Goal: Task Accomplishment & Management: Use online tool/utility

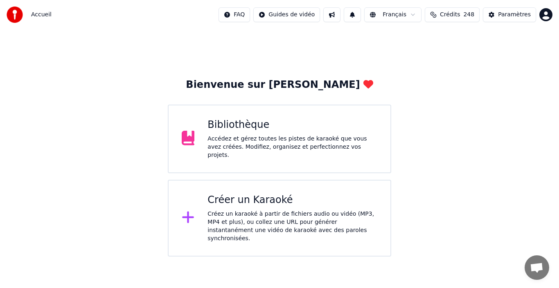
click at [281, 131] on div "Bibliothèque" at bounding box center [292, 125] width 170 height 13
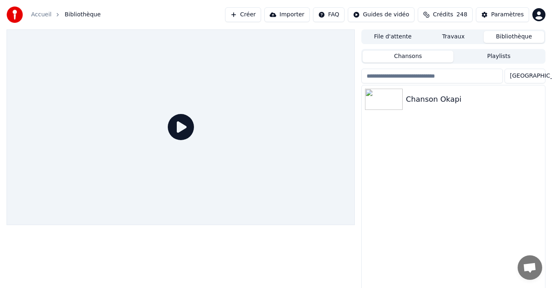
click at [251, 17] on button "Créer" at bounding box center [243, 14] width 36 height 15
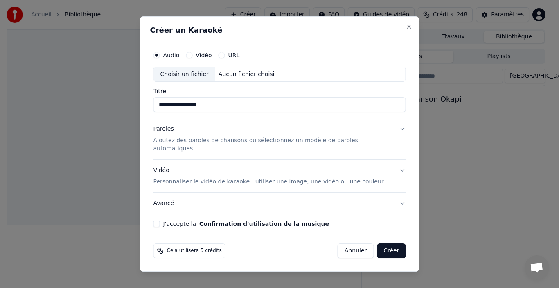
click at [188, 79] on div "Choisir un fichier" at bounding box center [184, 74] width 61 height 15
click at [160, 221] on button "J'accepte la Confirmation d'utilisation de la musique" at bounding box center [156, 224] width 7 height 7
type input "**********"
click at [196, 142] on p "Ajoutez des paroles de chansons ou sélectionnez un modèle de paroles automatiqu…" at bounding box center [272, 145] width 239 height 16
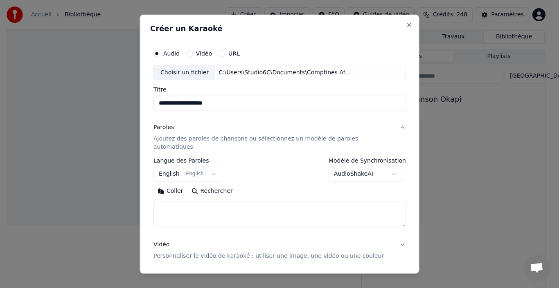
click at [211, 167] on button "English English" at bounding box center [187, 174] width 69 height 15
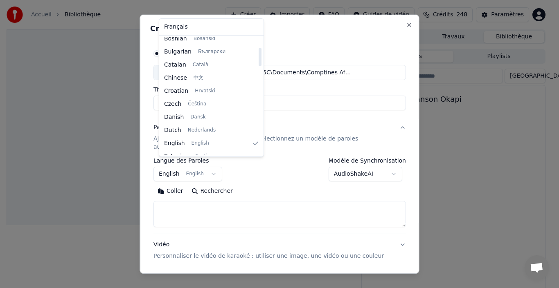
scroll to position [65, 0]
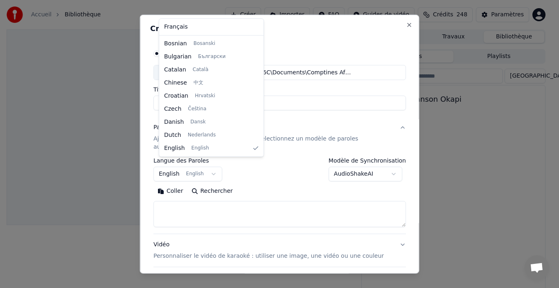
select select "**"
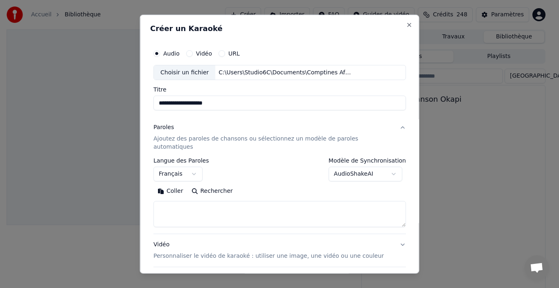
click at [195, 139] on p "Ajoutez des paroles de chansons ou sélectionnez un modèle de paroles automatiqu…" at bounding box center [272, 143] width 239 height 16
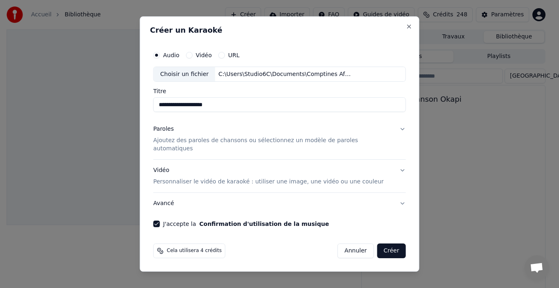
click at [174, 134] on div "Paroles" at bounding box center [163, 130] width 20 height 8
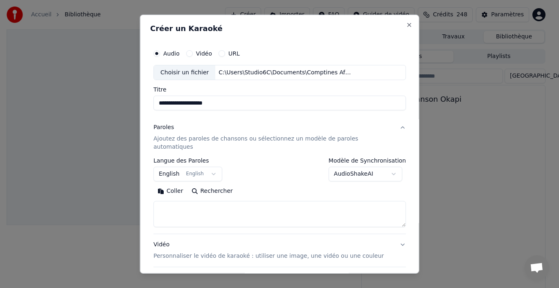
click at [198, 168] on button "English English" at bounding box center [187, 174] width 69 height 15
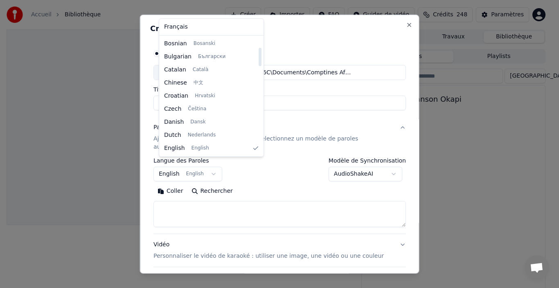
select select "**"
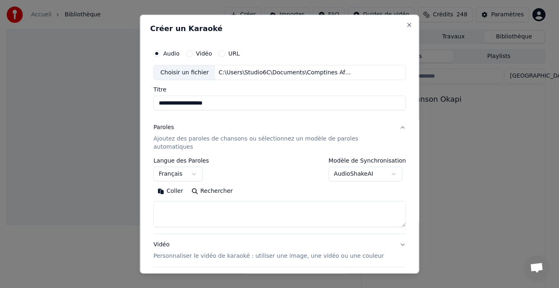
click at [238, 208] on textarea at bounding box center [279, 214] width 252 height 26
paste textarea "**********"
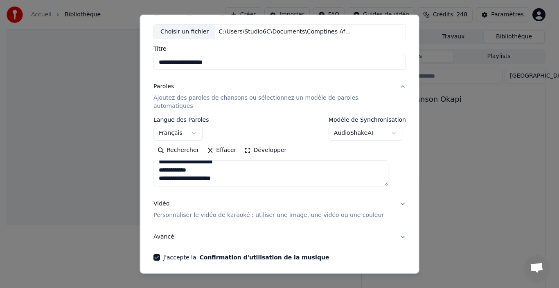
type textarea "**********"
click at [171, 230] on button "Avancé" at bounding box center [279, 237] width 252 height 21
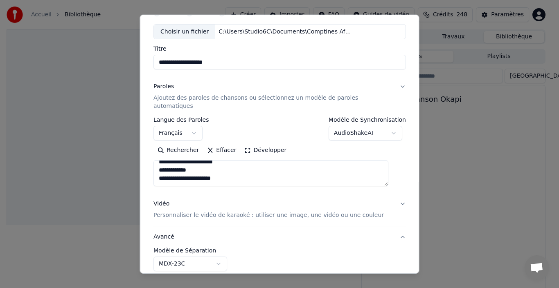
scroll to position [18, 0]
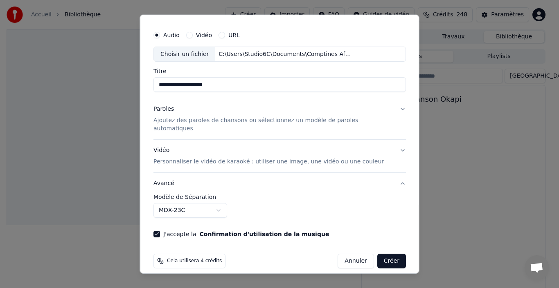
click at [226, 205] on body "**********" at bounding box center [276, 144] width 552 height 288
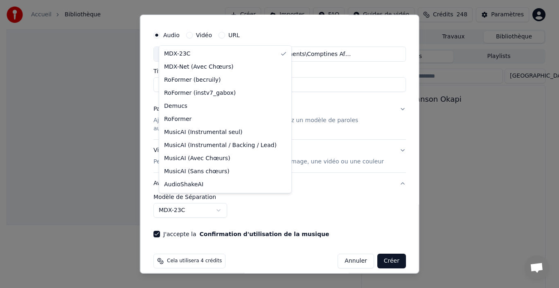
click at [303, 203] on body "**********" at bounding box center [276, 144] width 552 height 288
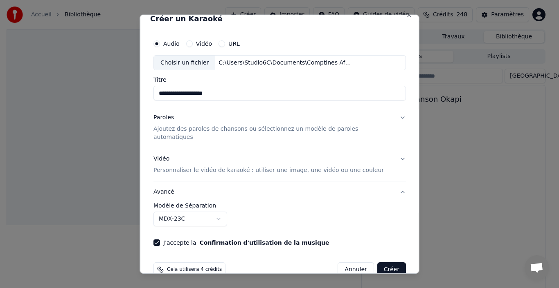
scroll to position [0, 0]
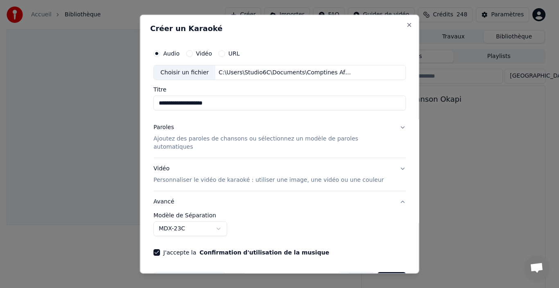
click at [389, 127] on button "Paroles Ajoutez des paroles de chansons ou sélectionnez un modèle de paroles au…" at bounding box center [279, 137] width 252 height 41
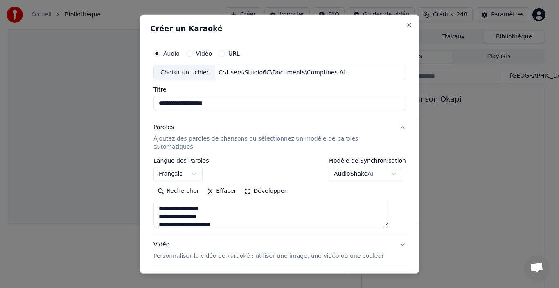
click at [384, 167] on body "**********" at bounding box center [276, 144] width 552 height 288
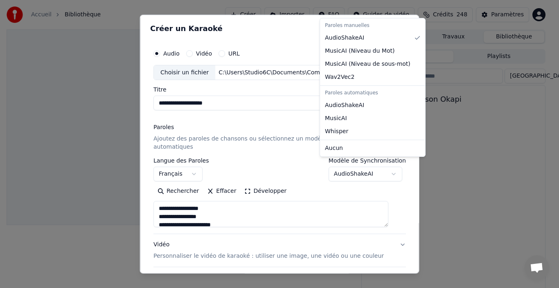
click at [384, 168] on body "**********" at bounding box center [276, 144] width 552 height 288
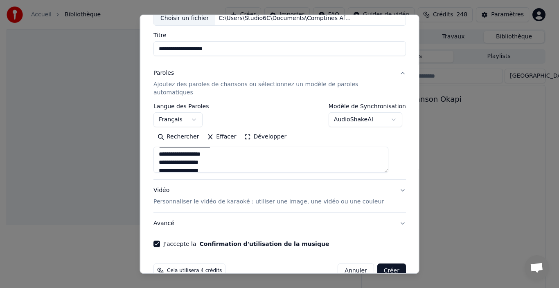
scroll to position [64, 0]
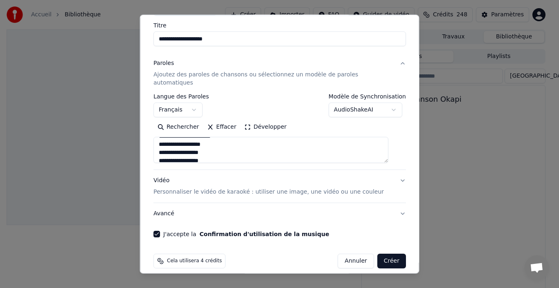
click at [174, 207] on button "Avancé" at bounding box center [279, 213] width 252 height 21
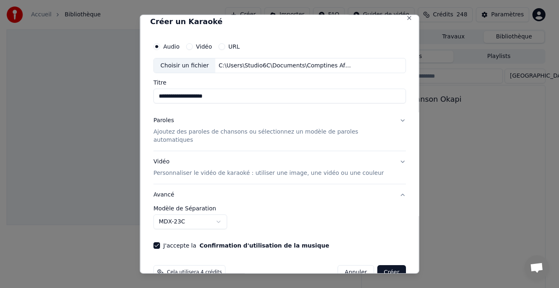
scroll to position [0, 0]
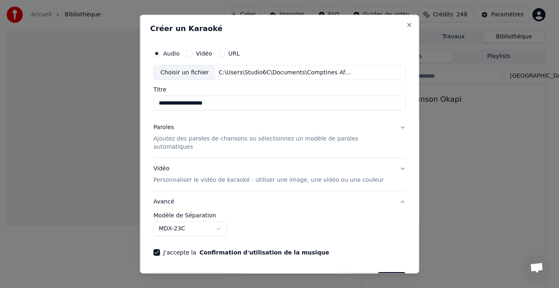
click at [245, 104] on input "**********" at bounding box center [279, 103] width 252 height 15
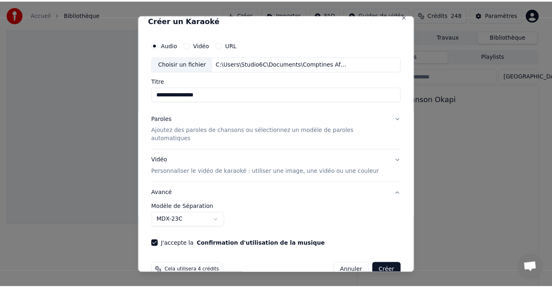
scroll to position [18, 0]
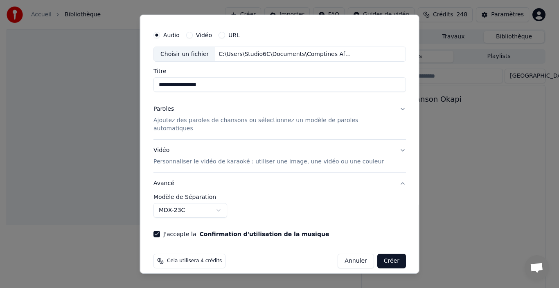
type input "**********"
click at [386, 254] on button "Créer" at bounding box center [391, 261] width 29 height 15
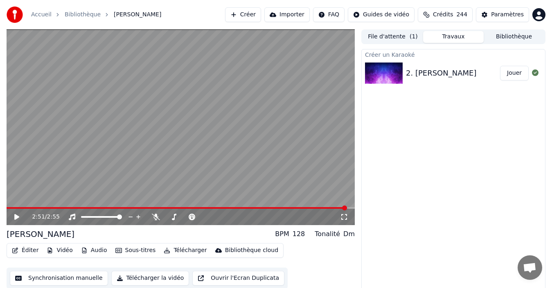
click at [15, 216] on icon at bounding box center [16, 217] width 5 height 6
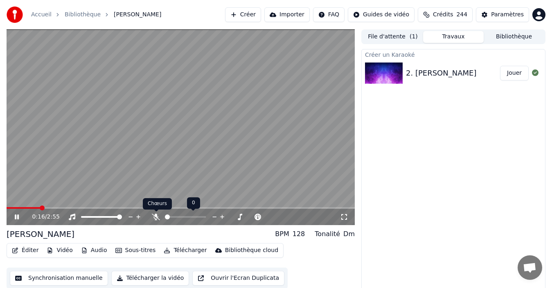
click at [155, 218] on icon at bounding box center [156, 217] width 8 height 7
click at [15, 218] on icon at bounding box center [17, 217] width 4 height 5
click at [18, 218] on icon at bounding box center [16, 217] width 5 height 6
click at [13, 209] on span at bounding box center [30, 208] width 47 height 2
click at [7, 208] on span at bounding box center [9, 208] width 5 height 5
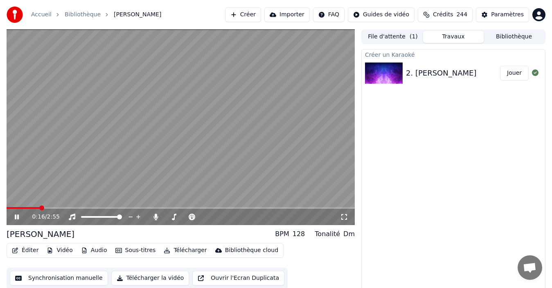
click at [14, 219] on icon at bounding box center [22, 217] width 19 height 7
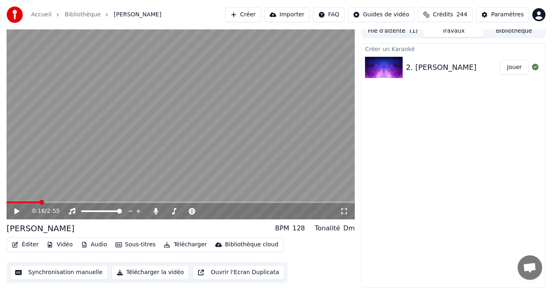
click at [18, 211] on icon at bounding box center [16, 212] width 5 height 6
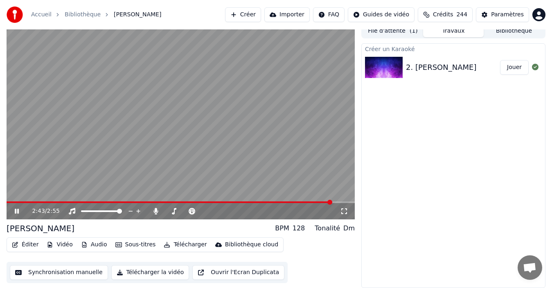
click at [18, 211] on icon at bounding box center [17, 211] width 4 height 5
click at [25, 247] on button "Éditer" at bounding box center [25, 244] width 33 height 11
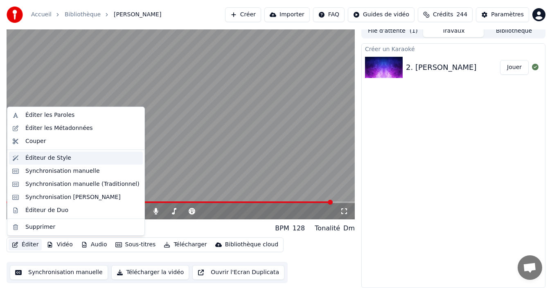
click at [36, 163] on div "Éditeur de Style" at bounding box center [76, 158] width 134 height 13
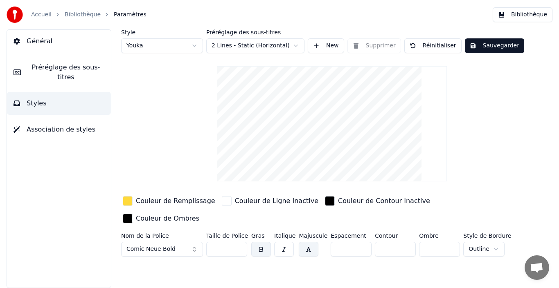
click at [77, 11] on link "Bibliothèque" at bounding box center [83, 15] width 36 height 8
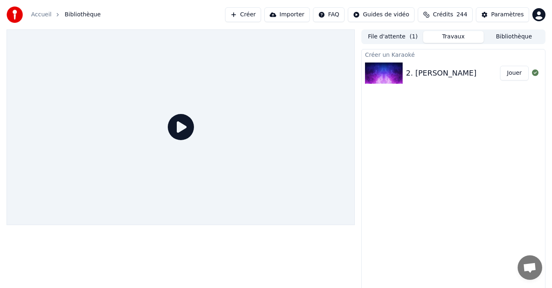
click at [393, 83] on img at bounding box center [384, 73] width 38 height 21
click at [437, 71] on div "2. [PERSON_NAME]" at bounding box center [441, 72] width 70 height 11
click at [182, 139] on icon at bounding box center [181, 127] width 26 height 26
click at [183, 130] on icon at bounding box center [181, 127] width 26 height 26
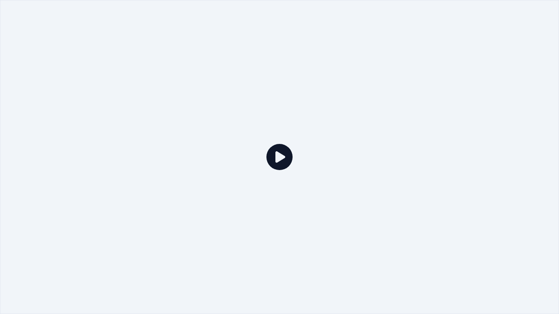
click at [271, 166] on icon at bounding box center [279, 157] width 26 height 26
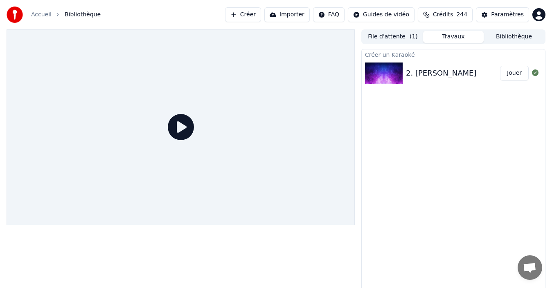
click at [504, 77] on button "Jouer" at bounding box center [514, 73] width 29 height 15
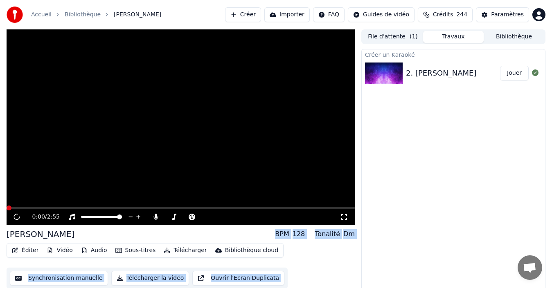
click at [512, 74] on button "Jouer" at bounding box center [514, 73] width 29 height 15
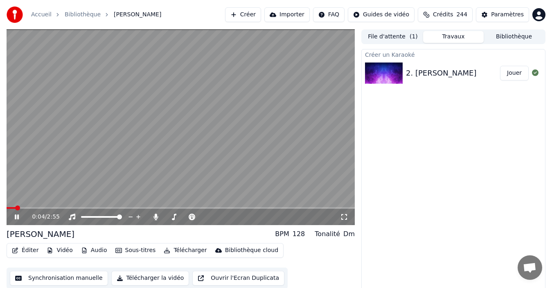
click at [17, 216] on icon at bounding box center [22, 217] width 19 height 7
click at [17, 216] on icon at bounding box center [16, 217] width 5 height 6
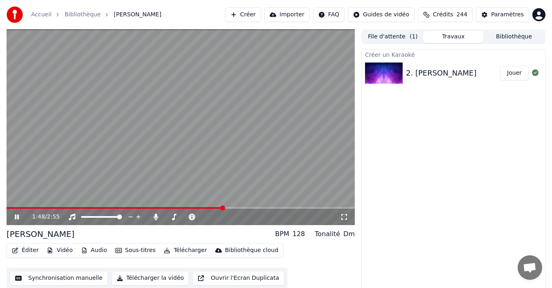
click at [17, 218] on icon at bounding box center [22, 217] width 19 height 7
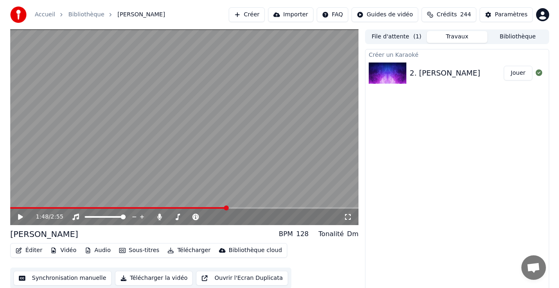
scroll to position [6, 0]
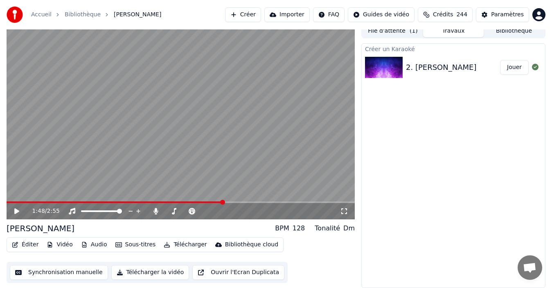
click at [61, 249] on button "Vidéo" at bounding box center [59, 244] width 32 height 11
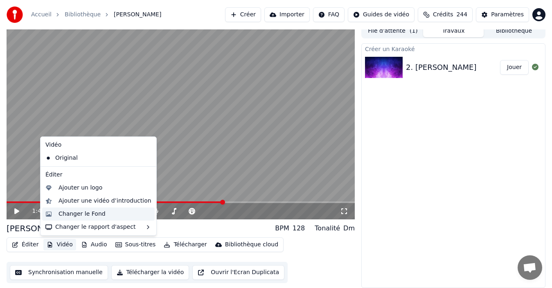
click at [79, 215] on div "Changer le Fond" at bounding box center [81, 214] width 47 height 8
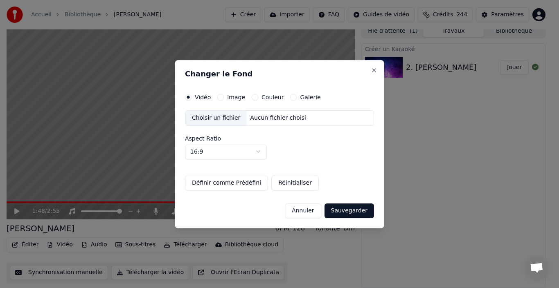
click at [255, 98] on button "Couleur" at bounding box center [254, 97] width 7 height 7
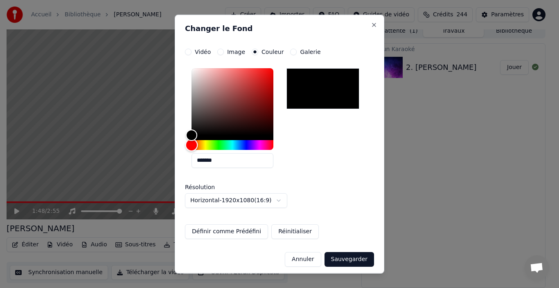
click at [215, 145] on div "Hue" at bounding box center [232, 145] width 82 height 10
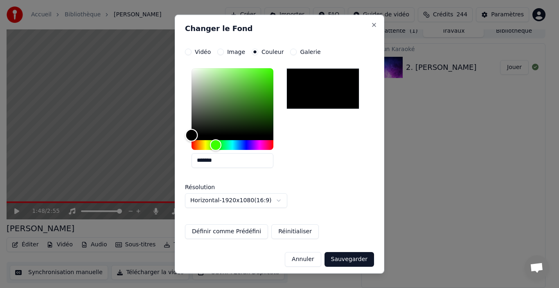
click at [262, 87] on div "Color" at bounding box center [232, 101] width 82 height 67
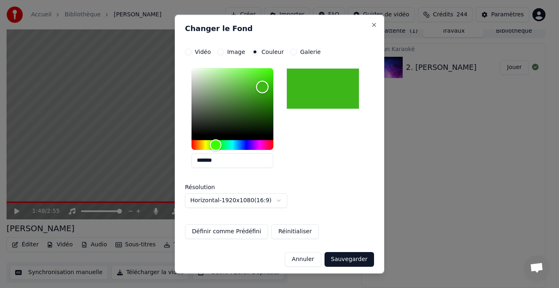
click at [261, 99] on div "Color" at bounding box center [232, 101] width 82 height 67
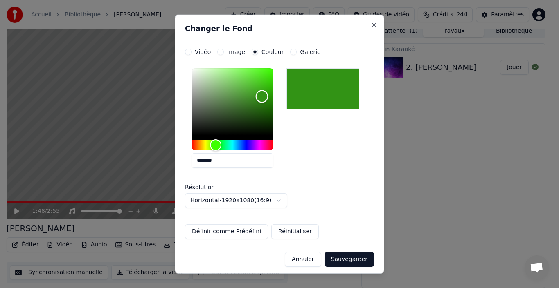
type input "*******"
click at [262, 95] on div "Color" at bounding box center [262, 95] width 13 height 13
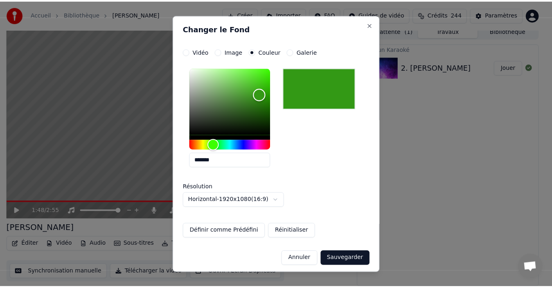
scroll to position [3, 0]
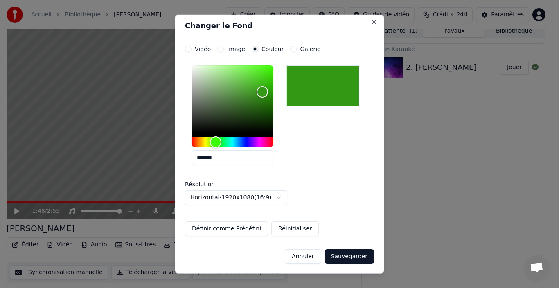
click at [360, 255] on button "Sauvegarder" at bounding box center [348, 256] width 49 height 15
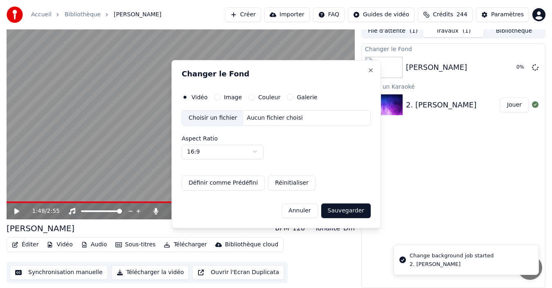
scroll to position [0, 0]
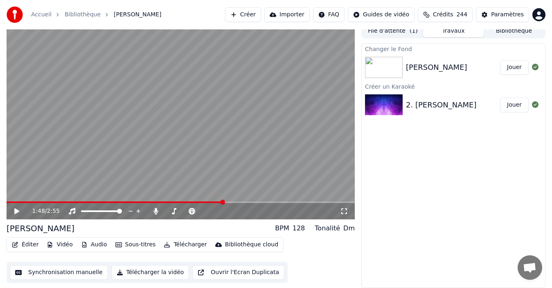
click at [515, 108] on button "Jouer" at bounding box center [514, 105] width 29 height 15
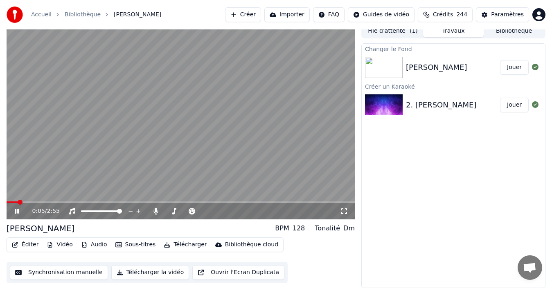
click at [348, 212] on icon at bounding box center [344, 211] width 8 height 7
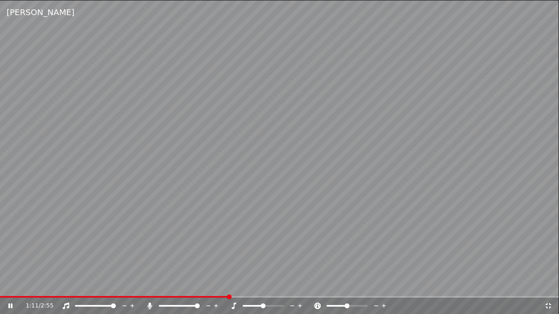
drag, startPoint x: 180, startPoint y: 134, endPoint x: 169, endPoint y: 133, distance: 11.1
click at [182, 133] on video at bounding box center [279, 157] width 559 height 314
click at [175, 142] on video at bounding box center [279, 157] width 559 height 314
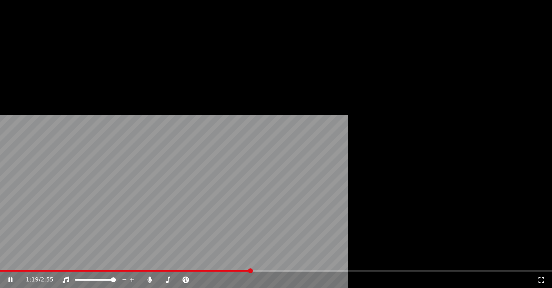
click at [20, 58] on button "Éditer" at bounding box center [25, 52] width 33 height 11
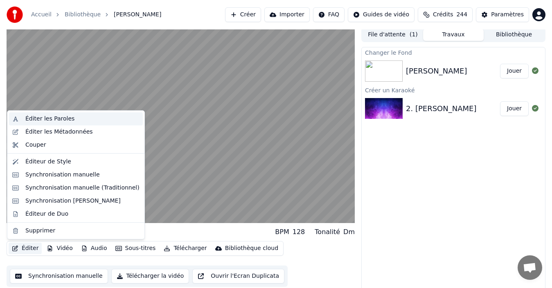
click at [66, 117] on div "Éditer les Paroles" at bounding box center [49, 119] width 49 height 8
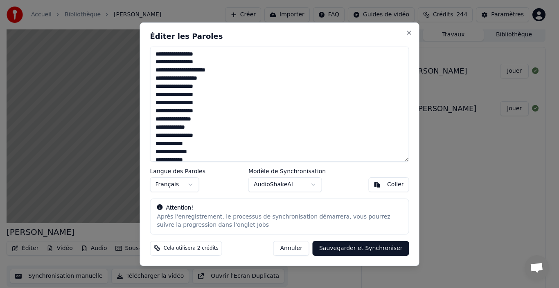
click at [292, 248] on button "Annuler" at bounding box center [291, 248] width 36 height 15
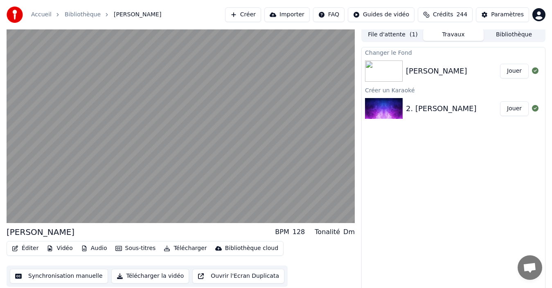
click at [24, 251] on button "Éditer" at bounding box center [25, 248] width 33 height 11
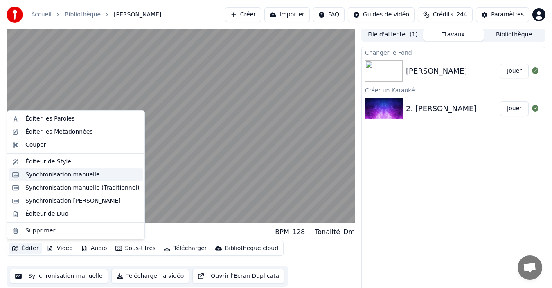
click at [53, 174] on div "Synchronisation manuelle" at bounding box center [62, 175] width 74 height 8
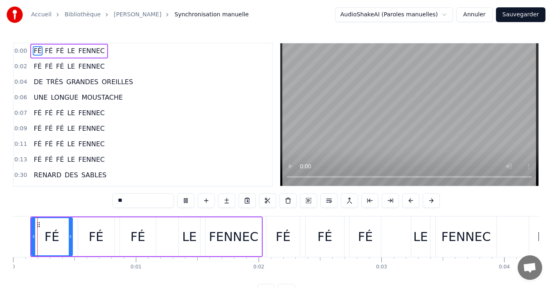
scroll to position [31, 0]
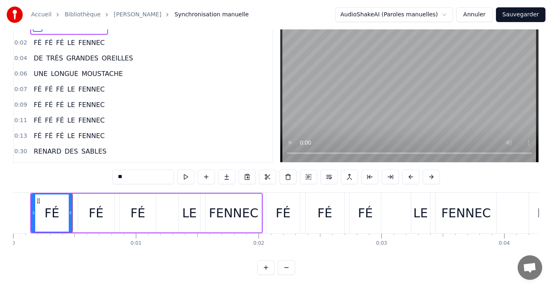
click at [20, 178] on div "0:00 FÉ FÉ FÉ LE FENNEC 0:02 FÉ FÉ FÉ LE FENNEC 0:04 DE TRÈS GRANDES OREILLES 0…" at bounding box center [275, 147] width 525 height 256
click at [19, 180] on div "0:00 FÉ FÉ FÉ LE FENNEC 0:02 FÉ FÉ FÉ LE FENNEC 0:04 DE TRÈS GRANDES OREILLES 0…" at bounding box center [275, 147] width 525 height 256
click at [24, 183] on div "0:00 FÉ FÉ FÉ LE FENNEC 0:02 FÉ FÉ FÉ LE FENNEC 0:04 DE TRÈS GRANDES OREILLES 0…" at bounding box center [275, 147] width 525 height 256
click at [191, 175] on button at bounding box center [185, 177] width 17 height 15
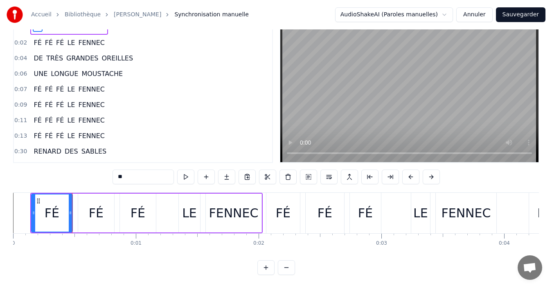
click at [92, 222] on div "FÉ" at bounding box center [96, 213] width 36 height 39
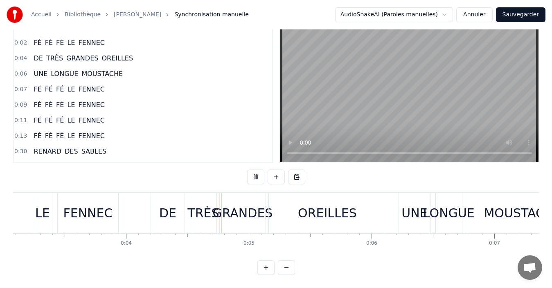
scroll to position [0, 474]
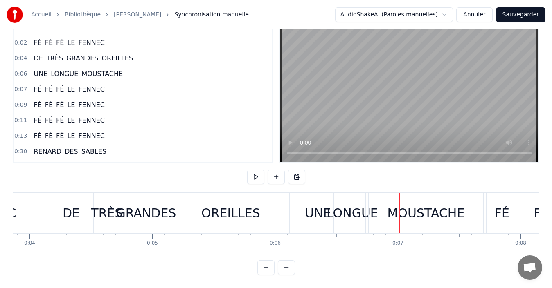
click at [298, 181] on div "0:00 FÉ FÉ FÉ LE FENNEC 0:02 FÉ FÉ FÉ LE FENNEC 0:04 DE TRÈS GRANDES OREILLES 0…" at bounding box center [275, 147] width 525 height 256
click at [298, 182] on div "0:00 FÉ FÉ FÉ LE FENNEC 0:02 FÉ FÉ FÉ LE FENNEC 0:04 DE TRÈS GRANDES OREILLES 0…" at bounding box center [275, 147] width 525 height 256
drag, startPoint x: 314, startPoint y: 203, endPoint x: 305, endPoint y: 205, distance: 9.2
click at [305, 205] on div "UNE" at bounding box center [317, 213] width 31 height 40
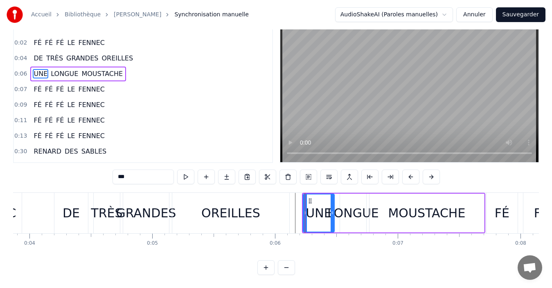
scroll to position [0, 0]
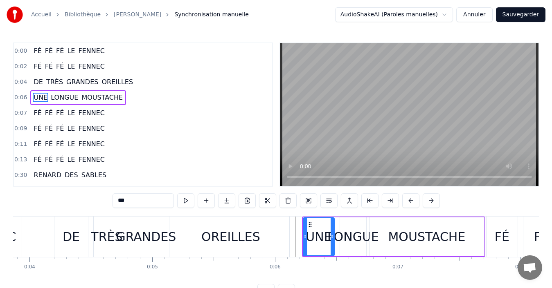
drag, startPoint x: 316, startPoint y: 231, endPoint x: 307, endPoint y: 232, distance: 9.4
click at [307, 232] on div "UNE" at bounding box center [318, 237] width 26 height 18
drag, startPoint x: 303, startPoint y: 235, endPoint x: 331, endPoint y: 240, distance: 28.2
click at [293, 236] on icon at bounding box center [294, 236] width 3 height 7
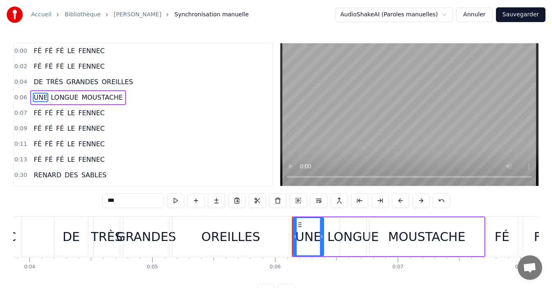
drag, startPoint x: 332, startPoint y: 239, endPoint x: 322, endPoint y: 238, distance: 10.8
click at [322, 238] on icon at bounding box center [321, 236] width 3 height 7
click at [291, 214] on div "0:00 FÉ FÉ FÉ LE FENNEC 0:02 FÉ FÉ FÉ LE FENNEC 0:04 DE TRÈS GRANDES OREILLES 0…" at bounding box center [275, 171] width 525 height 256
click at [292, 215] on div "0:00 FÉ FÉ FÉ LE FENNEC 0:02 FÉ FÉ FÉ LE FENNEC 0:04 DE TRÈS GRANDES OREILLES 0…" at bounding box center [275, 171] width 525 height 256
click at [281, 209] on div "***" at bounding box center [276, 201] width 348 height 16
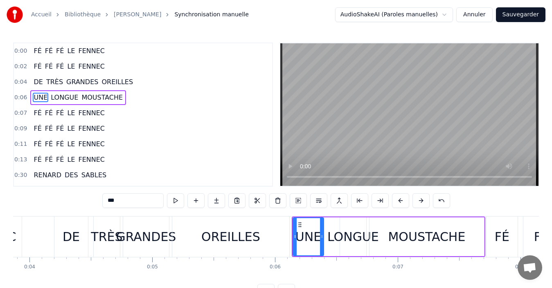
click at [281, 213] on div "0:00 FÉ FÉ FÉ LE FENNEC 0:02 FÉ FÉ FÉ LE FENNEC 0:04 DE TRÈS GRANDES OREILLES 0…" at bounding box center [275, 171] width 525 height 256
click at [253, 276] on div "FÉ FÉ [DEMOGRAPHIC_DATA] LE FENNEC FÉ FÉ FÉ LE FENNEC DE TRÈS GRANDES OREILLES …" at bounding box center [275, 246] width 525 height 61
click at [514, 204] on div "0:00 FÉ FÉ FÉ LE FENNEC 0:02 FÉ FÉ FÉ LE FENNEC 0:04 DE TRÈS GRANDES OREILLES 0…" at bounding box center [275, 171] width 525 height 256
click at [502, 222] on div "FÉ" at bounding box center [501, 237] width 31 height 40
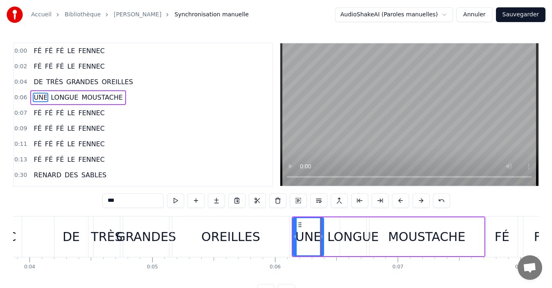
type input "**"
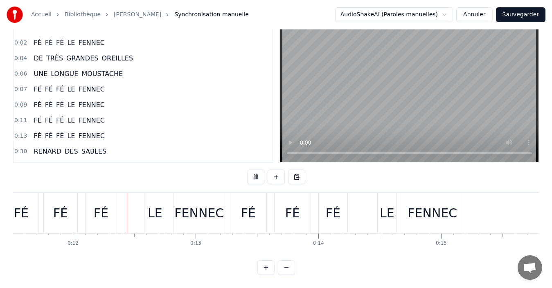
scroll to position [0, 1415]
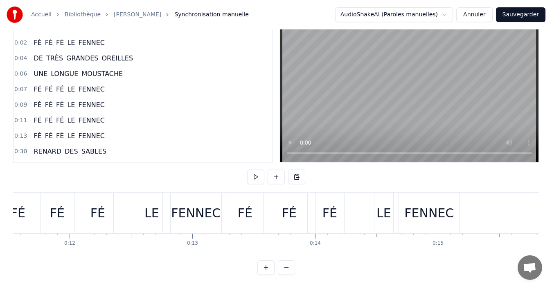
click at [361, 179] on div "0:00 FÉ FÉ FÉ LE FENNEC 0:02 FÉ FÉ FÉ LE FENNEC 0:04 DE TRÈS GRANDES OREILLES 0…" at bounding box center [275, 147] width 525 height 256
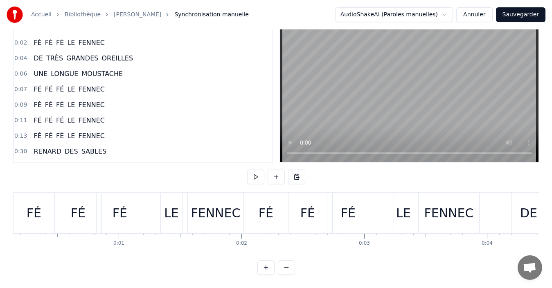
scroll to position [0, 0]
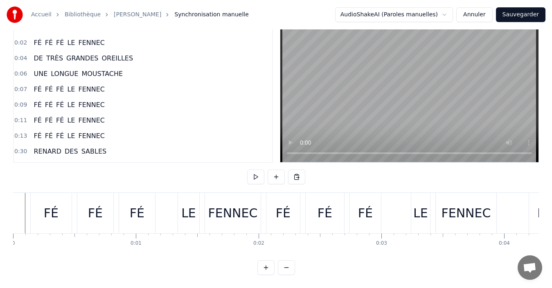
click at [451, 16] on html "Accueil Bibliothèque Chanson Fennec Synchronisation manuelle AudioShakeAI (Paro…" at bounding box center [276, 132] width 552 height 312
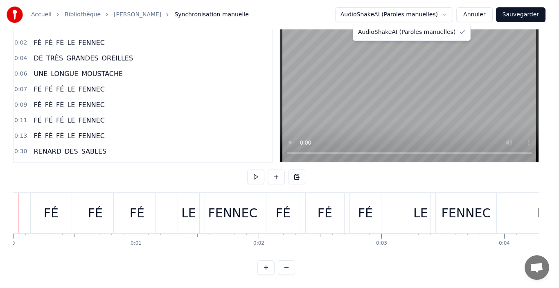
click at [451, 16] on html "Accueil Bibliothèque Chanson Fennec Synchronisation manuelle AudioShakeAI (Paro…" at bounding box center [279, 132] width 559 height 312
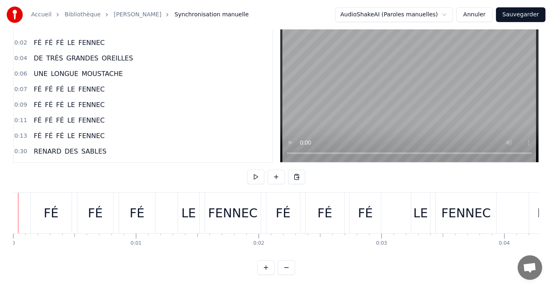
click at [132, 18] on link "[PERSON_NAME]" at bounding box center [137, 15] width 47 height 8
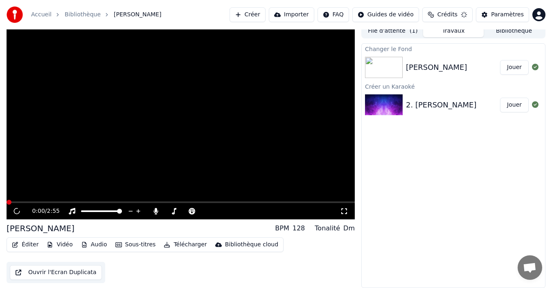
scroll to position [6, 0]
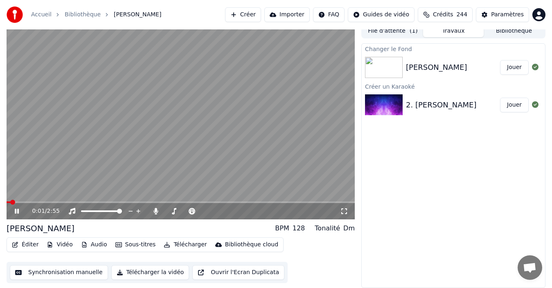
click at [16, 210] on icon at bounding box center [17, 211] width 4 height 5
click at [126, 246] on button "Sous-titres" at bounding box center [135, 244] width 47 height 11
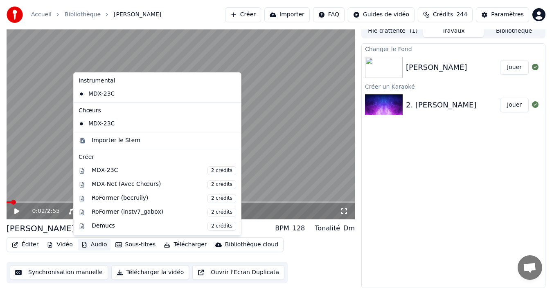
click at [20, 258] on div "Éditer Vidéo Audio Sous-titres Télécharger Bibliothèque cloud Synchronisation m…" at bounding box center [181, 261] width 348 height 46
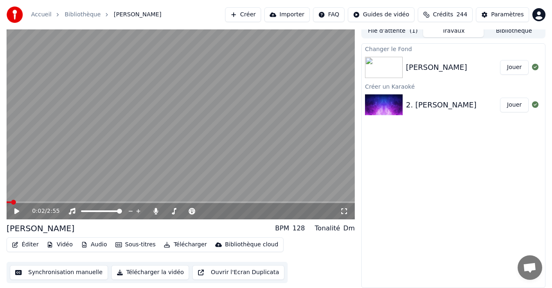
click at [25, 247] on button "Éditer" at bounding box center [25, 244] width 33 height 11
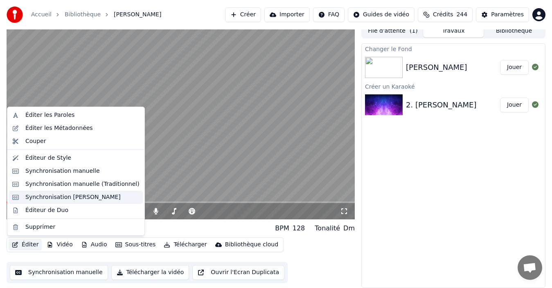
click at [64, 196] on div "Synchronisation [PERSON_NAME]" at bounding box center [72, 197] width 95 height 8
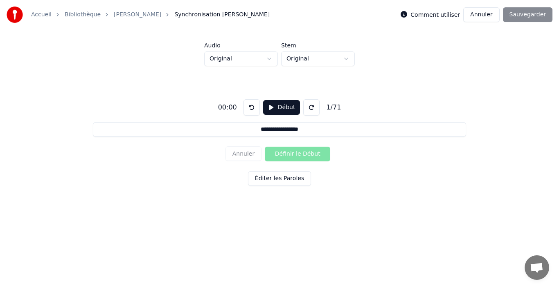
click at [274, 112] on button "Début" at bounding box center [281, 107] width 37 height 15
click at [274, 112] on button "Pause" at bounding box center [281, 107] width 36 height 15
click at [117, 16] on link "[PERSON_NAME]" at bounding box center [137, 15] width 47 height 8
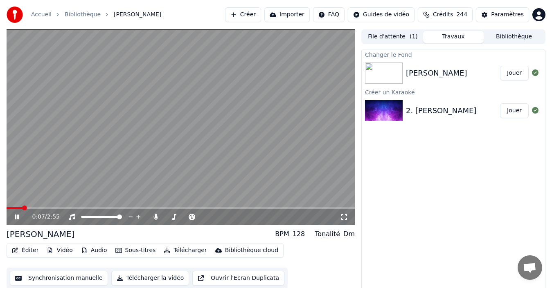
click at [18, 216] on icon at bounding box center [17, 217] width 4 height 5
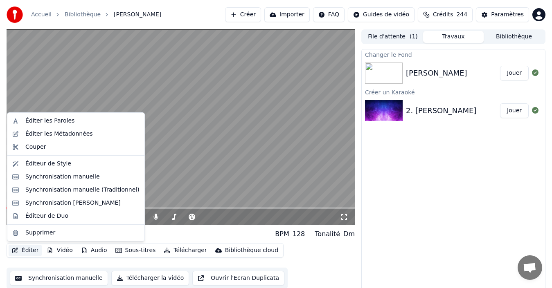
click at [20, 249] on button "Éditer" at bounding box center [25, 250] width 33 height 11
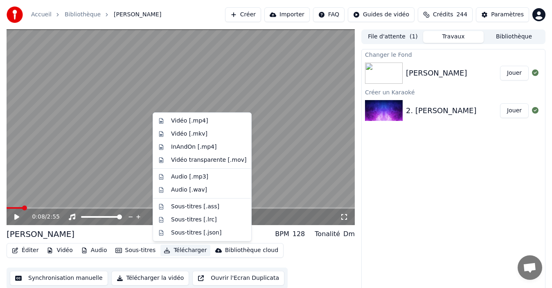
click at [321, 252] on div "Éditer Vidéo Audio Sous-titres Télécharger Bibliothèque cloud Synchronisation m…" at bounding box center [181, 266] width 348 height 46
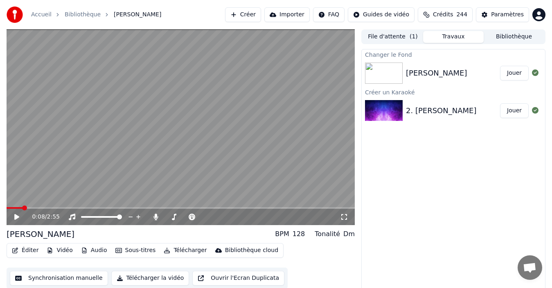
click at [22, 251] on button "Éditer" at bounding box center [25, 250] width 33 height 11
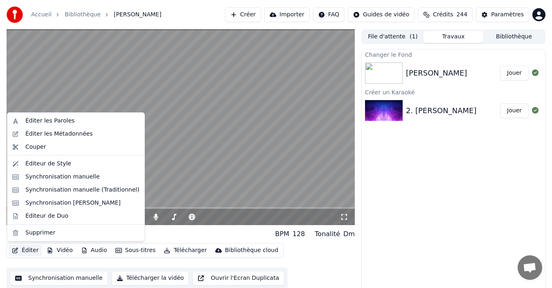
scroll to position [6, 0]
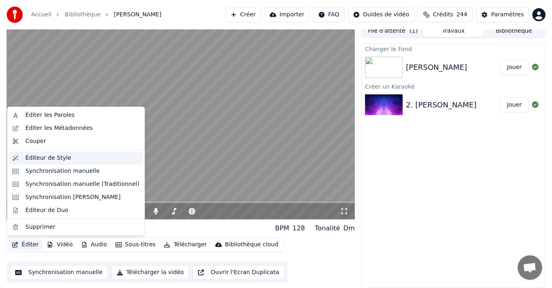
click at [52, 159] on div "Éditeur de Style" at bounding box center [48, 158] width 46 height 8
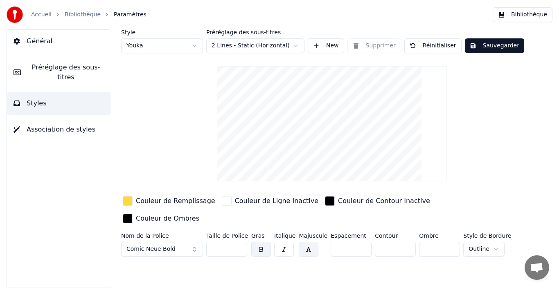
click at [72, 15] on link "Bibliothèque" at bounding box center [83, 15] width 36 height 8
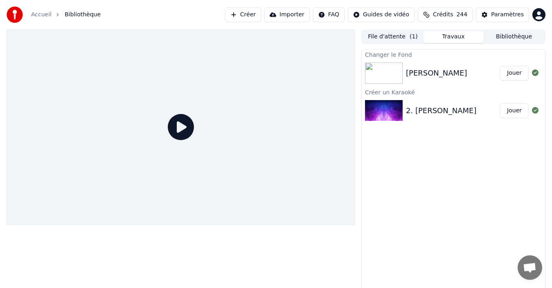
click at [419, 118] on div "2. Chanson Fennec Jouer" at bounding box center [452, 111] width 183 height 28
click at [422, 112] on div "2. [PERSON_NAME]" at bounding box center [441, 110] width 70 height 11
click at [185, 131] on icon at bounding box center [181, 127] width 26 height 26
click at [516, 116] on button "Jouer" at bounding box center [514, 110] width 29 height 15
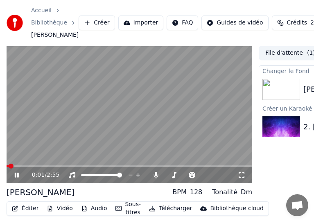
scroll to position [46, 0]
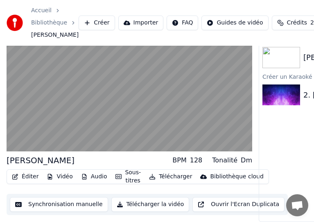
click at [69, 198] on button "Synchronisation manuelle" at bounding box center [59, 204] width 98 height 15
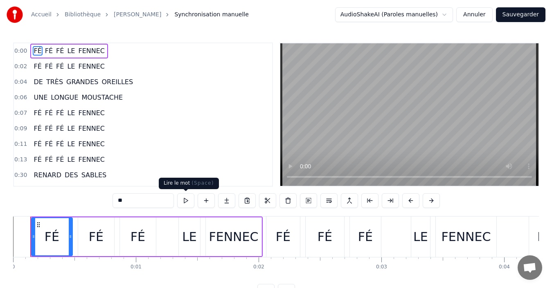
click at [186, 203] on button at bounding box center [185, 200] width 17 height 15
click at [28, 211] on div "0:00 FÉ FÉ FÉ LE FENNEC 0:02 FÉ FÉ FÉ LE FENNEC 0:04 DE TRÈS GRANDES OREILLES 0…" at bounding box center [275, 171] width 525 height 256
click at [31, 207] on div "0:00 FÉ FÉ FÉ LE FENNEC 0:02 FÉ FÉ FÉ LE FENNEC 0:04 DE TRÈS GRANDES OREILLES 0…" at bounding box center [275, 171] width 525 height 256
click at [27, 213] on div "0:00 FÉ FÉ FÉ LE FENNEC 0:02 FÉ FÉ FÉ LE FENNEC 0:04 DE TRÈS GRANDES OREILLES 0…" at bounding box center [275, 171] width 525 height 256
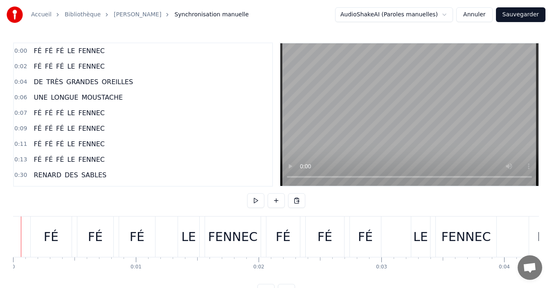
click at [96, 55] on div "FÉ FÉ FÉ LE FENNEC" at bounding box center [69, 51] width 78 height 15
click at [36, 243] on div "FÉ" at bounding box center [51, 237] width 41 height 40
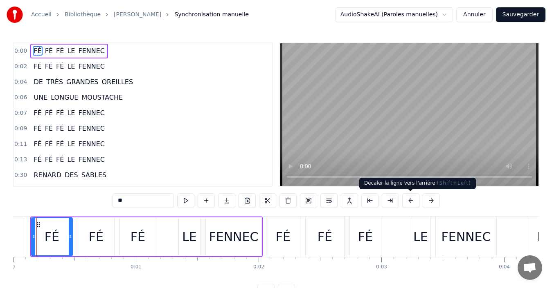
click at [408, 205] on button at bounding box center [410, 200] width 17 height 15
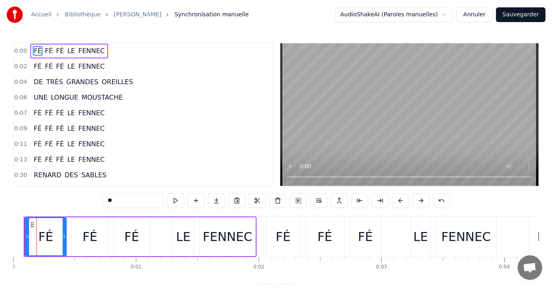
click at [289, 244] on div "FÉ" at bounding box center [283, 237] width 34 height 40
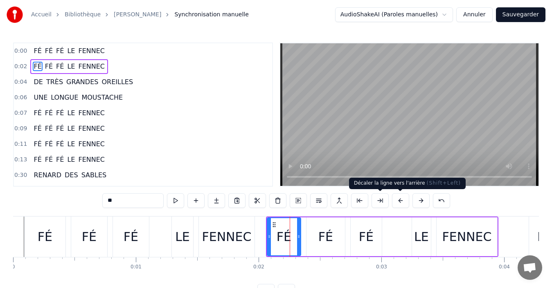
click at [401, 204] on button at bounding box center [400, 200] width 17 height 15
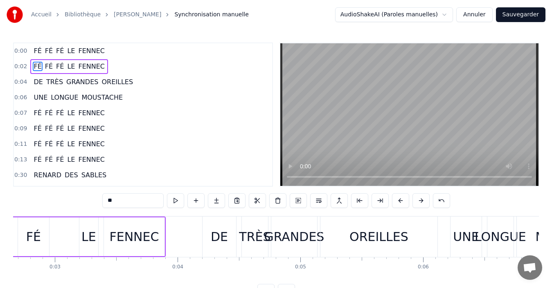
scroll to position [0, 344]
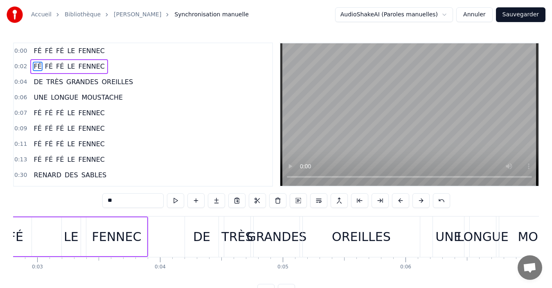
click at [189, 241] on div "DE" at bounding box center [202, 237] width 34 height 40
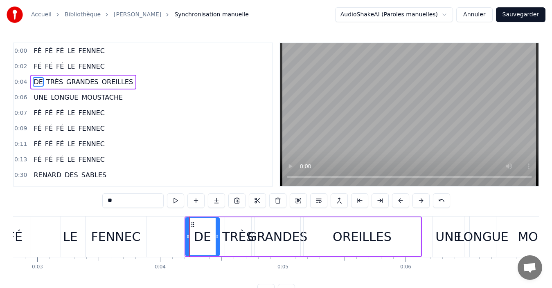
click at [400, 203] on button at bounding box center [400, 200] width 17 height 15
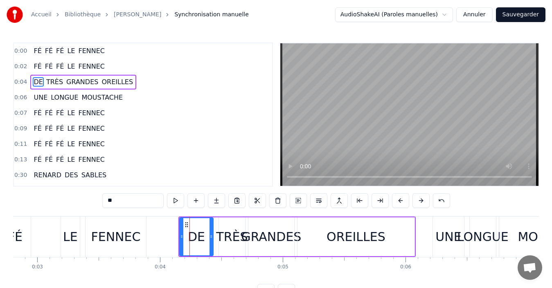
click at [443, 241] on div "UNE" at bounding box center [448, 237] width 26 height 18
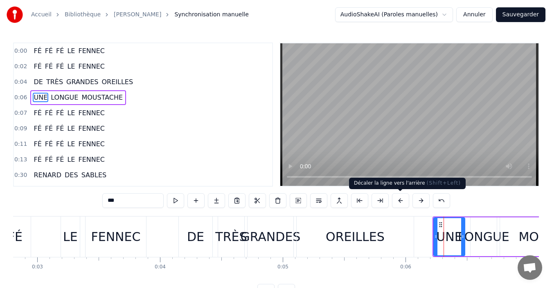
click at [403, 204] on button at bounding box center [400, 200] width 17 height 15
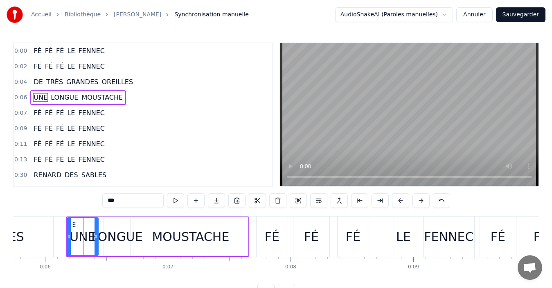
scroll to position [0, 739]
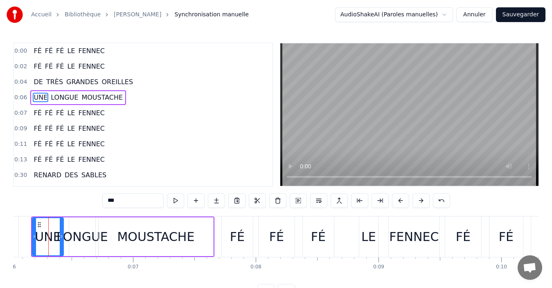
click at [232, 247] on div "FÉ" at bounding box center [237, 237] width 31 height 40
type input "**"
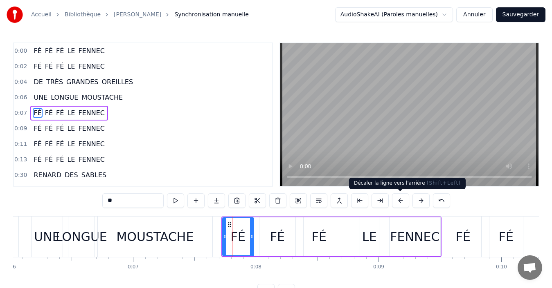
click at [404, 205] on button at bounding box center [400, 200] width 17 height 15
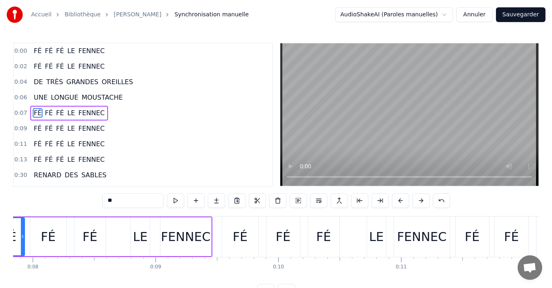
scroll to position [0, 979]
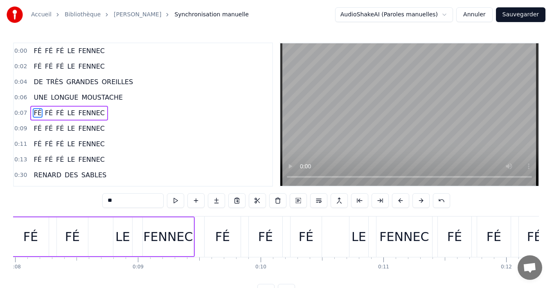
click at [224, 238] on div "FÉ" at bounding box center [222, 237] width 15 height 18
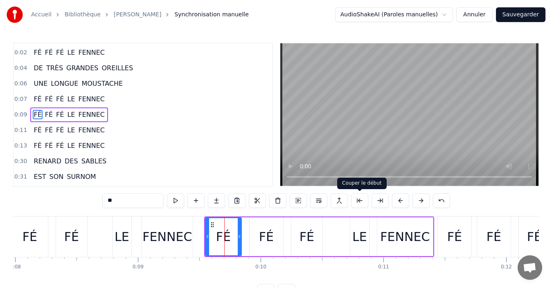
click at [357, 203] on button at bounding box center [359, 200] width 17 height 15
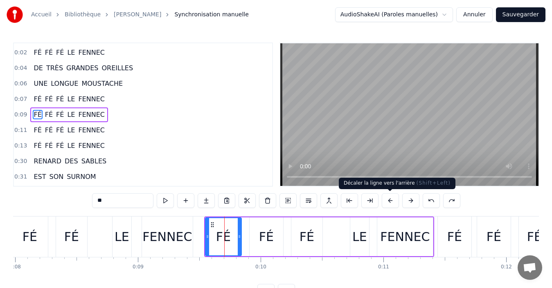
click at [389, 204] on button at bounding box center [389, 200] width 17 height 15
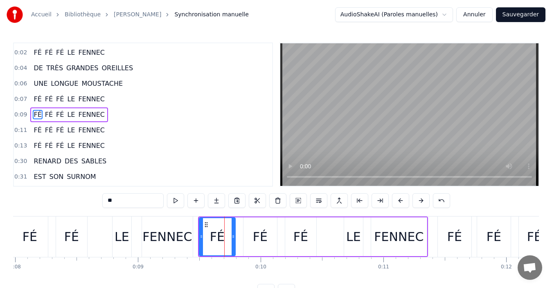
click at [458, 236] on div "FÉ" at bounding box center [454, 237] width 15 height 18
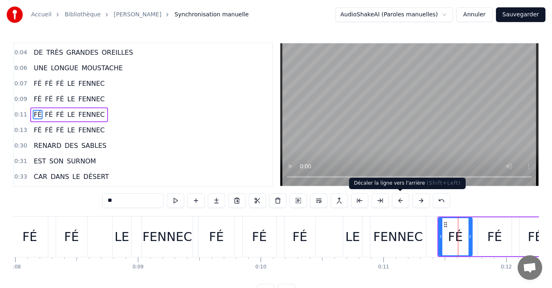
click at [397, 204] on button at bounding box center [400, 200] width 17 height 15
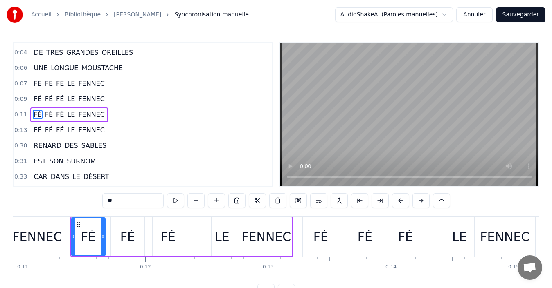
scroll to position [0, 1374]
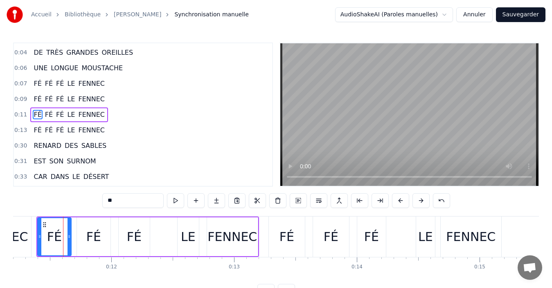
click at [288, 243] on div "FÉ" at bounding box center [286, 237] width 15 height 18
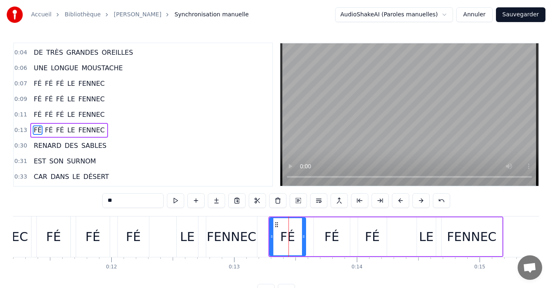
scroll to position [45, 0]
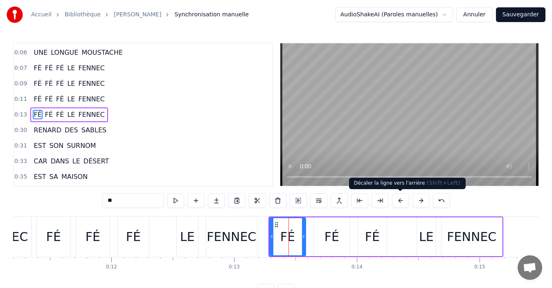
click at [397, 202] on button at bounding box center [400, 200] width 17 height 15
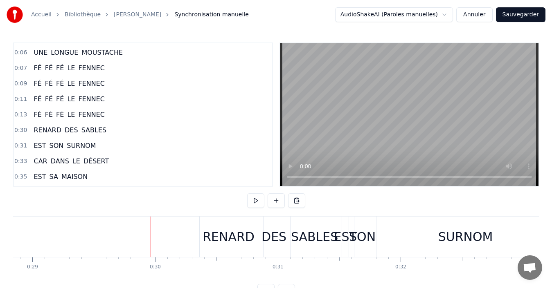
scroll to position [31, 0]
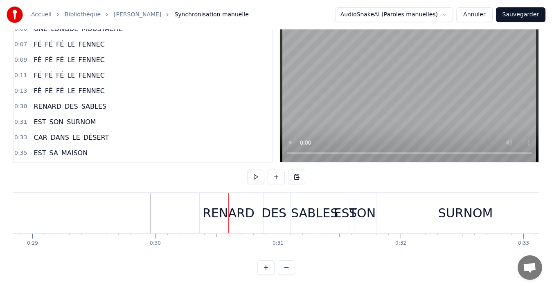
click at [179, 180] on div "0:00 FÉ FÉ FÉ LE FENNEC 0:02 FÉ FÉ FÉ LE FENNEC 0:04 DE TRÈS GRANDES OREILLES 0…" at bounding box center [275, 147] width 525 height 256
click at [217, 209] on div "RENARD" at bounding box center [228, 213] width 52 height 18
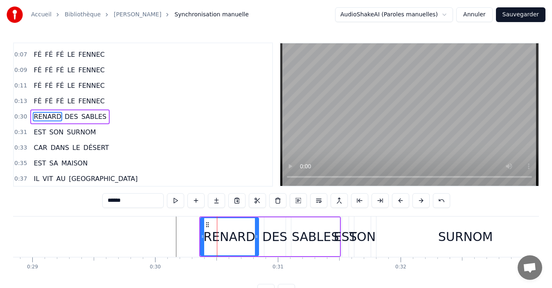
scroll to position [61, 0]
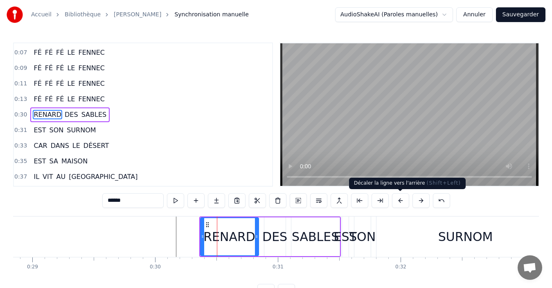
click at [398, 203] on button at bounding box center [400, 200] width 17 height 15
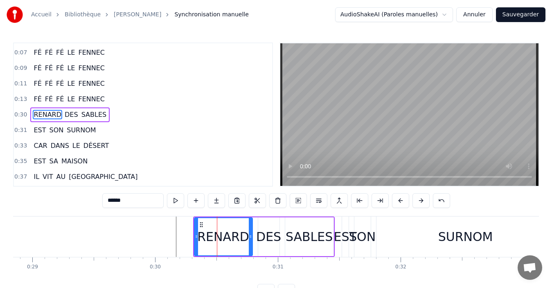
click at [397, 204] on button at bounding box center [400, 200] width 17 height 15
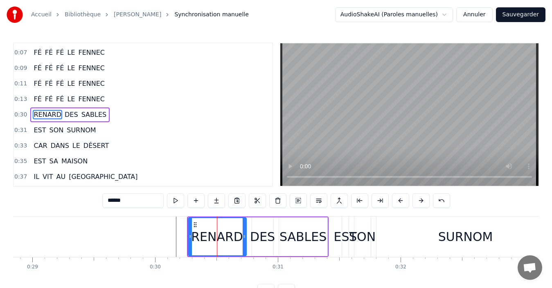
click at [397, 204] on button at bounding box center [400, 200] width 17 height 15
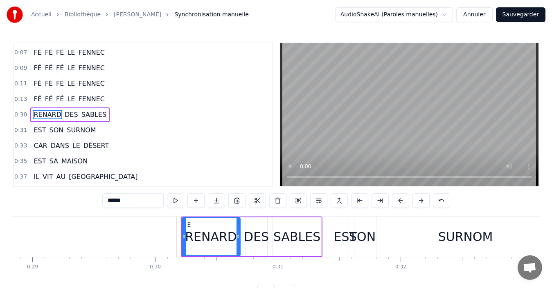
click at [397, 204] on button at bounding box center [400, 200] width 17 height 15
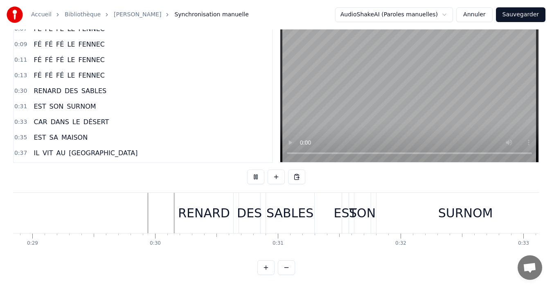
scroll to position [31, 0]
click at [340, 209] on div "EST" at bounding box center [344, 213] width 23 height 18
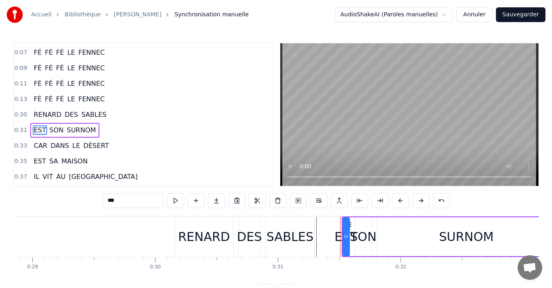
scroll to position [76, 0]
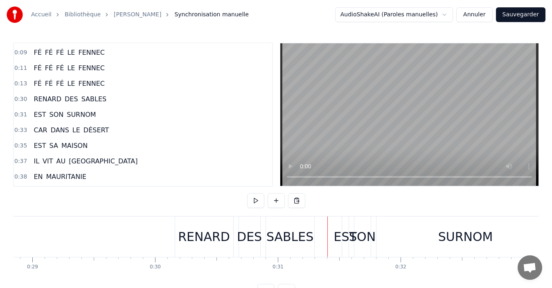
click at [341, 237] on div "EST" at bounding box center [344, 237] width 23 height 18
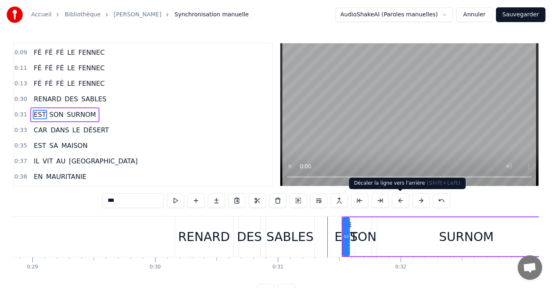
click at [398, 204] on button at bounding box center [400, 200] width 17 height 15
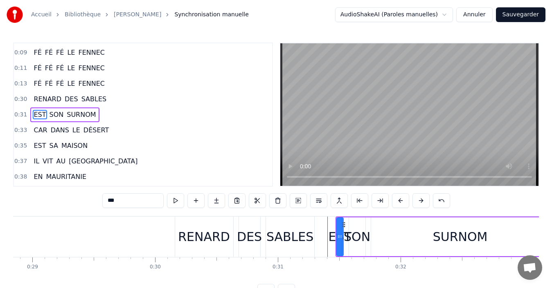
click at [398, 204] on button at bounding box center [400, 200] width 17 height 15
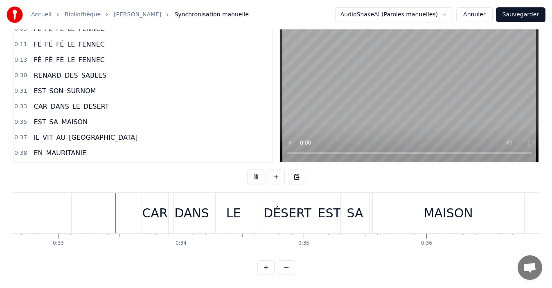
scroll to position [0, 4004]
click at [147, 207] on div "CAR" at bounding box center [153, 213] width 25 height 18
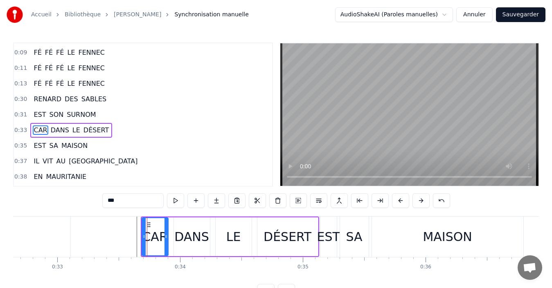
scroll to position [92, 0]
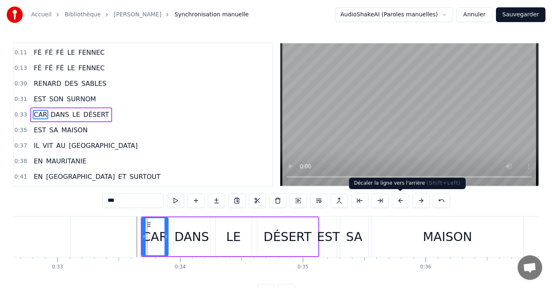
click at [402, 204] on button at bounding box center [400, 200] width 17 height 15
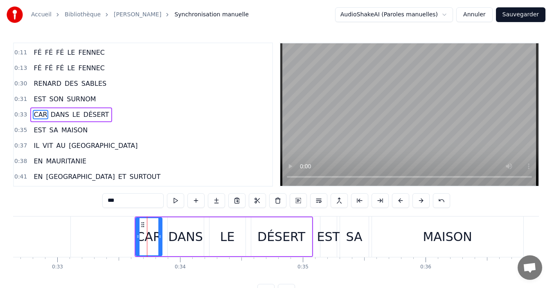
click at [404, 238] on div "MAISON" at bounding box center [447, 237] width 151 height 40
type input "******"
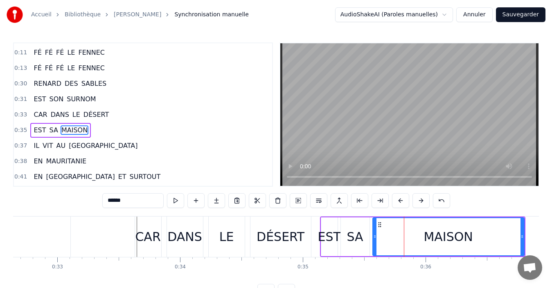
scroll to position [107, 0]
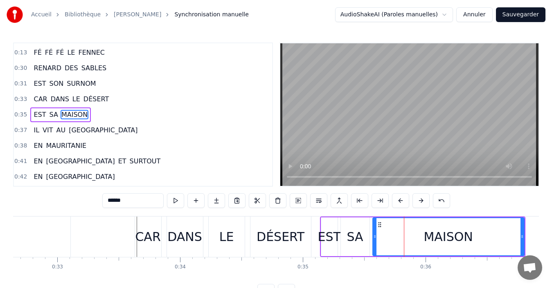
click at [380, 230] on div "MAISON" at bounding box center [448, 236] width 150 height 37
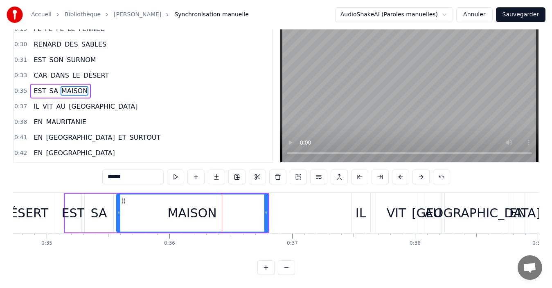
scroll to position [0, 4294]
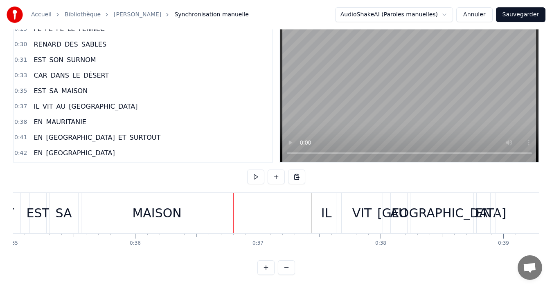
click at [326, 215] on div "IL" at bounding box center [326, 213] width 19 height 40
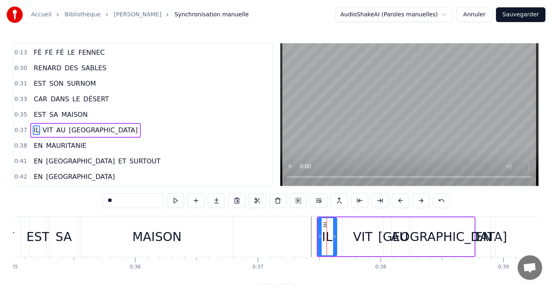
scroll to position [123, 0]
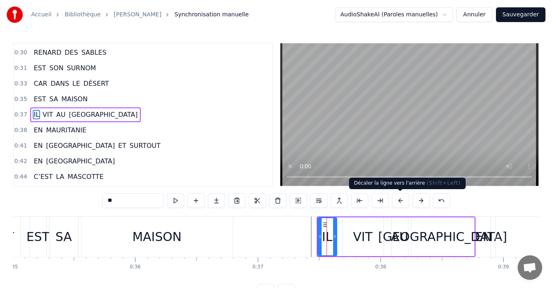
click at [402, 202] on button at bounding box center [400, 200] width 17 height 15
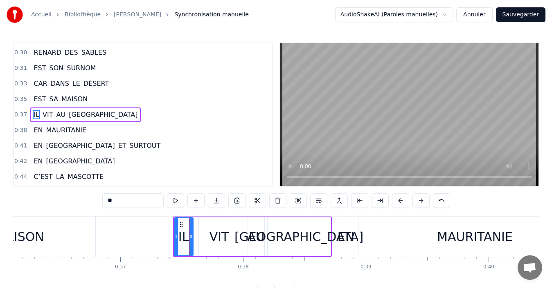
scroll to position [0, 4448]
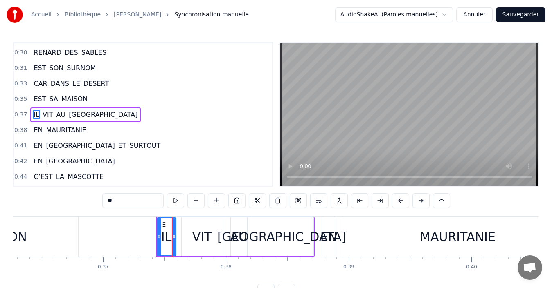
click at [340, 244] on div "EN MAURITANIE" at bounding box center [448, 237] width 254 height 40
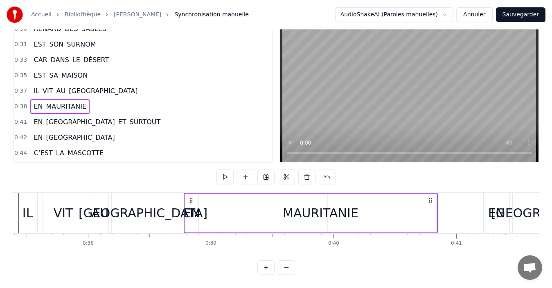
scroll to position [0, 4603]
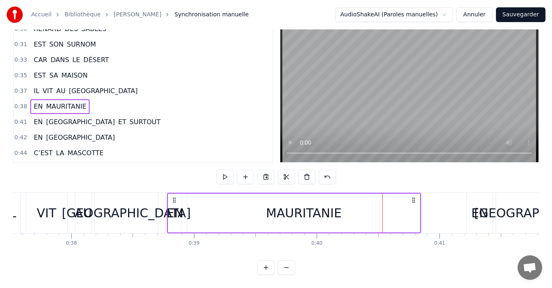
click at [200, 213] on div "MAURITANIE" at bounding box center [303, 213] width 232 height 39
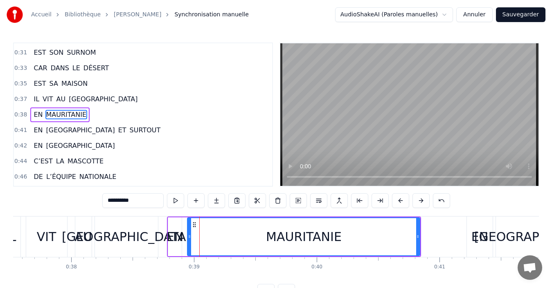
scroll to position [31, 0]
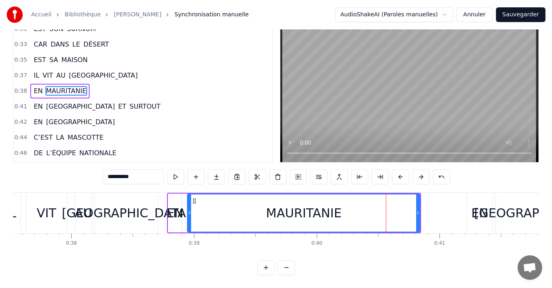
click at [262, 214] on div "MAURITANIE" at bounding box center [303, 213] width 231 height 37
click at [402, 172] on button at bounding box center [400, 177] width 17 height 15
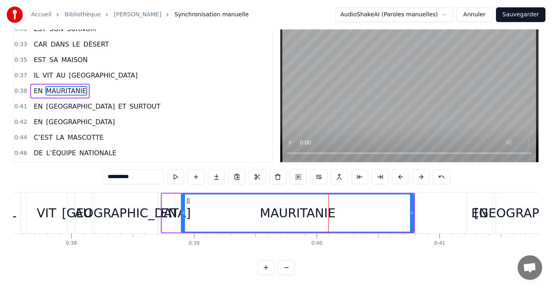
click at [402, 173] on button at bounding box center [400, 177] width 17 height 15
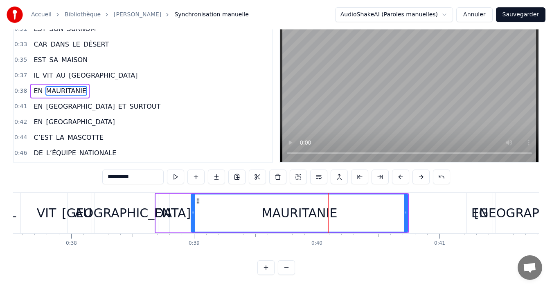
drag, startPoint x: 178, startPoint y: 206, endPoint x: 194, endPoint y: 206, distance: 15.5
click at [194, 210] on icon at bounding box center [192, 213] width 3 height 7
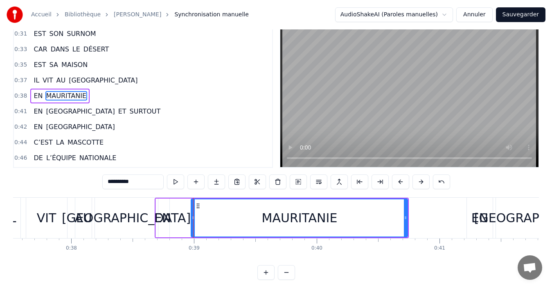
scroll to position [0, 0]
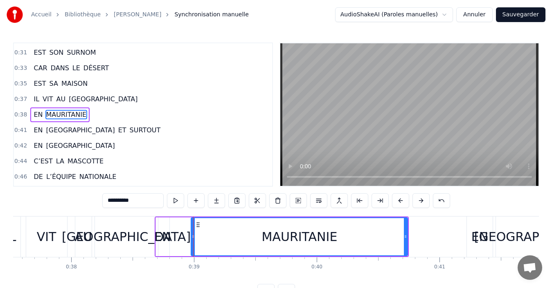
click at [167, 228] on div "EN" at bounding box center [162, 237] width 17 height 18
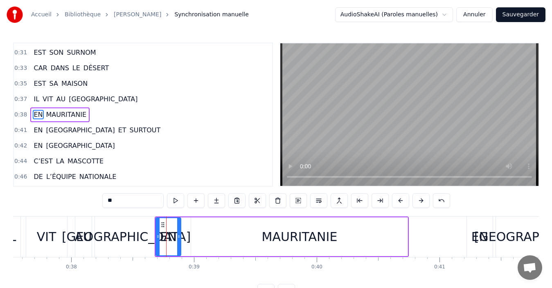
drag, startPoint x: 167, startPoint y: 236, endPoint x: 179, endPoint y: 236, distance: 11.4
click at [179, 236] on icon at bounding box center [178, 236] width 3 height 7
click at [266, 234] on div "MAURITANIE" at bounding box center [300, 237] width 76 height 18
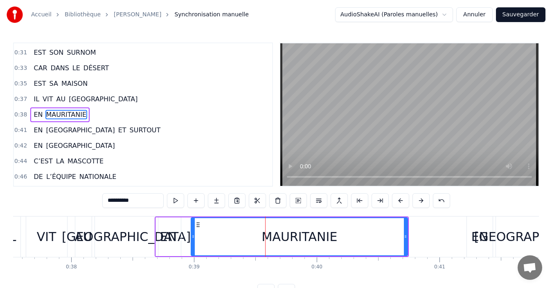
click at [229, 238] on div "MAURITANIE" at bounding box center [298, 236] width 215 height 37
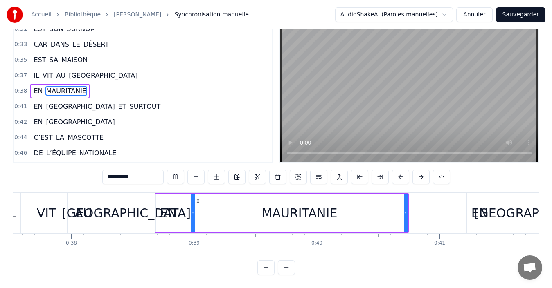
scroll to position [31, 0]
drag, startPoint x: 405, startPoint y: 214, endPoint x: 384, endPoint y: 214, distance: 20.9
click at [384, 214] on div at bounding box center [384, 213] width 3 height 37
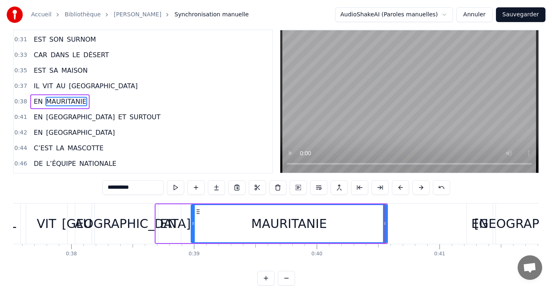
scroll to position [0, 0]
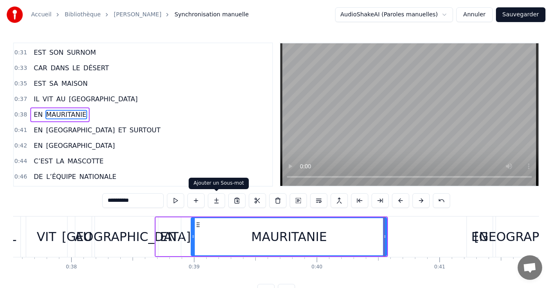
click at [209, 228] on div "MAURITANIE" at bounding box center [288, 236] width 195 height 37
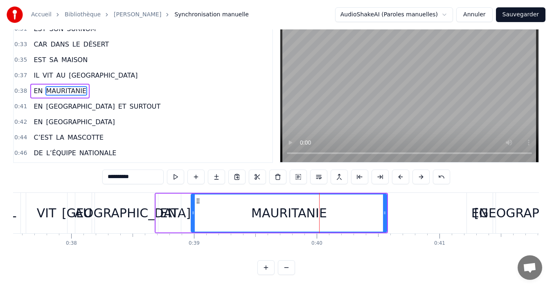
click at [228, 207] on div "MAURITANIE" at bounding box center [288, 213] width 195 height 37
drag, startPoint x: 386, startPoint y: 209, endPoint x: 356, endPoint y: 211, distance: 29.9
click at [356, 211] on div at bounding box center [354, 213] width 3 height 37
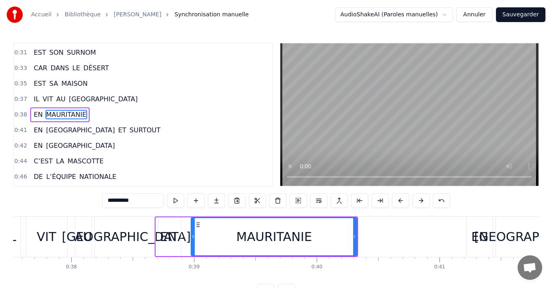
click at [169, 224] on div "EN" at bounding box center [168, 237] width 25 height 39
type input "**"
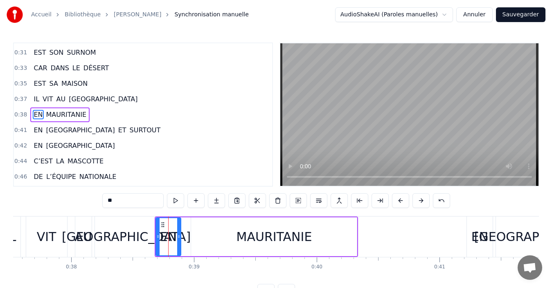
scroll to position [31, 0]
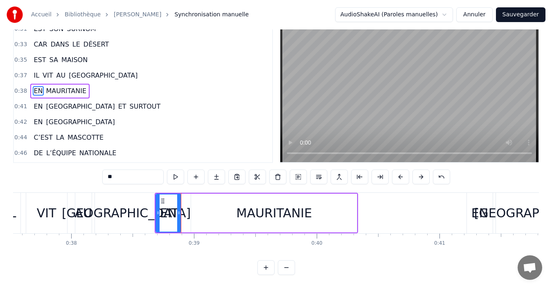
click at [190, 215] on div "EN MAURITANIE" at bounding box center [257, 213] width 204 height 40
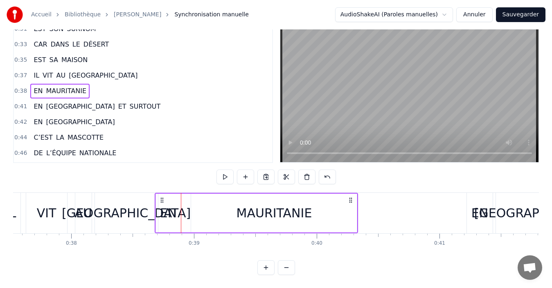
click at [188, 208] on div "EN MAURITANIE" at bounding box center [257, 213] width 204 height 40
click at [200, 210] on div "MAURITANIE" at bounding box center [274, 213] width 166 height 39
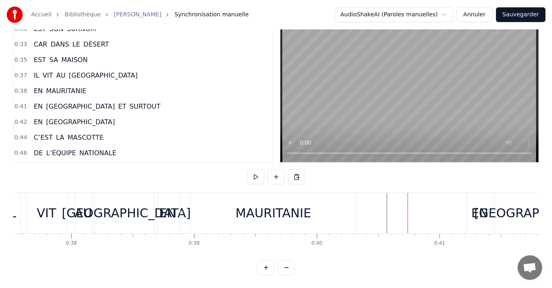
click at [332, 210] on div "MAURITANIE" at bounding box center [273, 213] width 166 height 40
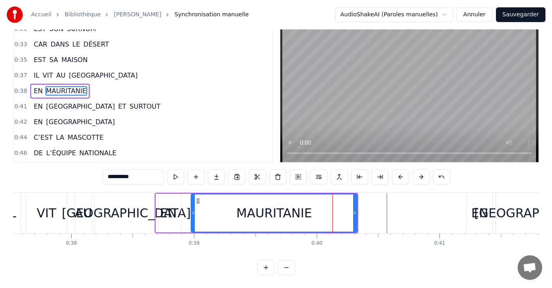
scroll to position [0, 0]
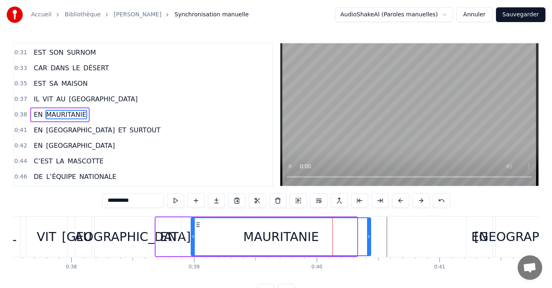
drag, startPoint x: 354, startPoint y: 240, endPoint x: 386, endPoint y: 240, distance: 31.5
click at [370, 240] on div at bounding box center [368, 236] width 3 height 37
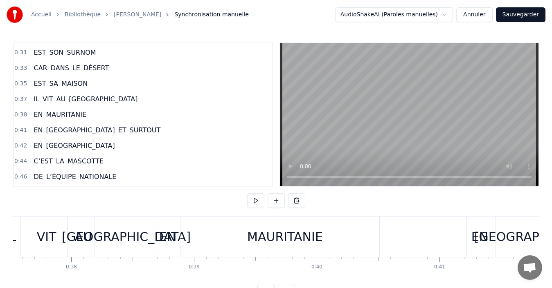
click at [473, 233] on div "EN" at bounding box center [479, 237] width 17 height 18
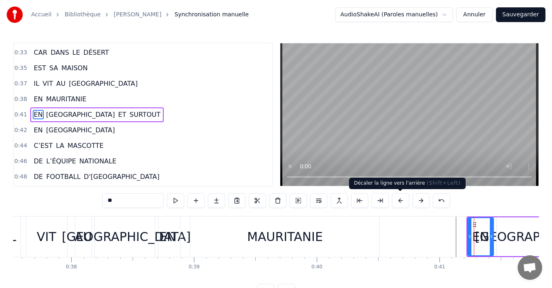
click at [402, 205] on button at bounding box center [400, 200] width 17 height 15
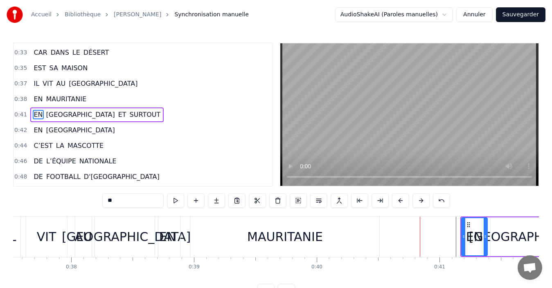
click at [402, 205] on button at bounding box center [400, 200] width 17 height 15
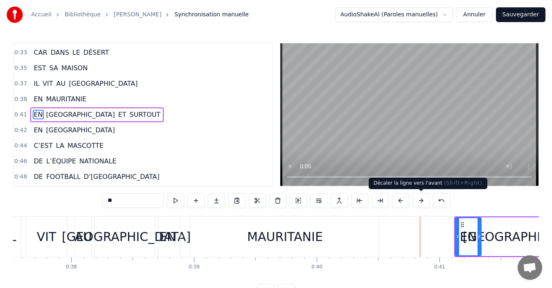
click at [417, 204] on button at bounding box center [420, 200] width 17 height 15
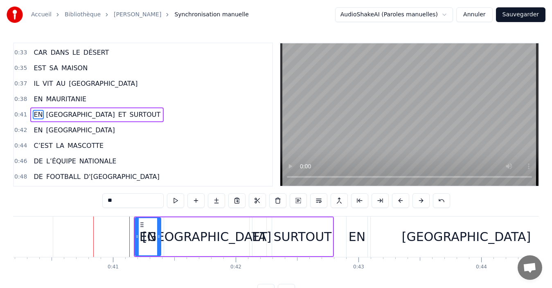
scroll to position [0, 4946]
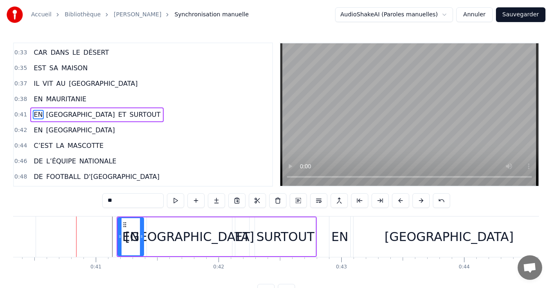
click at [147, 278] on div "FÉ FÉ [DEMOGRAPHIC_DATA] LE FENNEC FÉ FÉ FÉ LE FENNEC DE TRÈS GRANDES OREILLES …" at bounding box center [275, 246] width 525 height 61
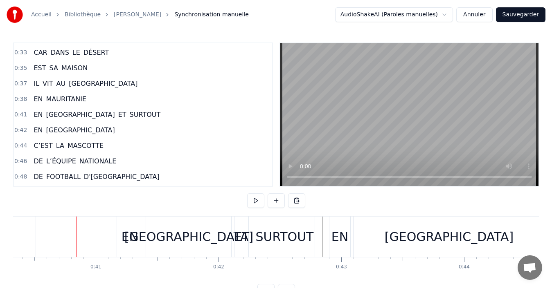
scroll to position [31, 0]
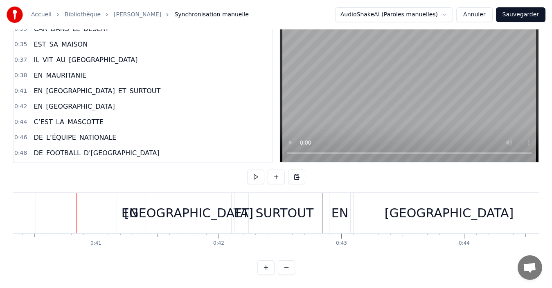
click at [325, 183] on div "0:00 FÉ FÉ FÉ LE FENNEC 0:02 FÉ FÉ FÉ LE FENNEC 0:04 DE TRÈS GRANDES OREILLES 0…" at bounding box center [275, 147] width 525 height 256
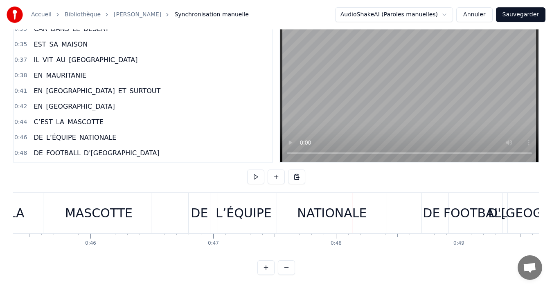
scroll to position [0, 5547]
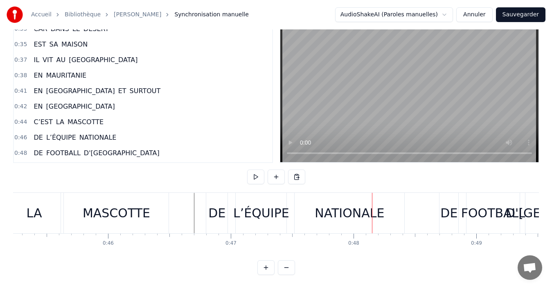
click at [287, 218] on div "DE L’ÉQUIPE NATIONALE" at bounding box center [306, 213] width 200 height 40
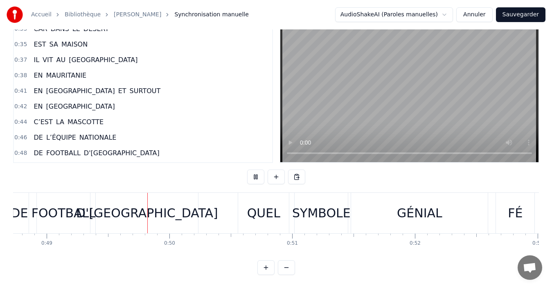
scroll to position [0, 5998]
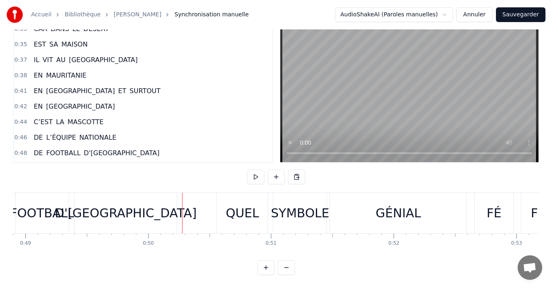
click at [73, 215] on div "DE FOOTBALL D'[GEOGRAPHIC_DATA]" at bounding box center [83, 213] width 191 height 40
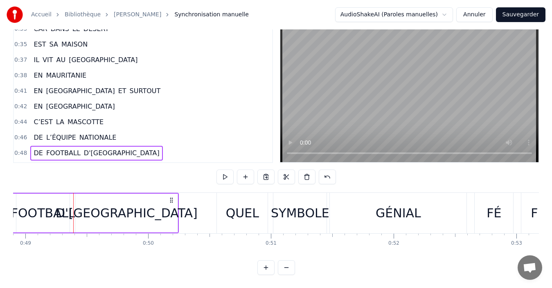
drag, startPoint x: 79, startPoint y: 211, endPoint x: 84, endPoint y: 213, distance: 4.9
click at [80, 211] on div "D'[GEOGRAPHIC_DATA]" at bounding box center [126, 213] width 102 height 39
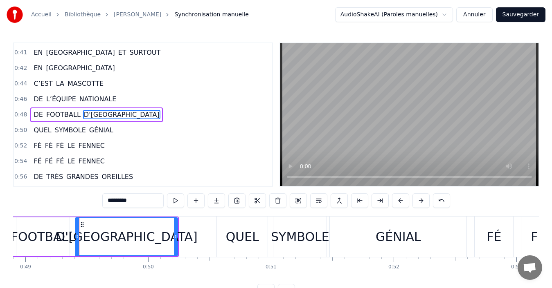
scroll to position [31, 0]
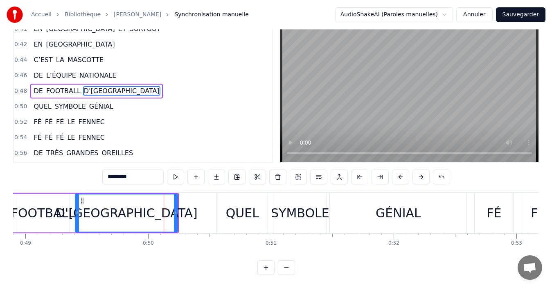
click at [91, 215] on div "D'[GEOGRAPHIC_DATA]" at bounding box center [126, 213] width 101 height 37
drag, startPoint x: 176, startPoint y: 211, endPoint x: 123, endPoint y: 211, distance: 53.2
click at [164, 211] on div at bounding box center [165, 213] width 3 height 37
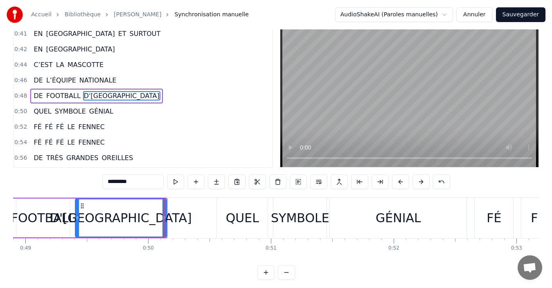
scroll to position [0, 0]
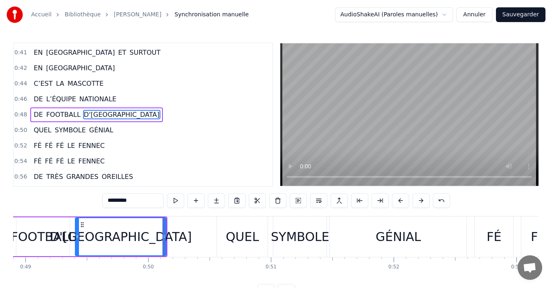
click at [87, 236] on div "D'[GEOGRAPHIC_DATA]" at bounding box center [121, 236] width 90 height 37
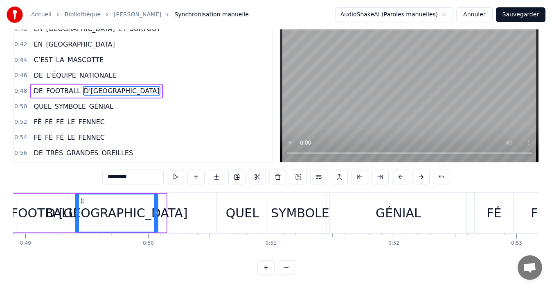
drag, startPoint x: 163, startPoint y: 206, endPoint x: 155, endPoint y: 205, distance: 8.2
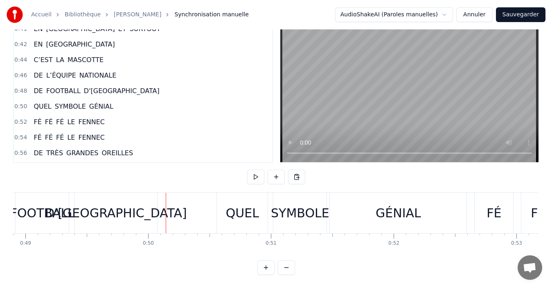
click at [87, 210] on div "D'[GEOGRAPHIC_DATA]" at bounding box center [115, 213] width 83 height 40
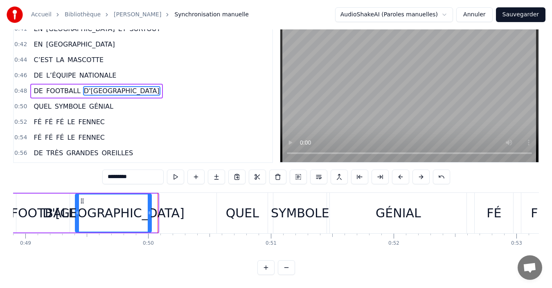
drag, startPoint x: 155, startPoint y: 208, endPoint x: 148, endPoint y: 208, distance: 6.5
click at [148, 210] on icon at bounding box center [149, 213] width 3 height 7
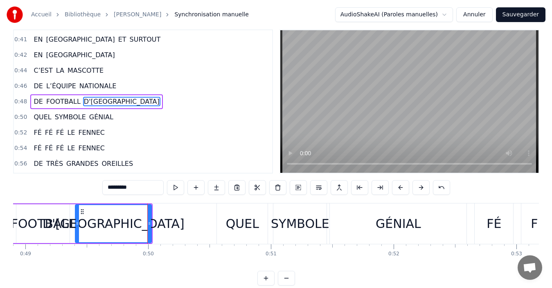
scroll to position [0, 0]
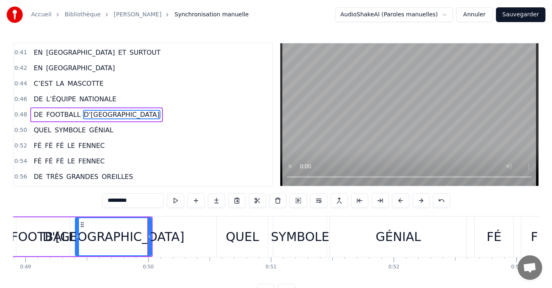
click at [85, 207] on div "0:00 FÉ FÉ FÉ LE FENNEC 0:02 FÉ FÉ FÉ LE FENNEC 0:04 DE TRÈS GRANDES OREILLES 0…" at bounding box center [275, 171] width 525 height 256
click at [82, 229] on div "D'[GEOGRAPHIC_DATA]" at bounding box center [113, 236] width 75 height 37
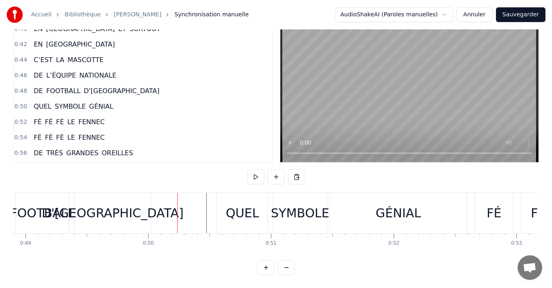
click at [230, 217] on div "QUEL" at bounding box center [242, 213] width 51 height 40
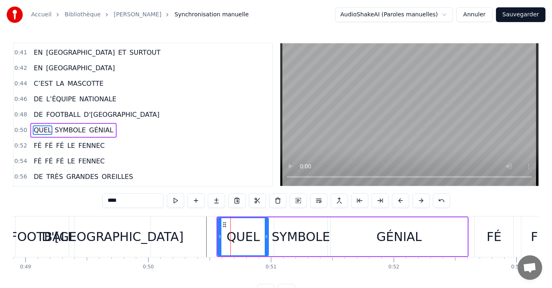
scroll to position [231, 0]
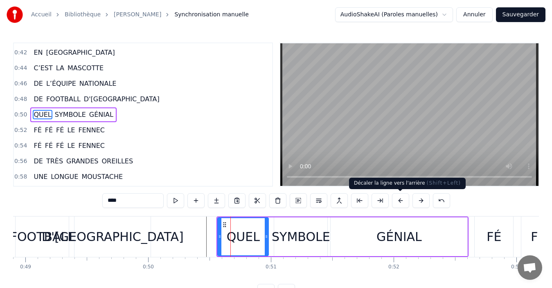
click at [399, 205] on button at bounding box center [400, 200] width 17 height 15
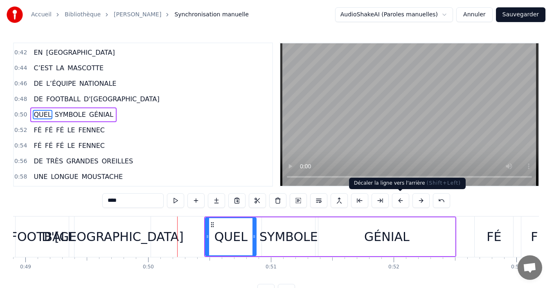
click at [392, 193] on button at bounding box center [400, 200] width 17 height 15
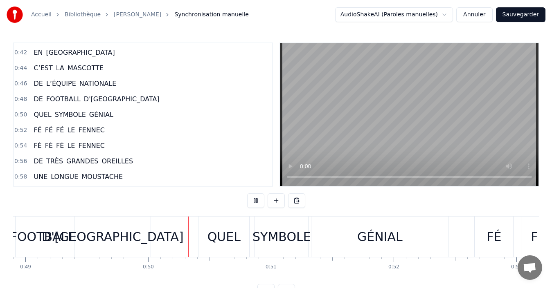
scroll to position [31, 0]
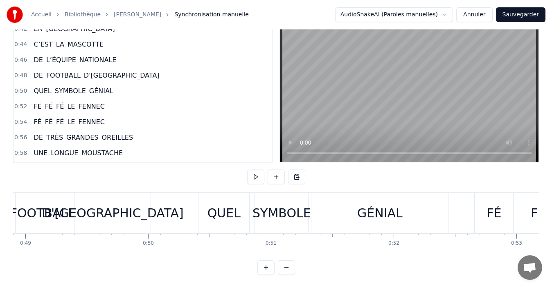
click at [221, 211] on div "QUEL" at bounding box center [223, 213] width 33 height 18
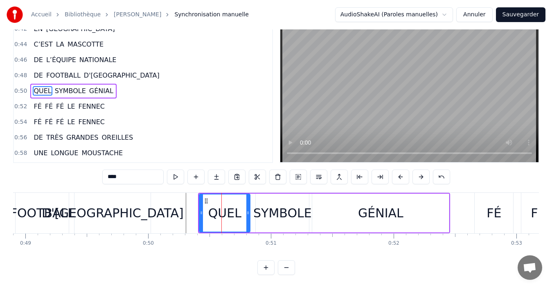
scroll to position [0, 0]
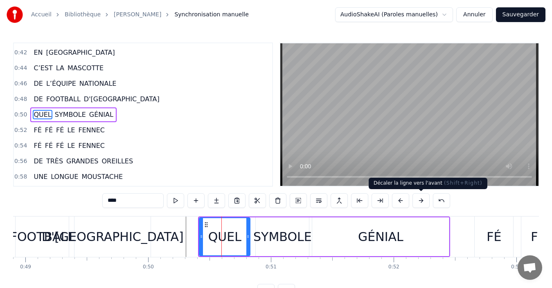
click at [420, 204] on button at bounding box center [420, 200] width 17 height 15
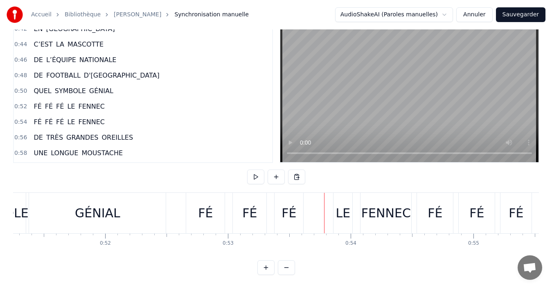
scroll to position [0, 6235]
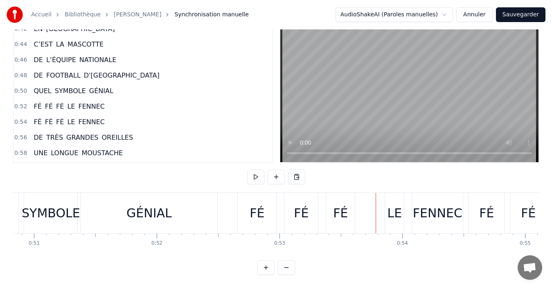
click at [240, 210] on div "FÉ" at bounding box center [257, 213] width 38 height 40
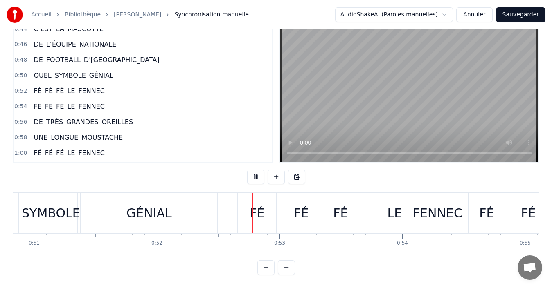
scroll to position [31, 0]
click at [392, 209] on div "LE" at bounding box center [394, 213] width 15 height 18
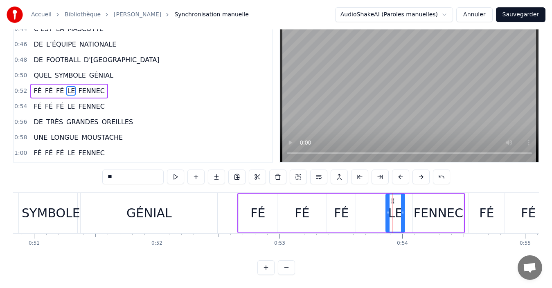
scroll to position [0, 0]
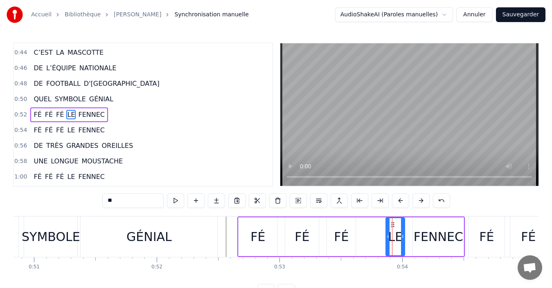
drag, startPoint x: 385, startPoint y: 236, endPoint x: 381, endPoint y: 236, distance: 4.5
click at [381, 236] on div "FÉ FÉ FÉ LE FENNEC" at bounding box center [350, 237] width 227 height 40
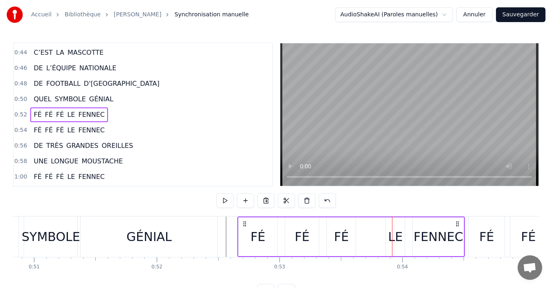
click at [385, 237] on div "LE" at bounding box center [395, 237] width 20 height 39
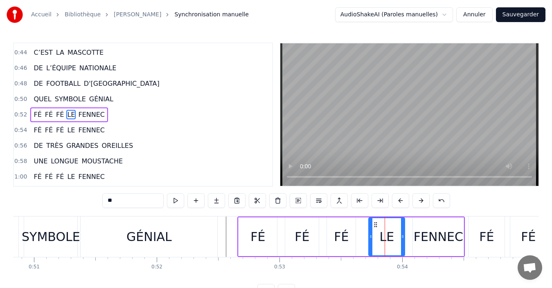
drag, startPoint x: 388, startPoint y: 238, endPoint x: 371, endPoint y: 236, distance: 16.8
click at [371, 236] on icon at bounding box center [370, 236] width 3 height 7
click at [417, 239] on div "FENNEC" at bounding box center [437, 237] width 49 height 18
type input "******"
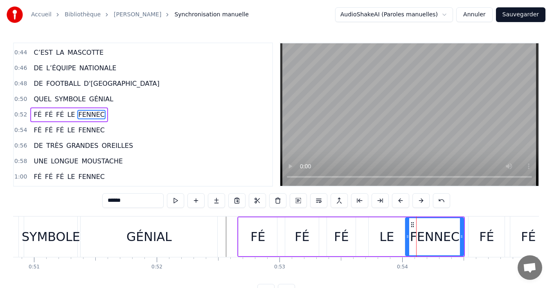
drag, startPoint x: 413, startPoint y: 237, endPoint x: 406, endPoint y: 237, distance: 7.4
click at [406, 237] on icon at bounding box center [407, 236] width 3 height 7
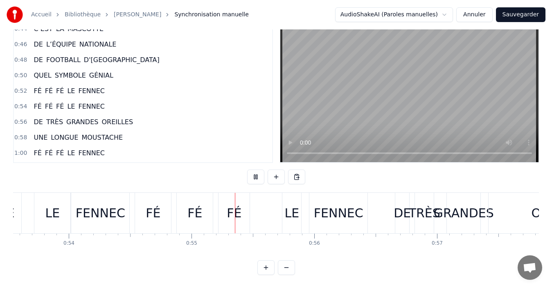
scroll to position [0, 6679]
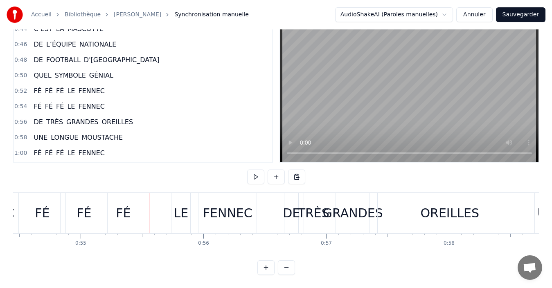
click at [284, 269] on button at bounding box center [286, 267] width 17 height 15
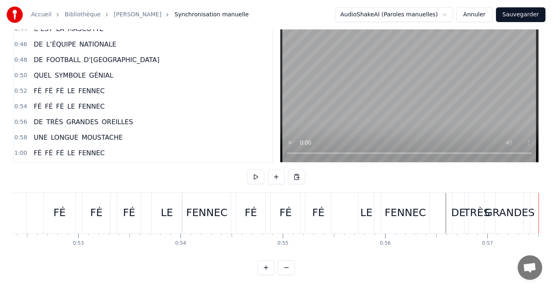
scroll to position [0, 5324]
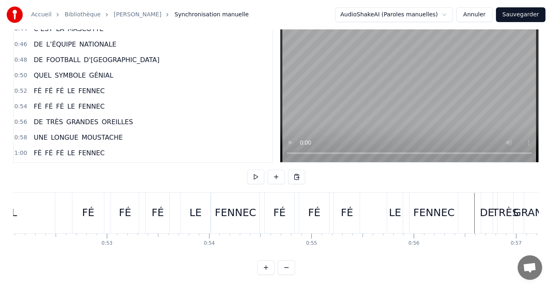
click at [374, 209] on div "FÉ FÉ FÉ LE FENNEC" at bounding box center [362, 213] width 196 height 40
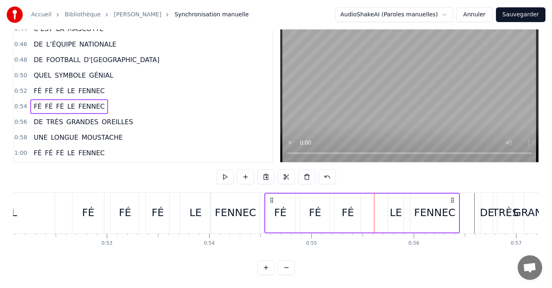
drag, startPoint x: 393, startPoint y: 206, endPoint x: 381, endPoint y: 207, distance: 11.5
click at [379, 207] on div "FÉ FÉ FÉ LE FENNEC" at bounding box center [362, 213] width 196 height 40
click at [395, 209] on div "LE" at bounding box center [396, 213] width 12 height 16
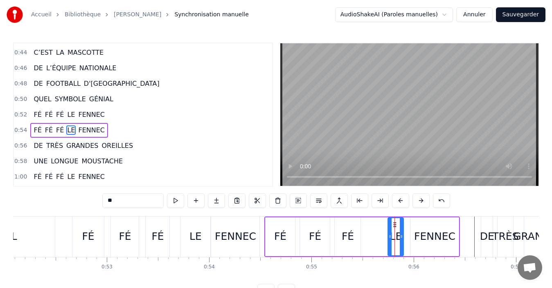
scroll to position [262, 0]
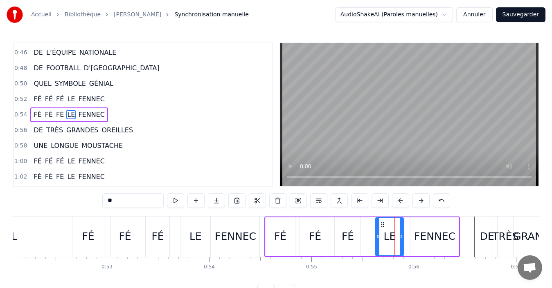
drag, startPoint x: 389, startPoint y: 237, endPoint x: 377, endPoint y: 236, distance: 12.3
click at [377, 236] on icon at bounding box center [377, 236] width 3 height 7
click at [309, 238] on div "FÉ" at bounding box center [315, 237] width 30 height 39
type input "**"
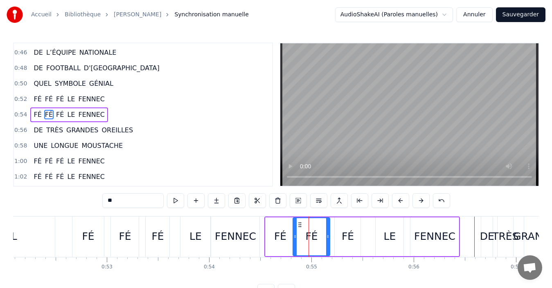
drag, startPoint x: 301, startPoint y: 237, endPoint x: 294, endPoint y: 237, distance: 6.5
click at [294, 237] on icon at bounding box center [294, 236] width 3 height 7
click at [352, 236] on div "FÉ" at bounding box center [347, 237] width 12 height 16
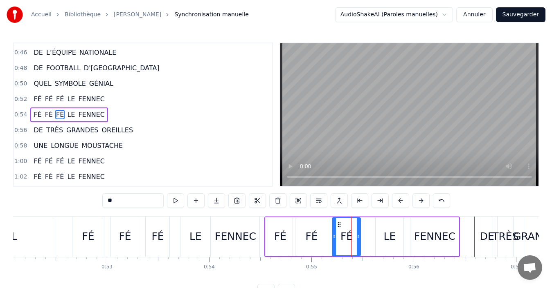
click at [334, 237] on circle at bounding box center [334, 237] width 0 height 0
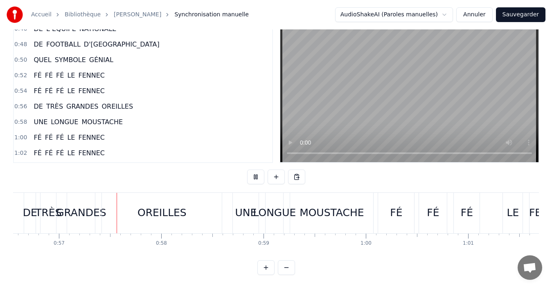
scroll to position [0, 5786]
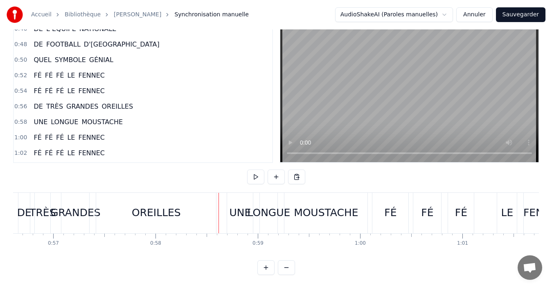
click at [236, 215] on div "UNE" at bounding box center [240, 213] width 26 height 40
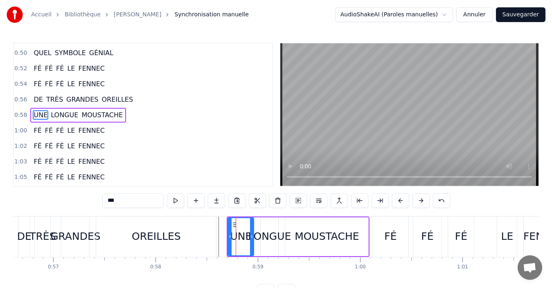
scroll to position [294, 0]
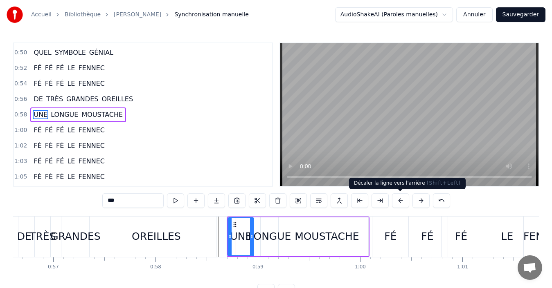
click at [400, 203] on button at bounding box center [400, 200] width 17 height 15
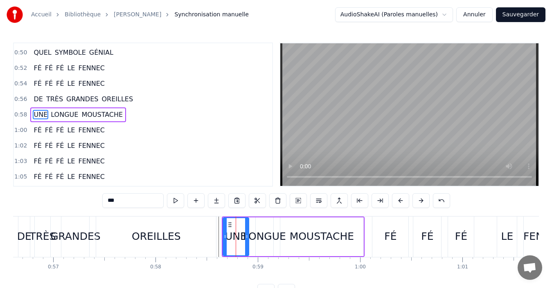
click at [400, 203] on button at bounding box center [400, 200] width 17 height 15
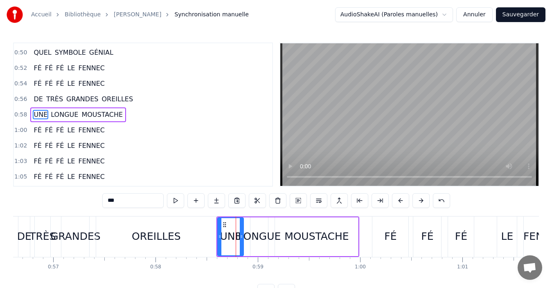
click at [210, 245] on div "OREILLES" at bounding box center [156, 237] width 120 height 40
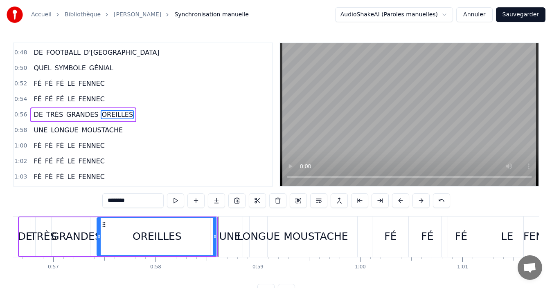
scroll to position [31, 0]
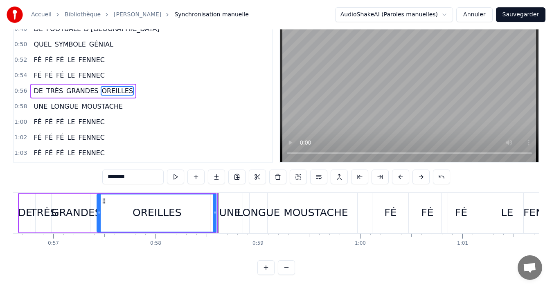
click at [247, 184] on div "0:00 FÉ FÉ FÉ LE FENNEC 0:02 FÉ FÉ FÉ LE FENNEC 0:04 DE TRÈS GRANDES OREILLES 0…" at bounding box center [275, 147] width 525 height 256
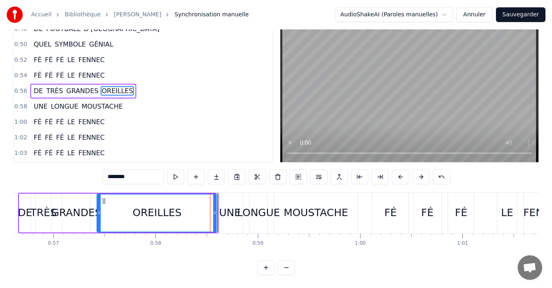
click at [277, 223] on div "MOUSTACHE" at bounding box center [315, 213] width 83 height 40
type input "*********"
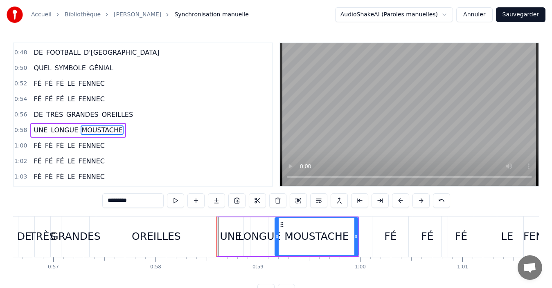
scroll to position [294, 0]
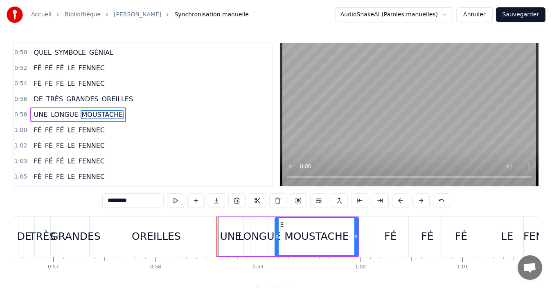
click at [197, 213] on div "0:00 FÉ FÉ FÉ LE FENNEC 0:02 FÉ FÉ FÉ LE FENNEC 0:04 DE TRÈS GRANDES OREILLES 0…" at bounding box center [275, 171] width 525 height 256
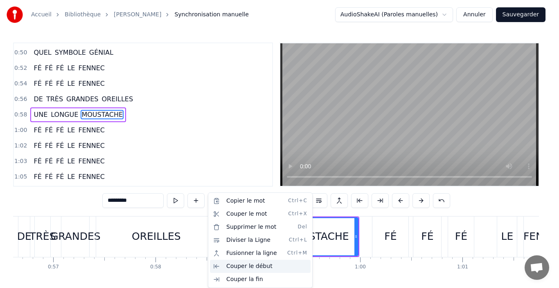
click at [224, 260] on div "Couper le début" at bounding box center [260, 266] width 101 height 13
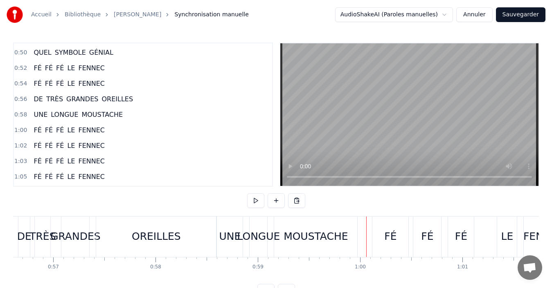
click at [213, 214] on div "0:00 FÉ FÉ FÉ LE FENNEC 0:02 FÉ FÉ FÉ LE FENNEC 0:04 DE TRÈS GRANDES OREILLES 0…" at bounding box center [275, 171] width 525 height 256
click at [211, 256] on div "OREILLES" at bounding box center [156, 237] width 120 height 40
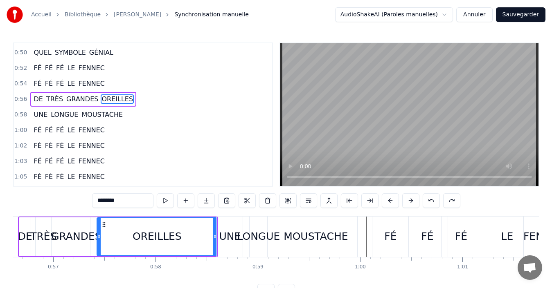
scroll to position [278, 0]
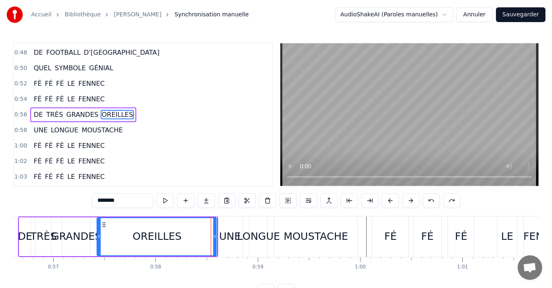
click at [214, 271] on div "FÉ FÉ [DEMOGRAPHIC_DATA] LE FENNEC FÉ FÉ FÉ LE FENNEC DE TRÈS GRANDES OREILLES …" at bounding box center [275, 246] width 525 height 61
click at [247, 117] on div "0:56 DE TRÈS GRANDES OREILLES" at bounding box center [143, 115] width 258 height 16
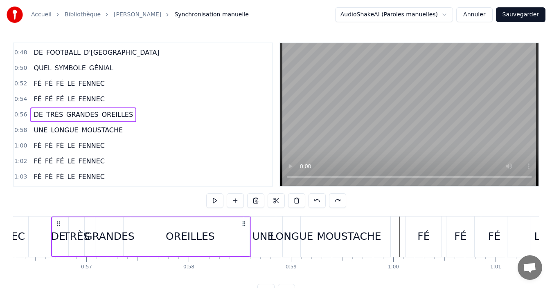
scroll to position [0, 5750]
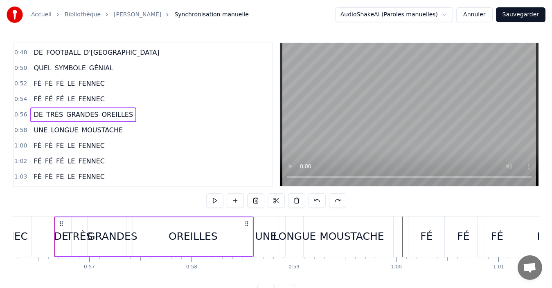
click at [260, 210] on div "0:00 FÉ FÉ FÉ LE FENNEC 0:02 FÉ FÉ FÉ LE FENNEC 0:04 DE TRÈS GRANDES OREILLES 0…" at bounding box center [275, 171] width 525 height 256
click at [205, 104] on div "0:54 FÉ FÉ FÉ LE FENNEC" at bounding box center [143, 100] width 258 height 16
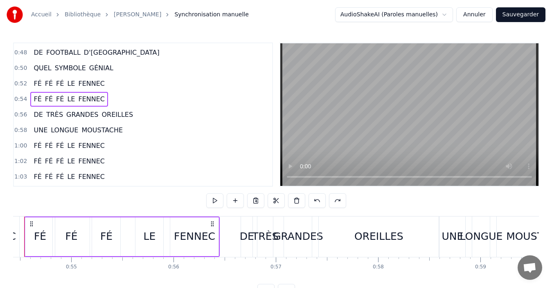
scroll to position [0, 5533]
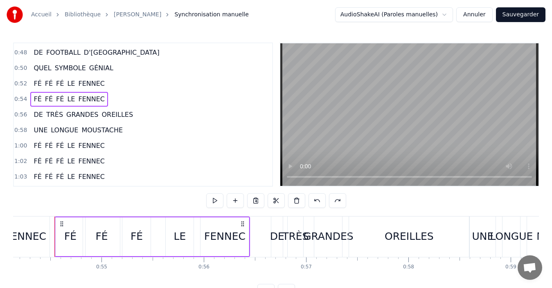
click at [217, 202] on button at bounding box center [214, 200] width 17 height 15
click at [206, 193] on button at bounding box center [214, 200] width 17 height 15
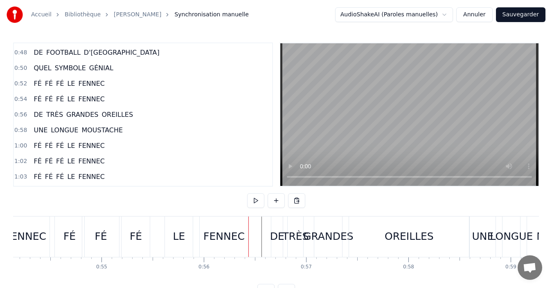
scroll to position [31, 0]
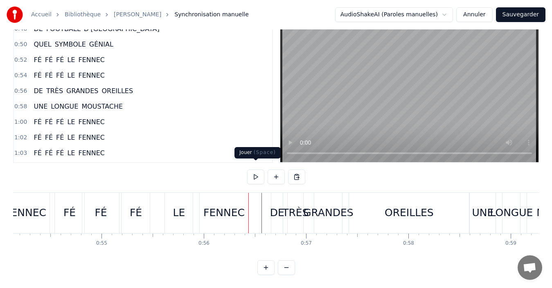
click at [253, 172] on button at bounding box center [255, 177] width 17 height 15
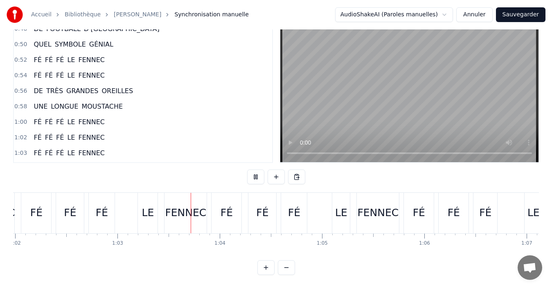
scroll to position [0, 6432]
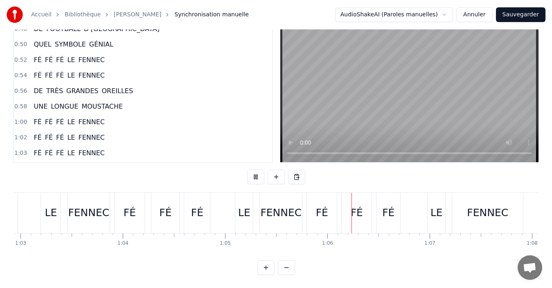
click at [247, 170] on button at bounding box center [255, 177] width 17 height 15
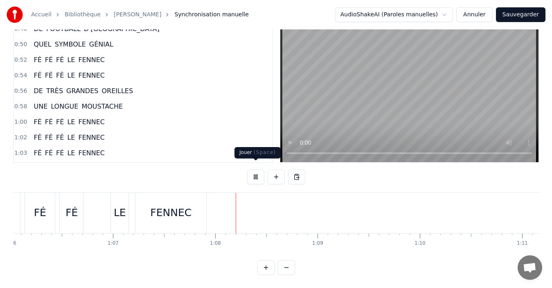
scroll to position [0, 6886]
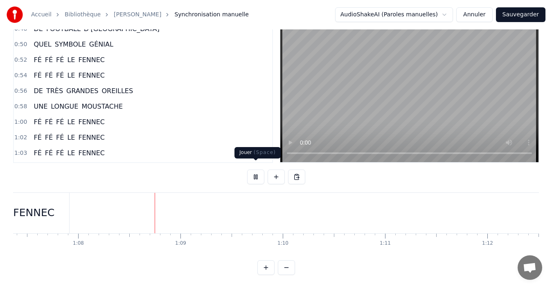
click at [253, 172] on button at bounding box center [255, 177] width 17 height 15
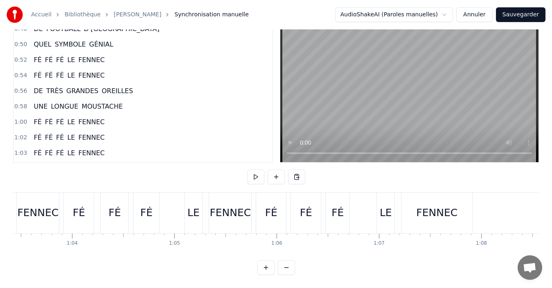
scroll to position [0, 6440]
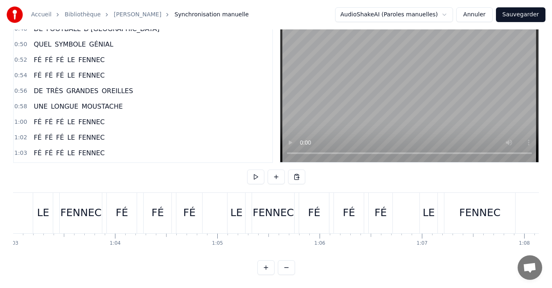
click at [232, 213] on div "LE" at bounding box center [236, 213] width 12 height 16
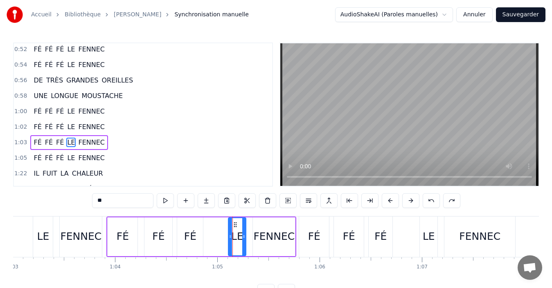
scroll to position [340, 0]
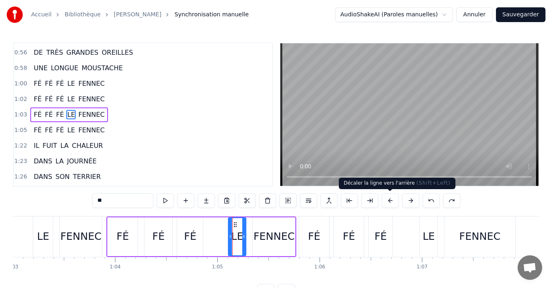
click at [393, 204] on button at bounding box center [389, 200] width 17 height 15
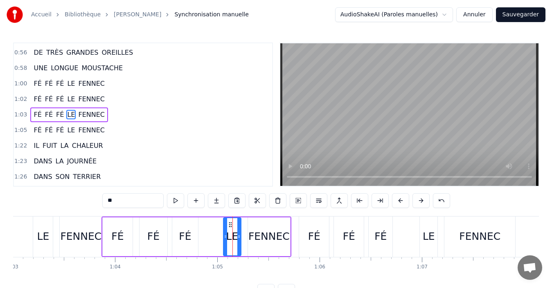
click at [321, 237] on div "FÉ" at bounding box center [314, 237] width 30 height 40
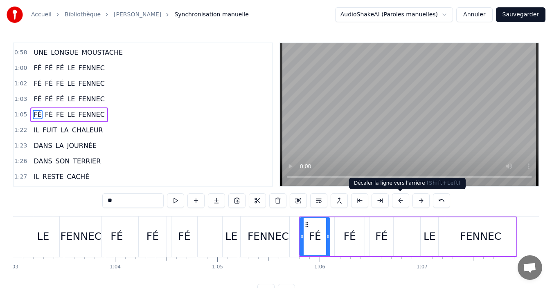
click at [398, 202] on button at bounding box center [400, 200] width 17 height 15
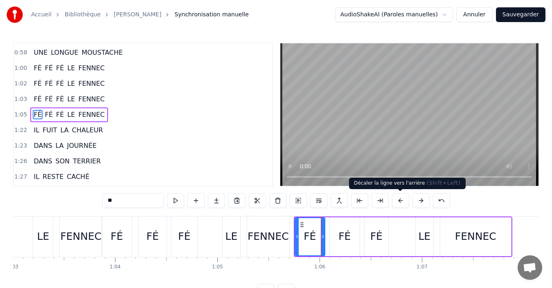
click at [399, 205] on button at bounding box center [400, 200] width 17 height 15
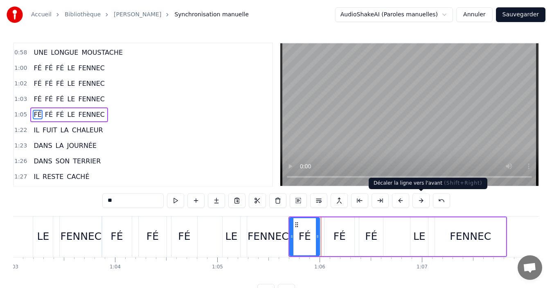
click at [420, 202] on button at bounding box center [420, 200] width 17 height 15
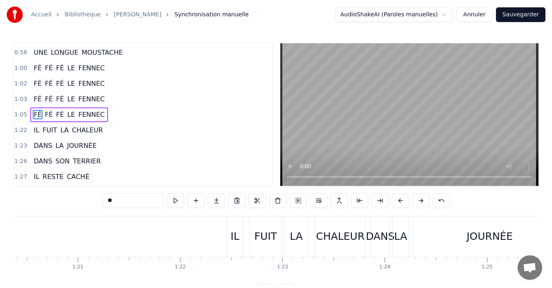
scroll to position [0, 8158]
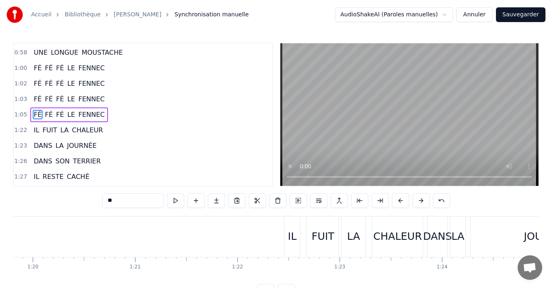
click at [289, 242] on div "IL" at bounding box center [292, 237] width 9 height 16
type input "**"
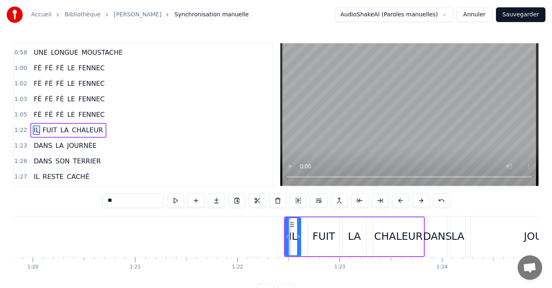
scroll to position [371, 0]
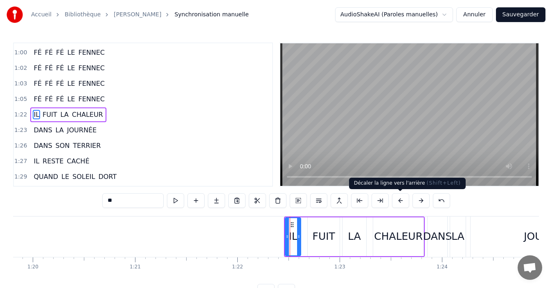
click at [399, 202] on button at bounding box center [400, 200] width 17 height 15
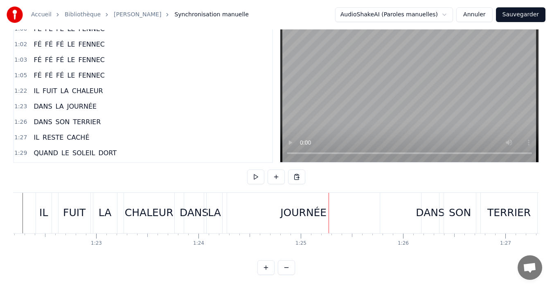
scroll to position [0, 8329]
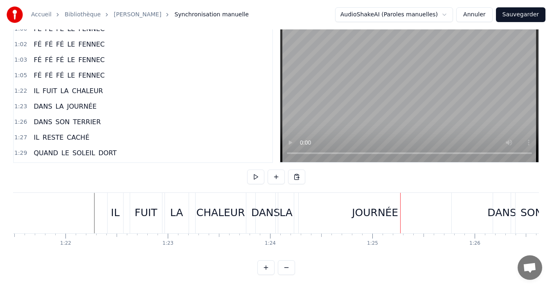
click at [253, 213] on div "DANS" at bounding box center [265, 213] width 29 height 16
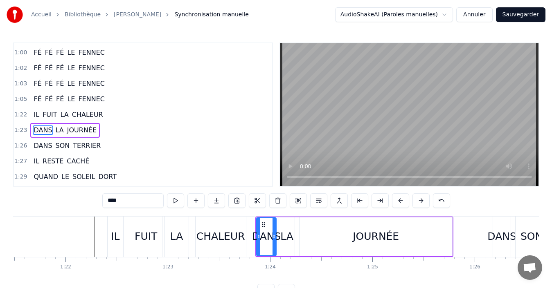
scroll to position [387, 0]
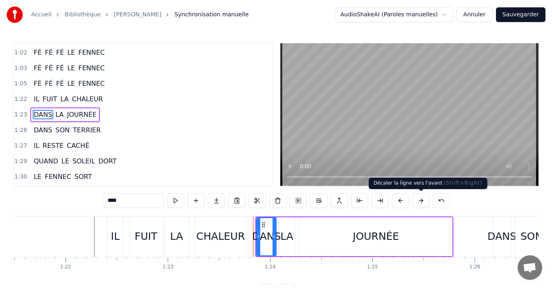
click at [419, 200] on button at bounding box center [420, 200] width 17 height 15
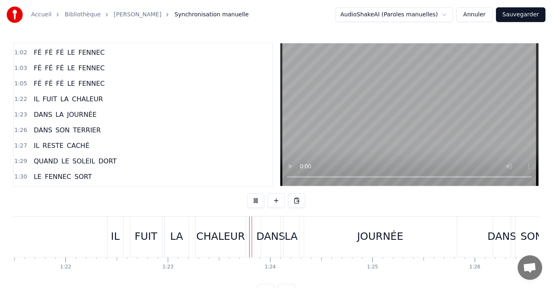
scroll to position [31, 0]
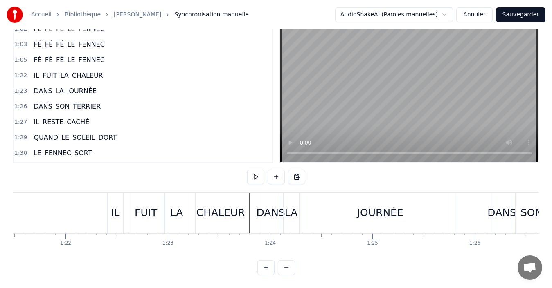
click at [352, 207] on div "JOURNÉE" at bounding box center [380, 213] width 153 height 40
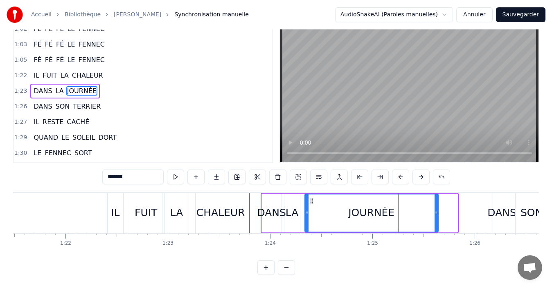
drag, startPoint x: 454, startPoint y: 206, endPoint x: 435, endPoint y: 208, distance: 19.3
click at [435, 210] on icon at bounding box center [435, 213] width 3 height 7
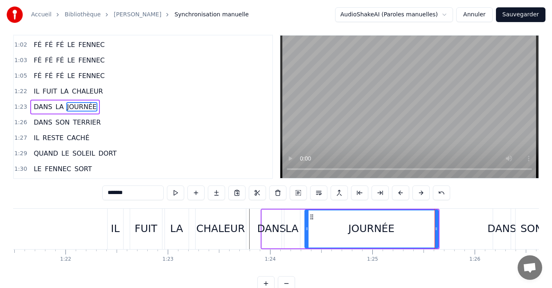
scroll to position [0, 0]
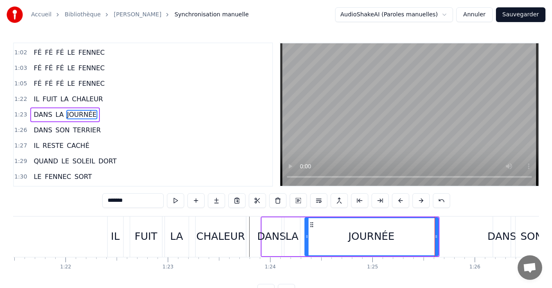
click at [473, 211] on div "0:00 FÉ FÉ FÉ LE FENNEC 0:02 FÉ FÉ FÉ LE FENNEC 0:04 DE TRÈS GRANDES OREILLES 0…" at bounding box center [275, 171] width 525 height 256
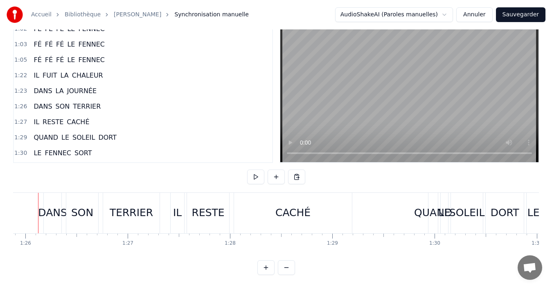
scroll to position [0, 8762]
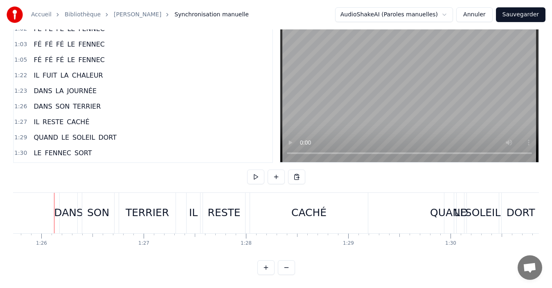
click at [65, 220] on div "DANS" at bounding box center [69, 213] width 18 height 40
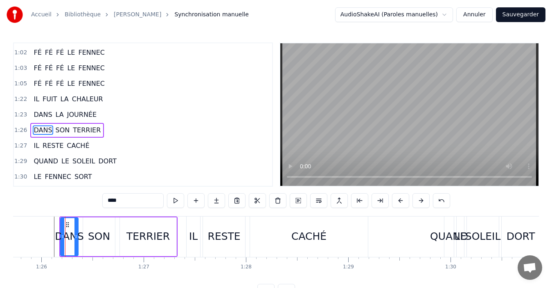
scroll to position [402, 0]
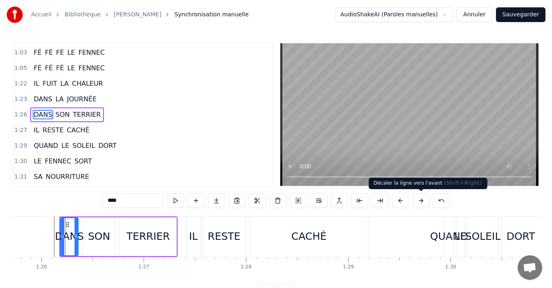
click at [419, 203] on button at bounding box center [420, 200] width 17 height 15
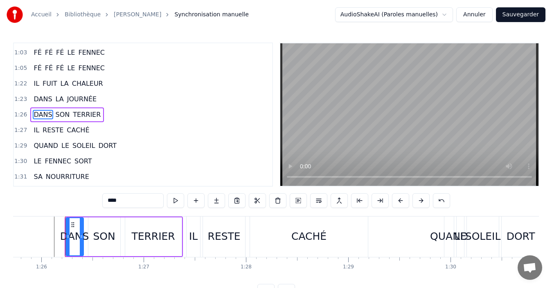
click at [96, 247] on div "SON" at bounding box center [104, 237] width 32 height 39
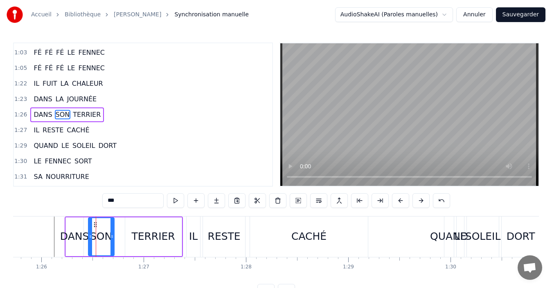
drag, startPoint x: 118, startPoint y: 240, endPoint x: 112, endPoint y: 240, distance: 6.1
click at [112, 240] on div at bounding box center [111, 236] width 3 height 37
click at [142, 241] on div "TERRIER" at bounding box center [152, 237] width 43 height 16
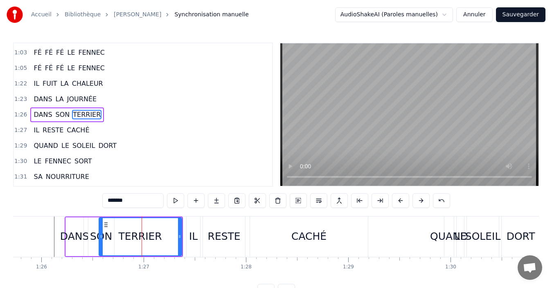
drag, startPoint x: 125, startPoint y: 238, endPoint x: 101, endPoint y: 240, distance: 23.8
click at [101, 240] on div at bounding box center [100, 236] width 3 height 37
click at [189, 244] on div "IL" at bounding box center [192, 237] width 13 height 40
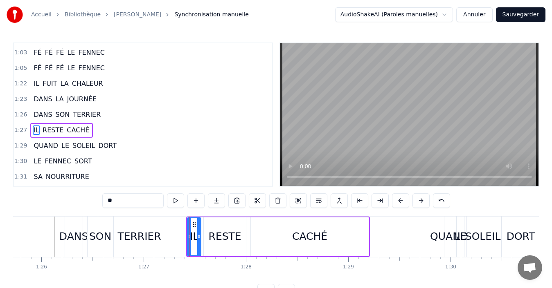
scroll to position [418, 0]
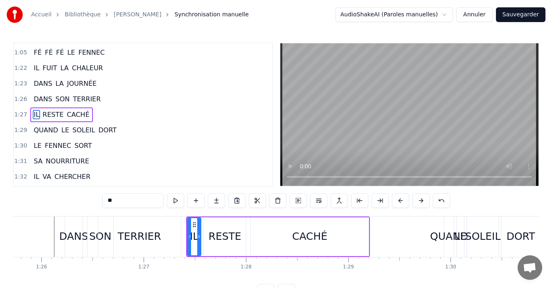
click at [446, 242] on div "QUAND" at bounding box center [449, 237] width 38 height 16
type input "*****"
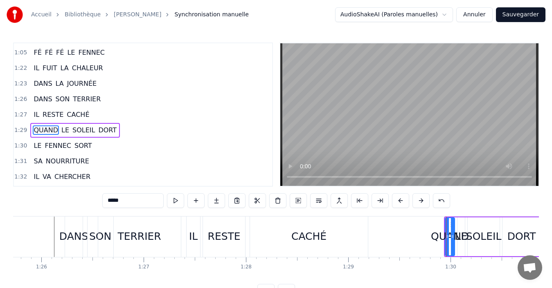
scroll to position [433, 0]
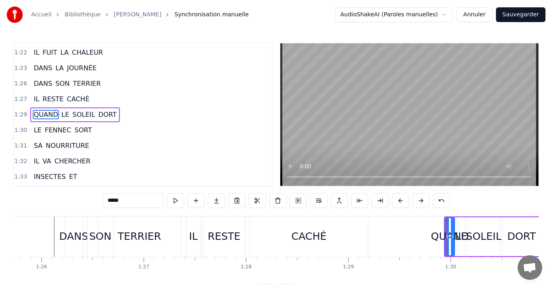
click at [432, 242] on div "QUAND" at bounding box center [450, 237] width 38 height 16
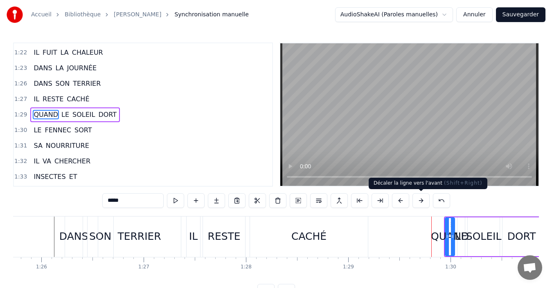
click at [424, 204] on button at bounding box center [420, 200] width 17 height 15
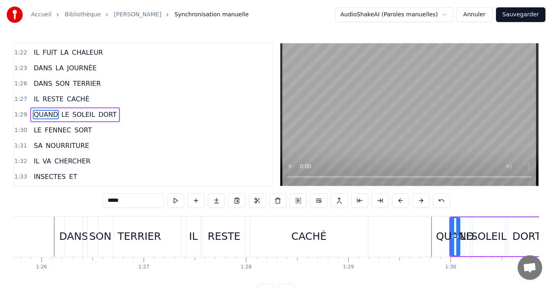
click at [425, 205] on button at bounding box center [420, 200] width 17 height 15
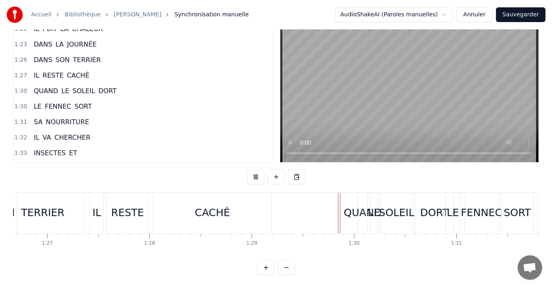
scroll to position [31, 0]
click at [431, 215] on div "DORT" at bounding box center [434, 213] width 38 height 40
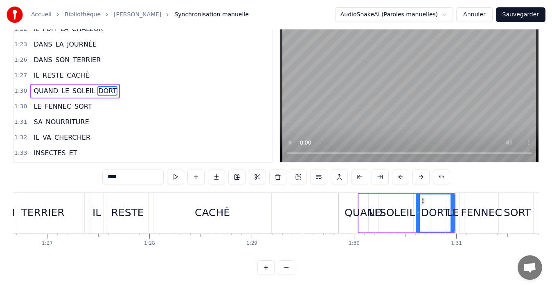
scroll to position [0, 0]
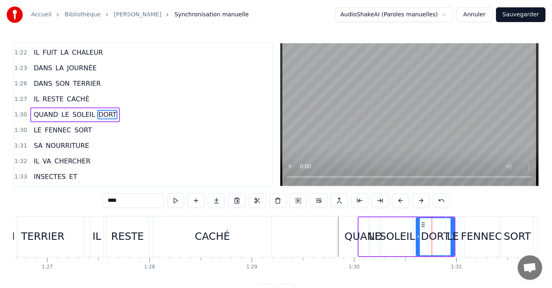
click at [452, 252] on div "LE" at bounding box center [452, 237] width 13 height 40
type input "**"
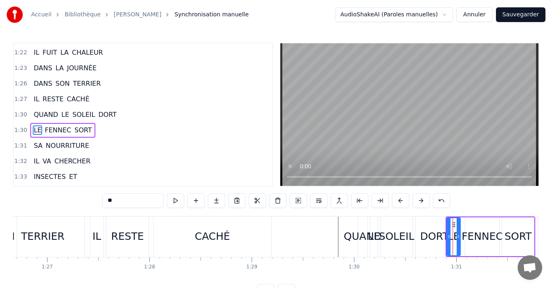
click at [452, 252] on div at bounding box center [452, 237] width 0 height 40
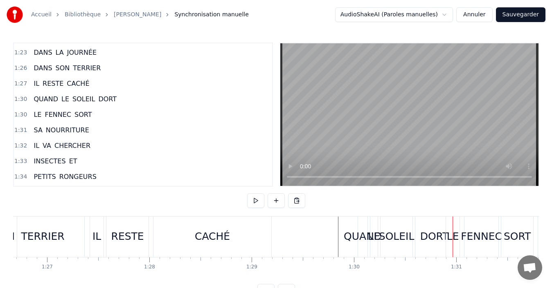
click at [440, 251] on div "DORT" at bounding box center [434, 237] width 38 height 40
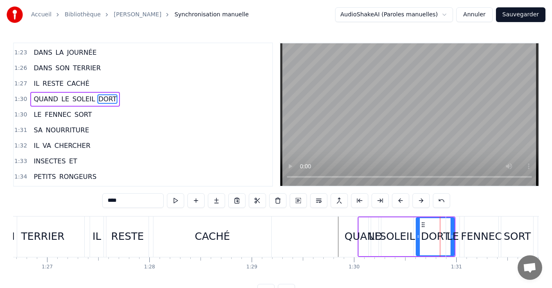
scroll to position [433, 0]
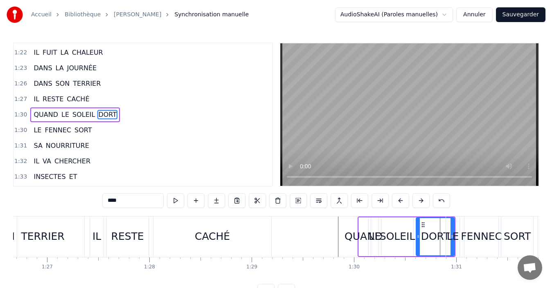
drag, startPoint x: 452, startPoint y: 252, endPoint x: 447, endPoint y: 252, distance: 5.3
click at [447, 252] on div "LE" at bounding box center [452, 237] width 13 height 40
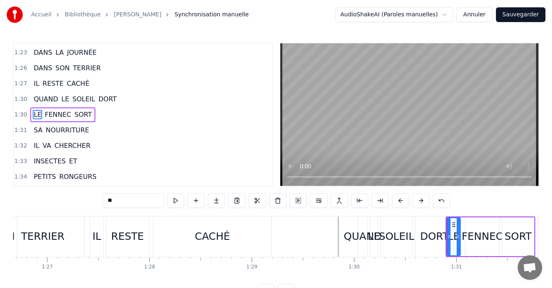
click at [440, 247] on div "DORT" at bounding box center [434, 237] width 38 height 40
type input "****"
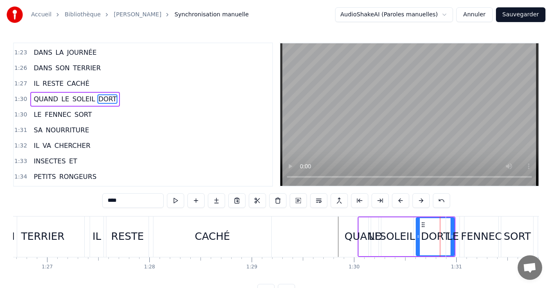
scroll to position [433, 0]
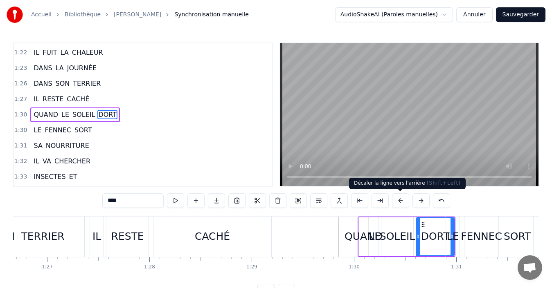
click at [397, 205] on button at bounding box center [400, 200] width 17 height 15
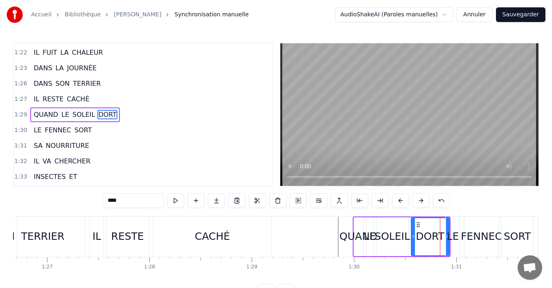
click at [399, 202] on button at bounding box center [400, 200] width 17 height 15
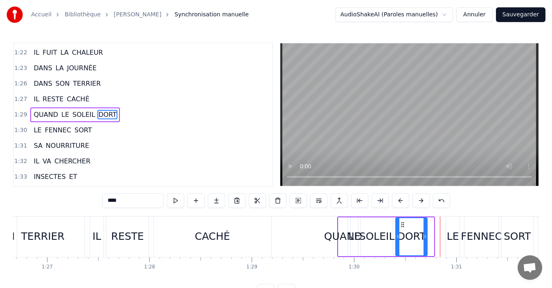
drag, startPoint x: 432, startPoint y: 238, endPoint x: 426, endPoint y: 238, distance: 6.5
click at [426, 238] on icon at bounding box center [424, 236] width 3 height 7
click at [421, 202] on button at bounding box center [420, 200] width 17 height 15
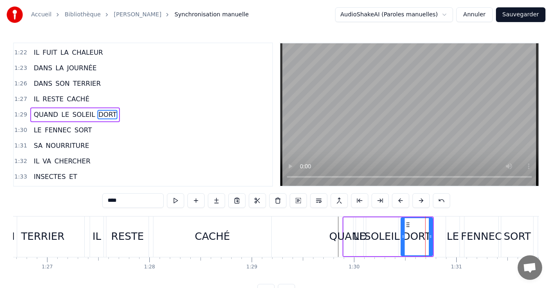
click at [421, 202] on button at bounding box center [420, 200] width 17 height 15
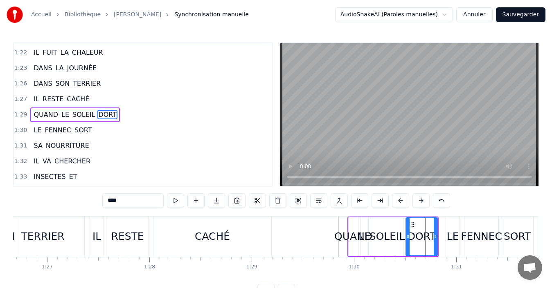
click at [421, 202] on button at bounding box center [420, 200] width 17 height 15
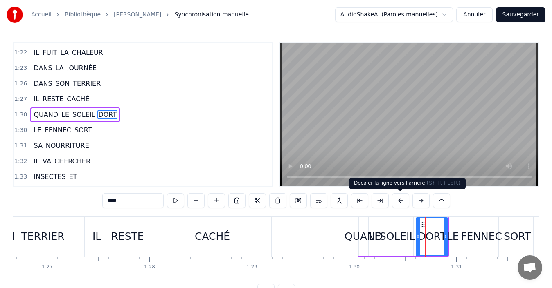
click at [403, 203] on button at bounding box center [400, 200] width 17 height 15
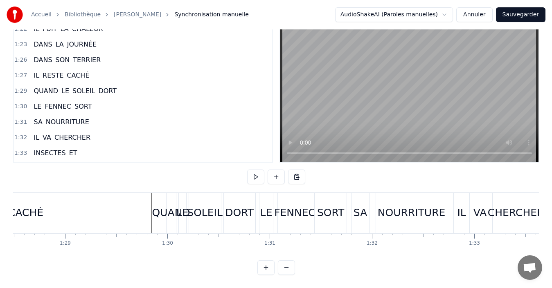
scroll to position [0, 8887]
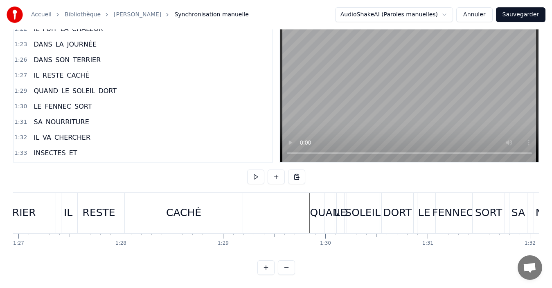
click at [401, 208] on div "DORT" at bounding box center [397, 213] width 29 height 16
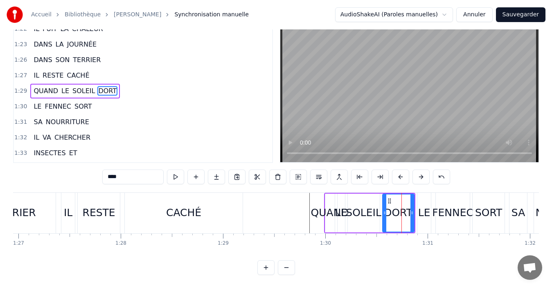
scroll to position [0, 0]
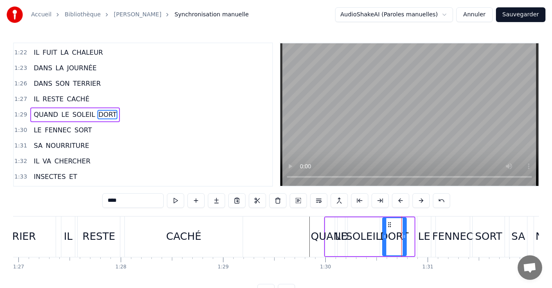
drag, startPoint x: 410, startPoint y: 241, endPoint x: 403, endPoint y: 241, distance: 7.8
click at [403, 241] on div at bounding box center [403, 236] width 3 height 37
click at [421, 238] on div "LE" at bounding box center [424, 237] width 12 height 16
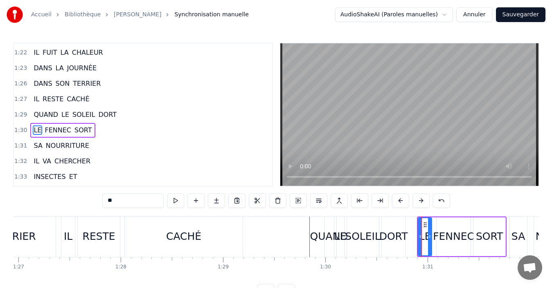
scroll to position [449, 0]
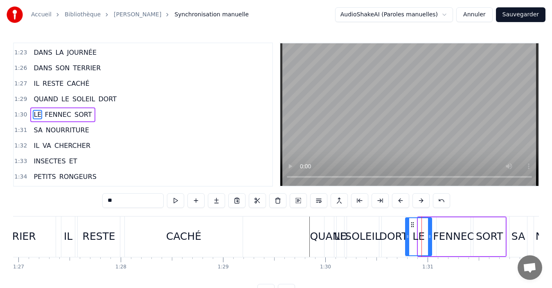
drag, startPoint x: 419, startPoint y: 238, endPoint x: 406, endPoint y: 237, distance: 12.7
click at [406, 237] on icon at bounding box center [407, 236] width 3 height 7
click at [451, 239] on div "FENNEC" at bounding box center [453, 237] width 41 height 16
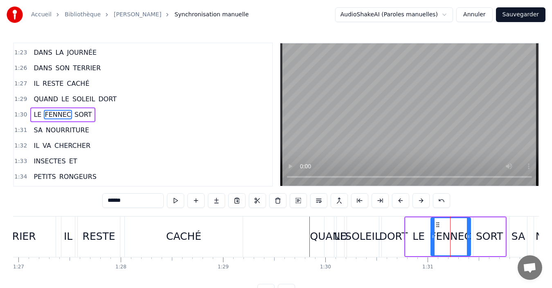
drag, startPoint x: 439, startPoint y: 238, endPoint x: 433, endPoint y: 238, distance: 5.7
click at [433, 238] on circle at bounding box center [433, 238] width 0 height 0
click at [485, 239] on div "SORT" at bounding box center [489, 237] width 27 height 16
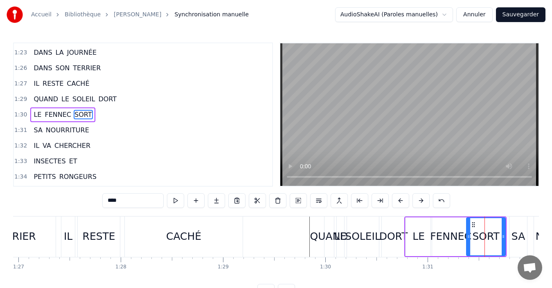
drag, startPoint x: 476, startPoint y: 237, endPoint x: 469, endPoint y: 237, distance: 7.0
click at [469, 237] on icon at bounding box center [468, 236] width 3 height 7
click at [516, 237] on div "SA" at bounding box center [517, 237] width 13 height 16
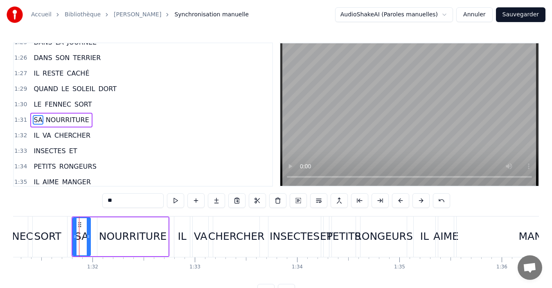
scroll to position [0, 9349]
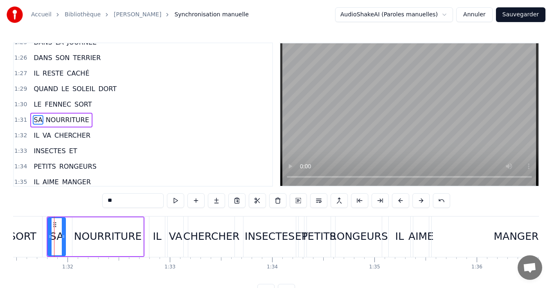
click at [156, 237] on div "IL" at bounding box center [157, 237] width 9 height 16
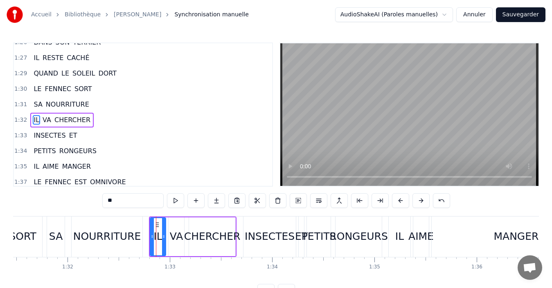
scroll to position [480, 0]
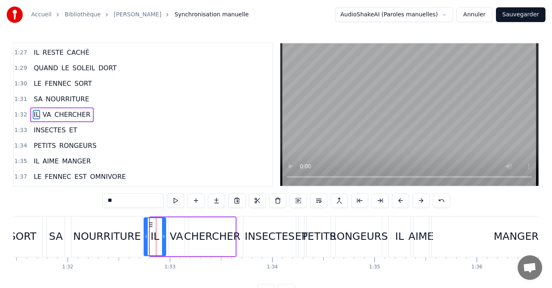
drag, startPoint x: 151, startPoint y: 238, endPoint x: 145, endPoint y: 238, distance: 6.1
click at [145, 238] on icon at bounding box center [145, 236] width 3 height 7
click at [247, 246] on div "INSECTES" at bounding box center [269, 237] width 52 height 40
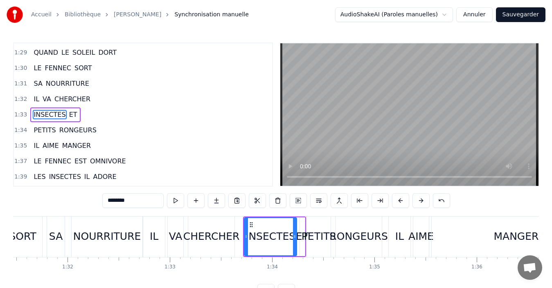
scroll to position [31, 0]
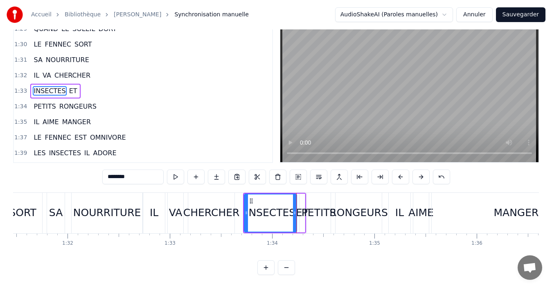
click at [305, 183] on div "0:00 FÉ FÉ FÉ LE FENNEC 0:02 FÉ FÉ FÉ LE FENNEC 0:04 DE TRÈS GRANDES OREILLES 0…" at bounding box center [275, 147] width 525 height 256
click at [390, 219] on div "IL" at bounding box center [399, 213] width 22 height 40
type input "**"
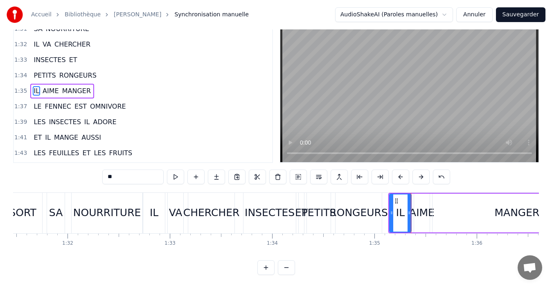
click at [428, 240] on div "FÉ FÉ [DEMOGRAPHIC_DATA] LE FENNEC FÉ FÉ FÉ LE FENNEC DE TRÈS GRANDES OREILLES …" at bounding box center [275, 223] width 525 height 61
click at [383, 223] on div "PETITS RONGEURS" at bounding box center [344, 213] width 77 height 40
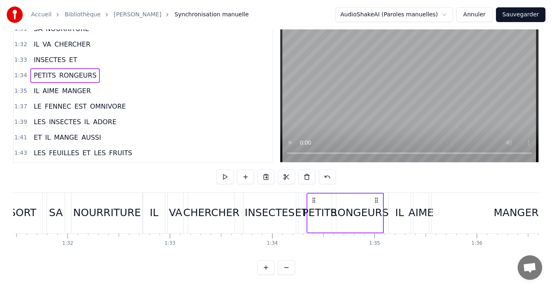
click at [388, 217] on div "IL" at bounding box center [399, 213] width 22 height 40
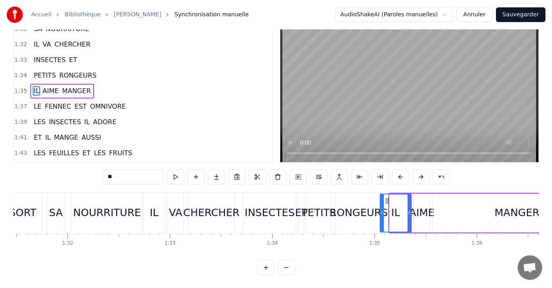
drag, startPoint x: 391, startPoint y: 207, endPoint x: 382, endPoint y: 207, distance: 9.4
click at [382, 210] on icon at bounding box center [381, 213] width 3 height 7
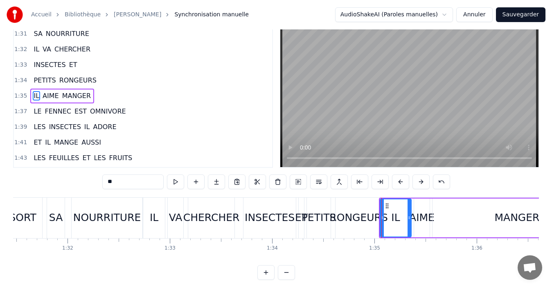
scroll to position [0, 0]
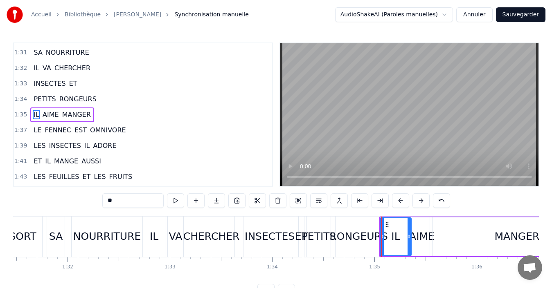
click at [462, 234] on div "MANGER" at bounding box center [516, 237] width 169 height 39
type input "******"
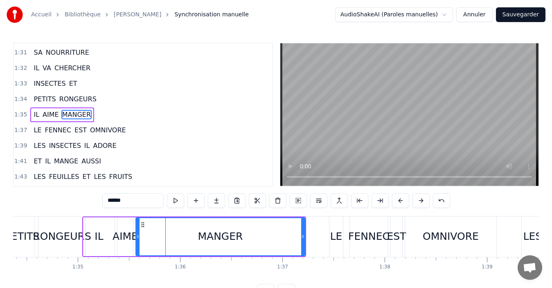
scroll to position [0, 9661]
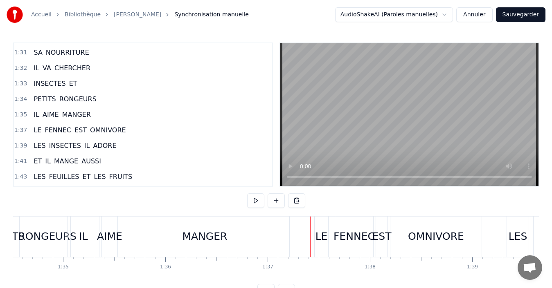
click at [316, 243] on div "LE" at bounding box center [321, 237] width 12 height 16
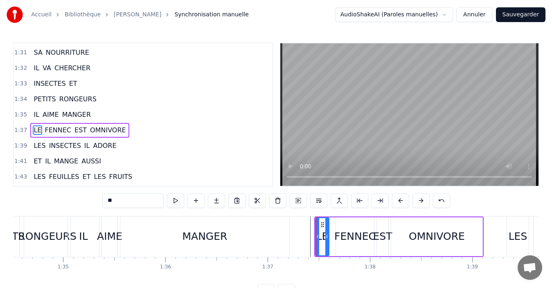
scroll to position [542, 0]
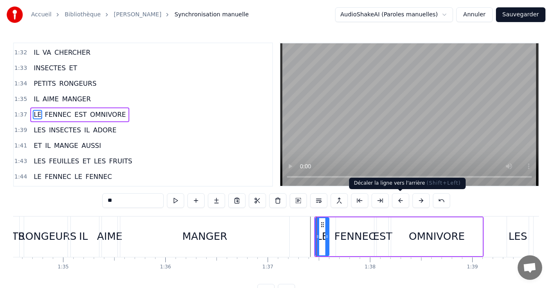
click at [397, 204] on button at bounding box center [400, 200] width 17 height 15
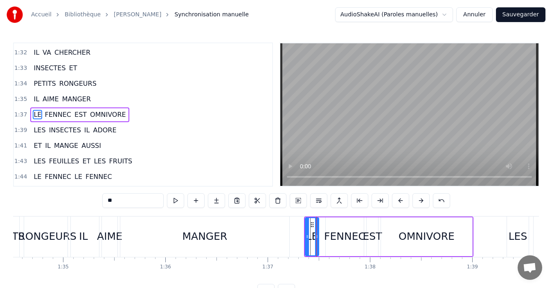
click at [397, 204] on button at bounding box center [400, 200] width 17 height 15
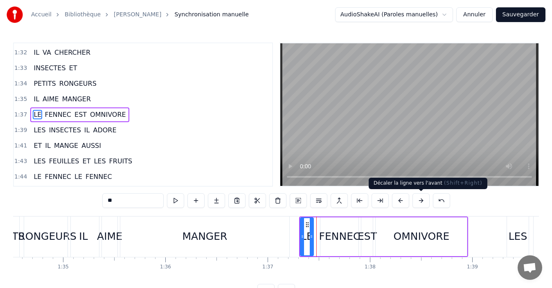
click at [419, 205] on button at bounding box center [420, 200] width 17 height 15
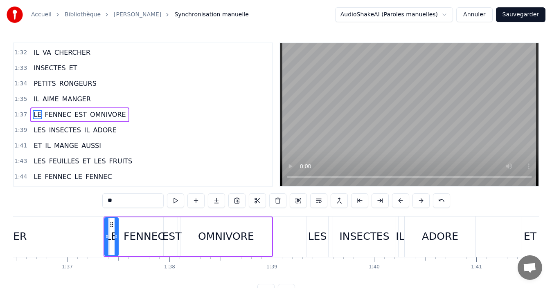
scroll to position [0, 9875]
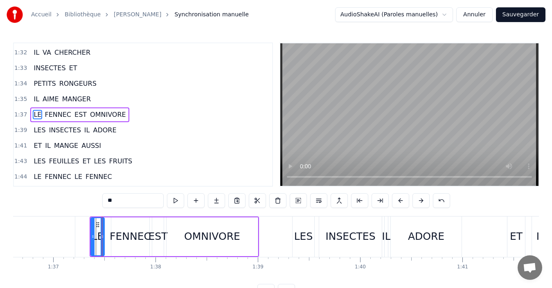
click at [304, 247] on div "LES" at bounding box center [303, 237] width 22 height 40
type input "***"
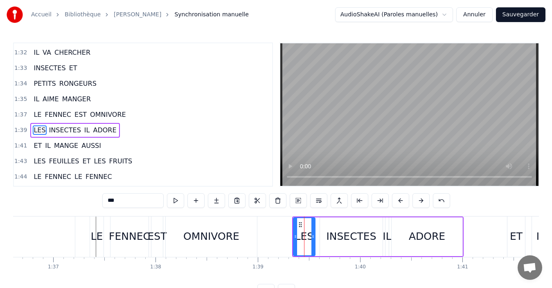
scroll to position [558, 0]
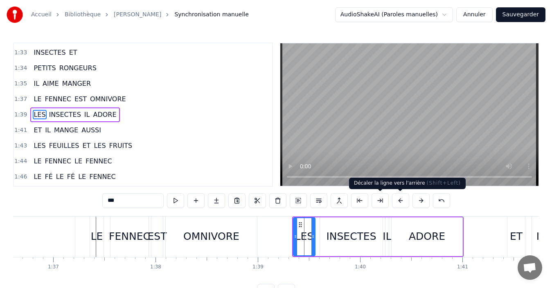
click at [399, 203] on button at bounding box center [400, 200] width 17 height 15
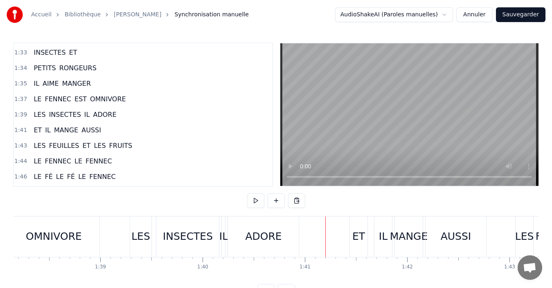
scroll to position [0, 10075]
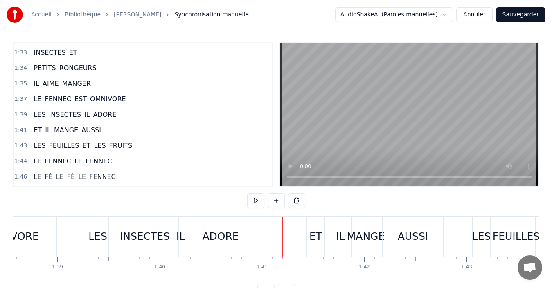
click at [311, 245] on div "ET" at bounding box center [316, 237] width 18 height 40
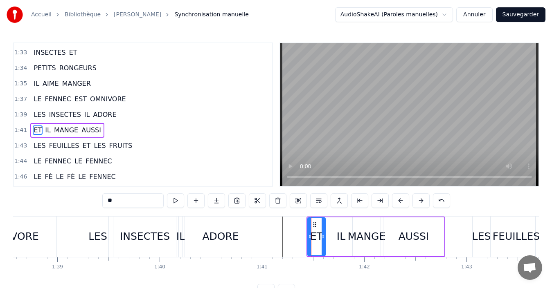
scroll to position [573, 0]
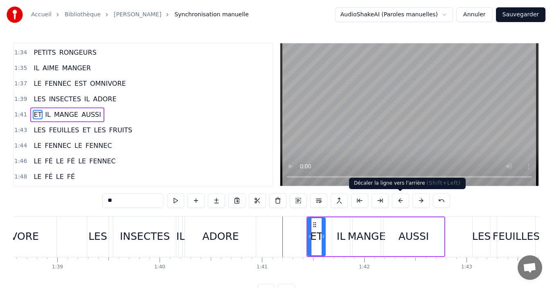
click at [401, 204] on button at bounding box center [400, 200] width 17 height 15
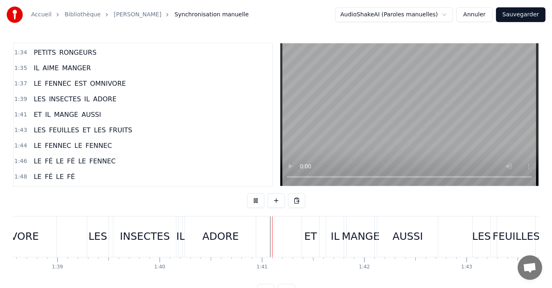
scroll to position [31, 0]
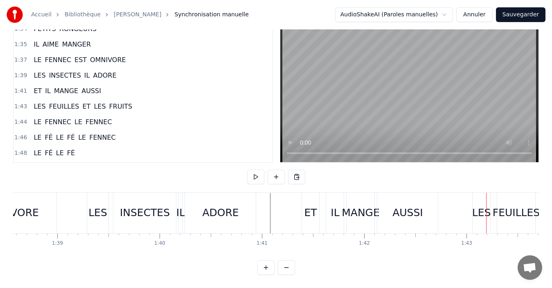
click at [387, 206] on div "AUSSI" at bounding box center [407, 213] width 61 height 40
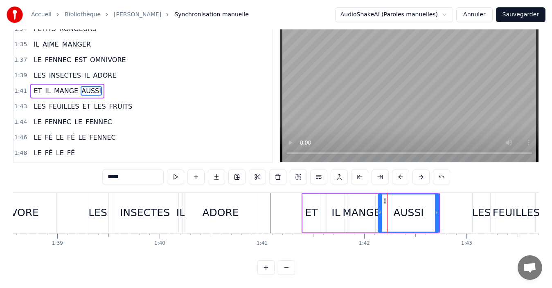
scroll to position [0, 0]
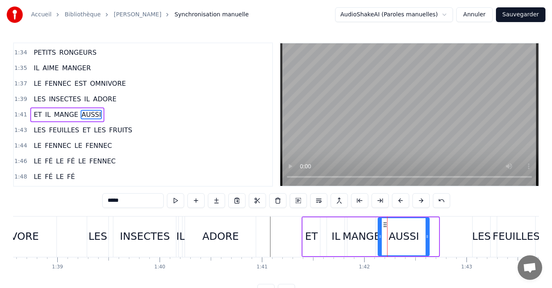
drag, startPoint x: 436, startPoint y: 237, endPoint x: 427, endPoint y: 240, distance: 9.7
click at [427, 240] on icon at bounding box center [426, 236] width 3 height 7
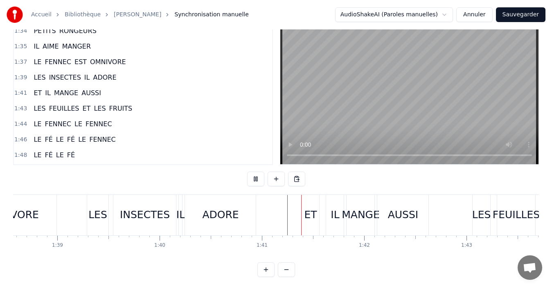
scroll to position [31, 0]
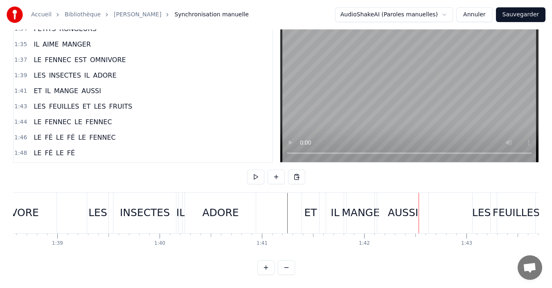
click at [382, 213] on div "AUSSI" at bounding box center [402, 213] width 51 height 40
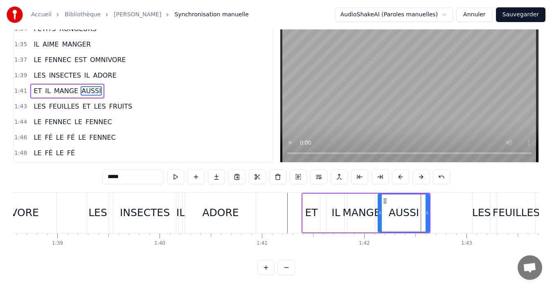
click at [386, 207] on div "AUSSI" at bounding box center [403, 213] width 50 height 37
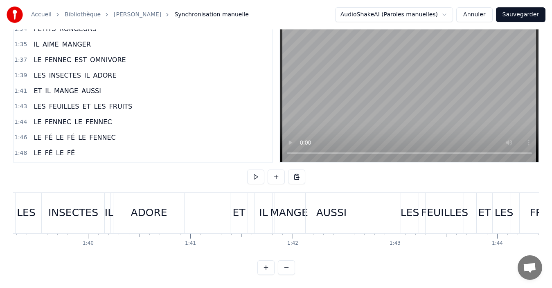
scroll to position [0, 10118]
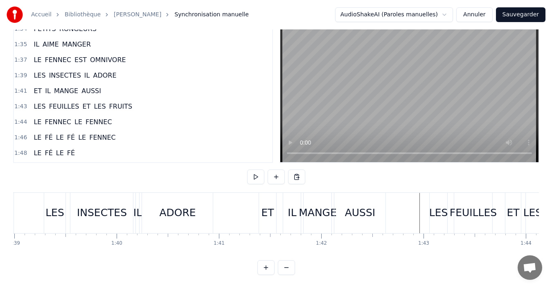
click at [342, 201] on div "AUSSI" at bounding box center [359, 213] width 51 height 40
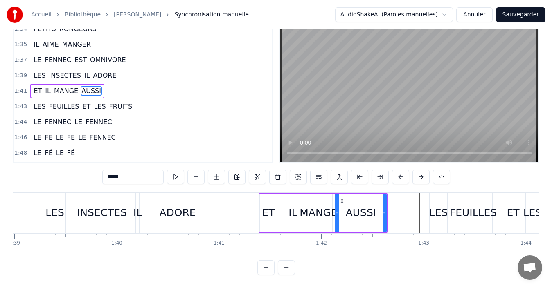
scroll to position [31, 0]
click at [344, 204] on div "AUSSI" at bounding box center [360, 213] width 50 height 37
drag, startPoint x: 383, startPoint y: 213, endPoint x: 378, endPoint y: 213, distance: 4.9
click at [378, 213] on div at bounding box center [378, 213] width 3 height 37
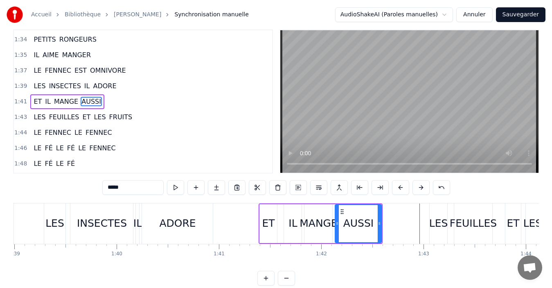
scroll to position [0, 0]
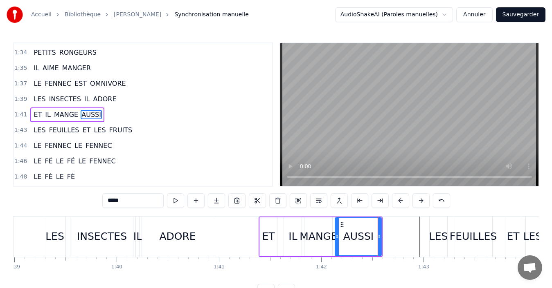
click at [435, 235] on div "LES" at bounding box center [438, 237] width 19 height 16
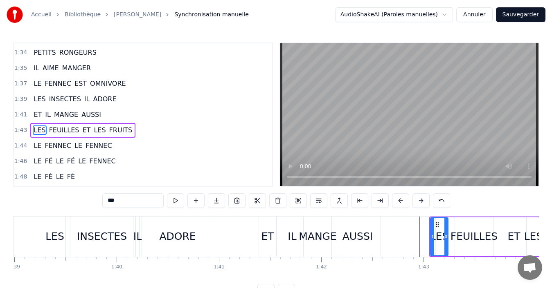
scroll to position [589, 0]
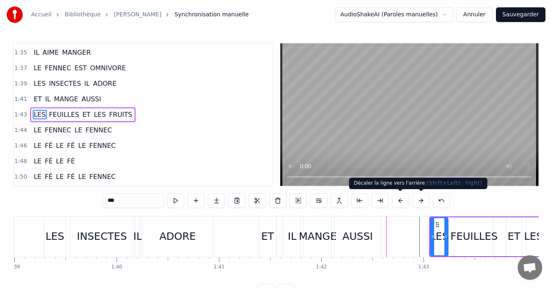
click at [401, 201] on button at bounding box center [400, 200] width 17 height 15
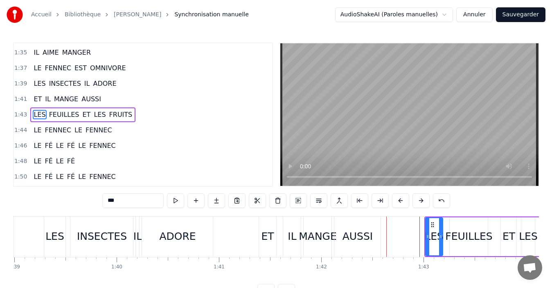
click at [401, 201] on button at bounding box center [400, 200] width 17 height 15
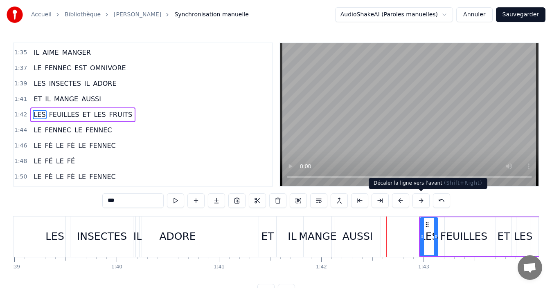
click at [422, 203] on button at bounding box center [420, 200] width 17 height 15
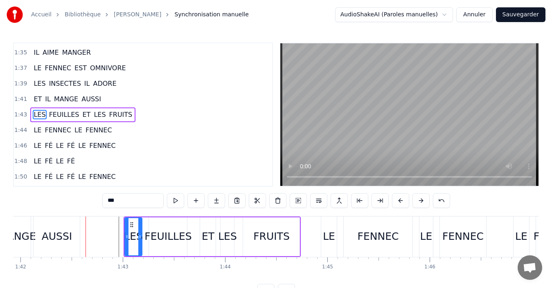
scroll to position [0, 10448]
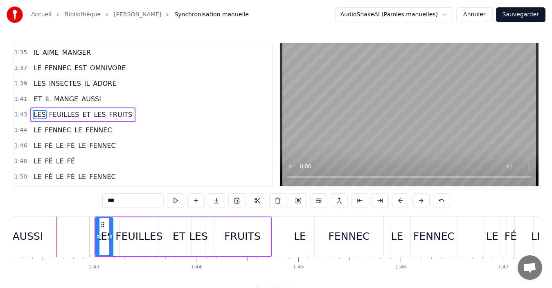
click at [300, 250] on div "LE" at bounding box center [300, 237] width 16 height 40
type input "**"
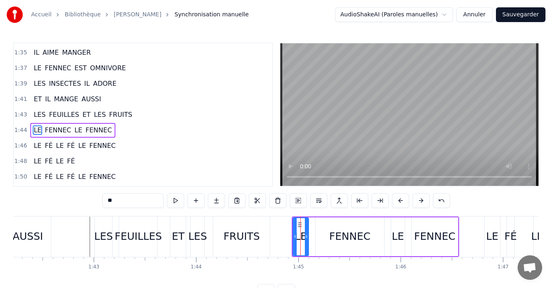
scroll to position [604, 0]
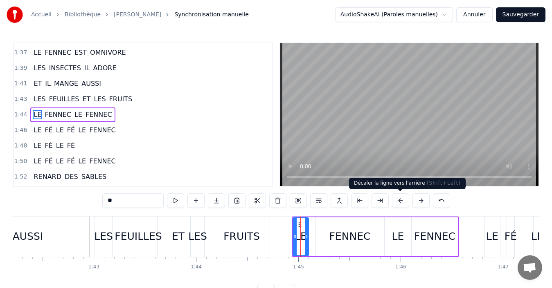
click at [401, 204] on button at bounding box center [400, 200] width 17 height 15
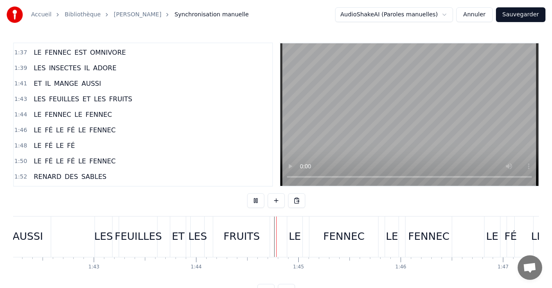
scroll to position [31, 0]
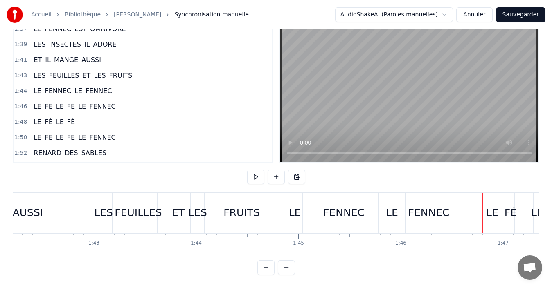
click at [489, 218] on div "LE" at bounding box center [492, 213] width 16 height 40
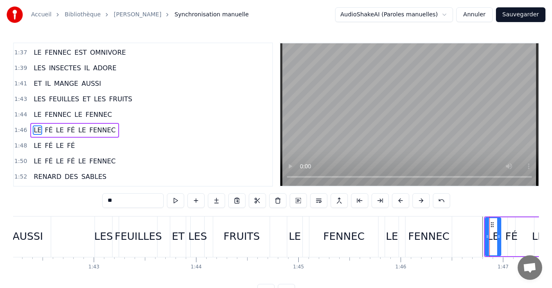
scroll to position [620, 0]
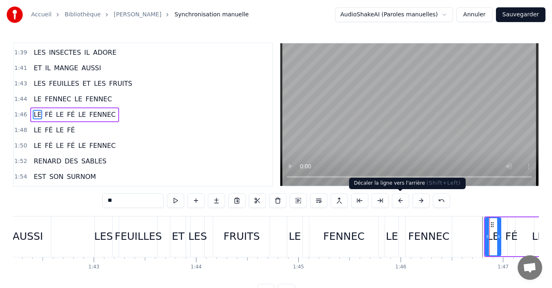
click at [402, 203] on button at bounding box center [400, 200] width 17 height 15
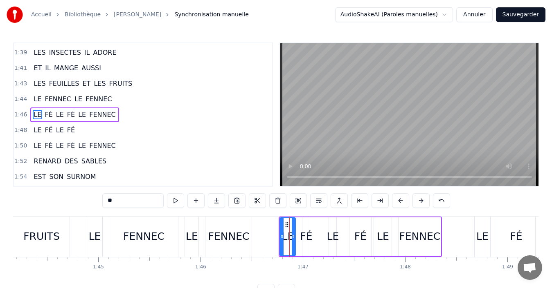
scroll to position [0, 10662]
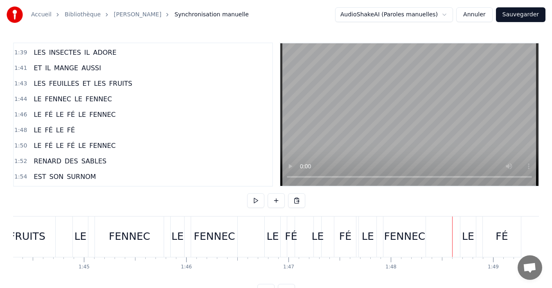
click at [474, 254] on div "LE" at bounding box center [468, 237] width 16 height 40
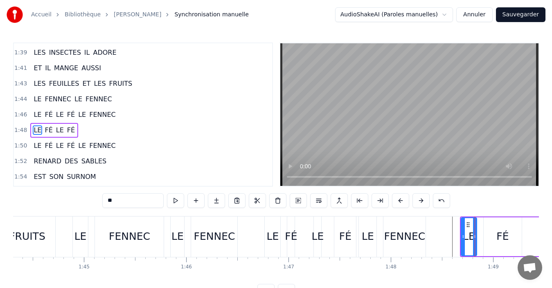
scroll to position [635, 0]
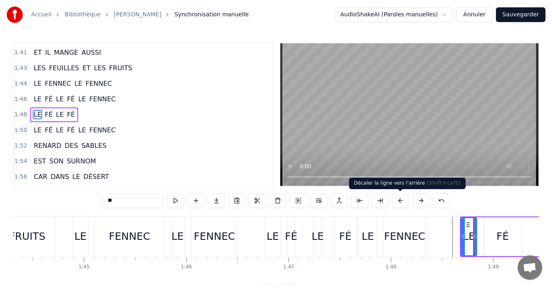
click at [398, 204] on button at bounding box center [400, 200] width 17 height 15
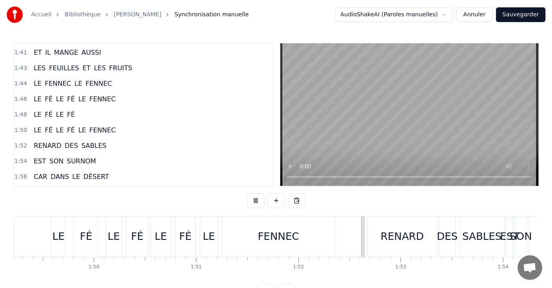
scroll to position [31, 0]
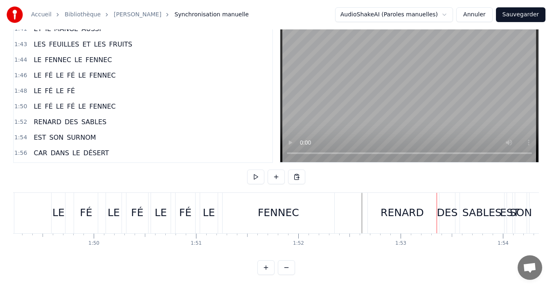
click at [386, 221] on div "RENARD" at bounding box center [402, 213] width 69 height 40
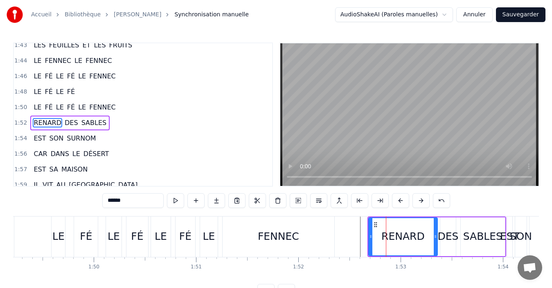
scroll to position [666, 0]
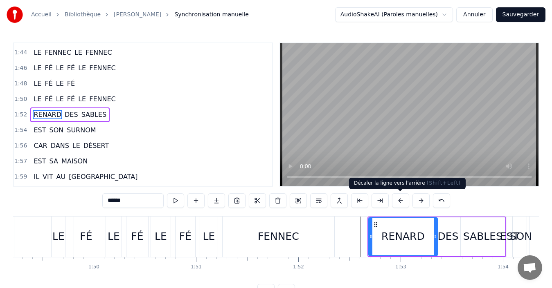
click at [399, 206] on button at bounding box center [400, 200] width 17 height 15
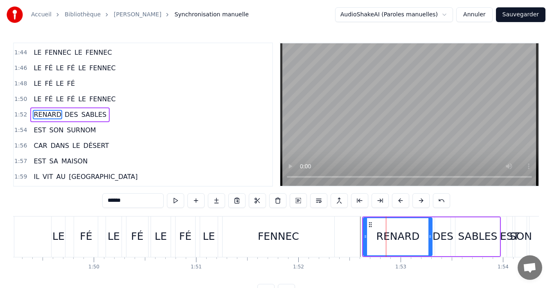
click at [400, 207] on button at bounding box center [400, 200] width 17 height 15
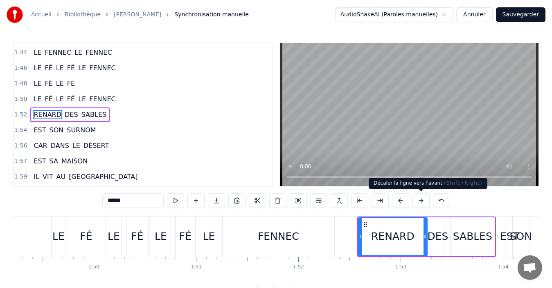
click at [418, 206] on button at bounding box center [420, 200] width 17 height 15
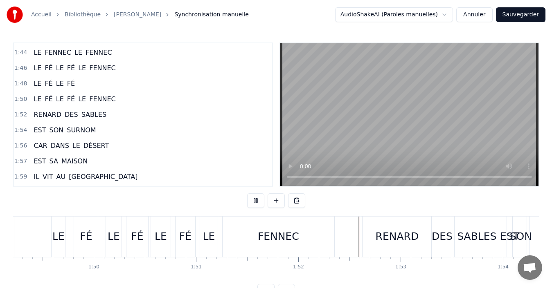
scroll to position [31, 0]
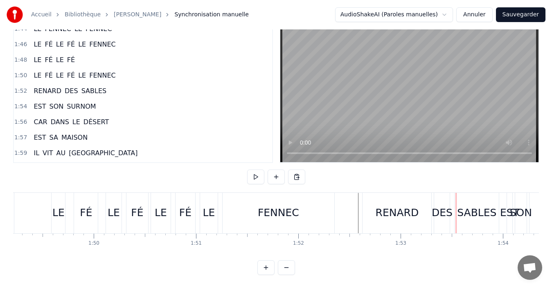
click at [384, 212] on div "RENARD" at bounding box center [396, 213] width 43 height 16
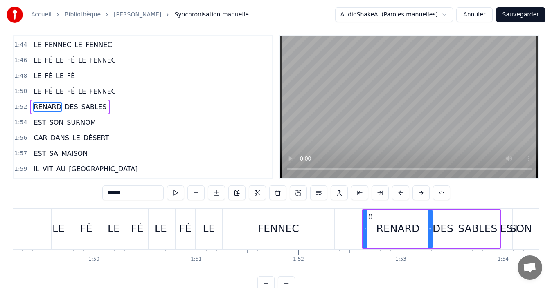
scroll to position [0, 0]
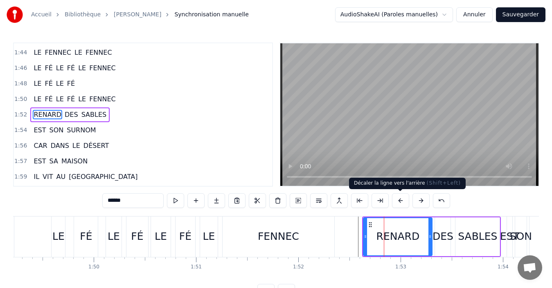
click at [403, 199] on button at bounding box center [400, 200] width 17 height 15
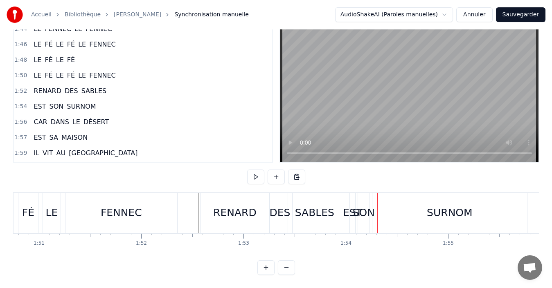
scroll to position [0, 11292]
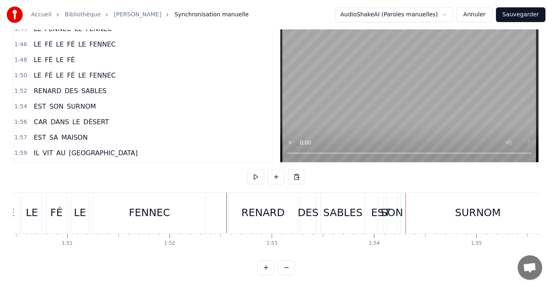
click at [384, 218] on div "EST SON SURNOM" at bounding box center [466, 213] width 179 height 40
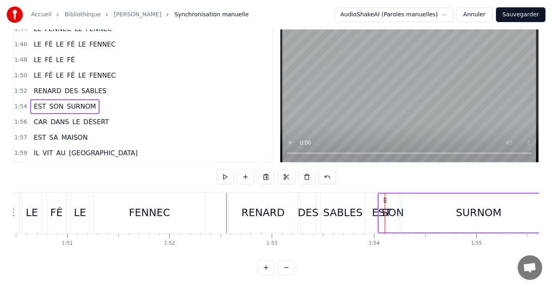
click at [432, 220] on div "SURNOM" at bounding box center [478, 213] width 155 height 39
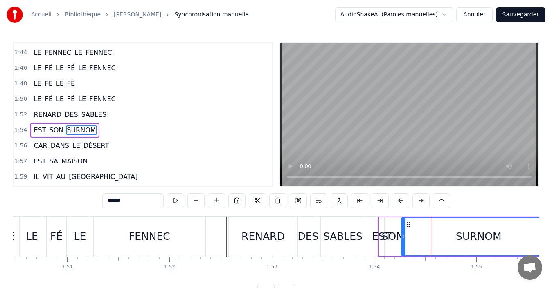
scroll to position [682, 0]
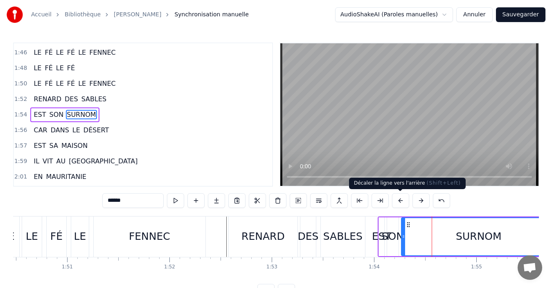
click at [398, 205] on button at bounding box center [400, 200] width 17 height 15
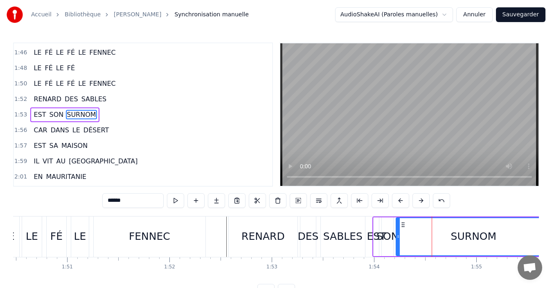
click at [365, 242] on div "RENARD DES SABLES" at bounding box center [297, 237] width 139 height 40
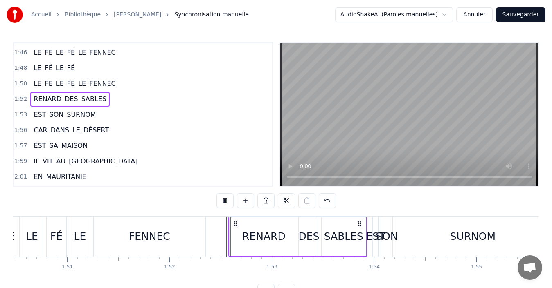
scroll to position [31, 0]
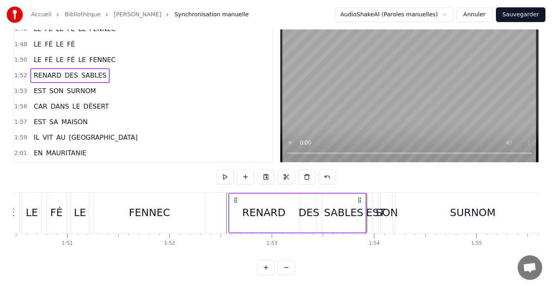
click at [375, 222] on div "EST" at bounding box center [374, 213] width 5 height 40
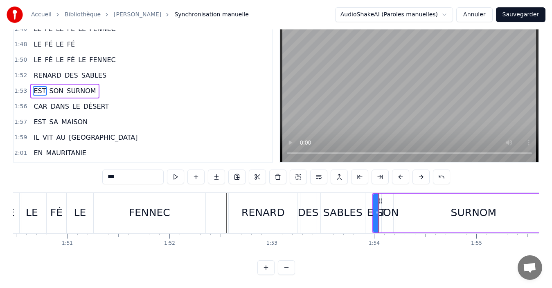
click at [373, 208] on div "EST" at bounding box center [375, 213] width 19 height 16
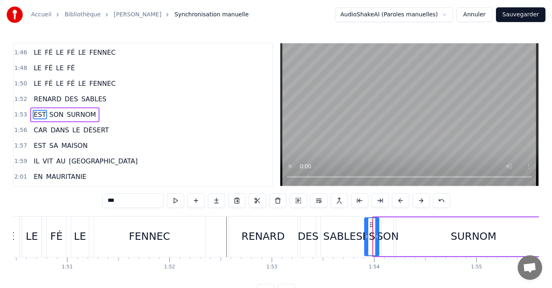
drag, startPoint x: 375, startPoint y: 238, endPoint x: 366, endPoint y: 236, distance: 9.3
click at [366, 236] on icon at bounding box center [366, 236] width 3 height 7
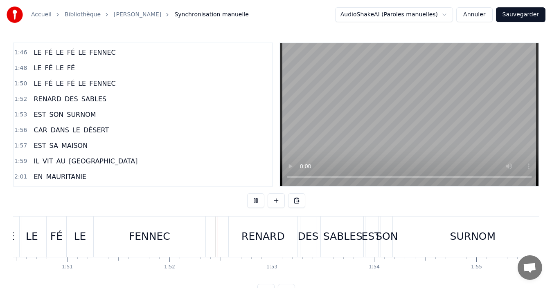
scroll to position [31, 0]
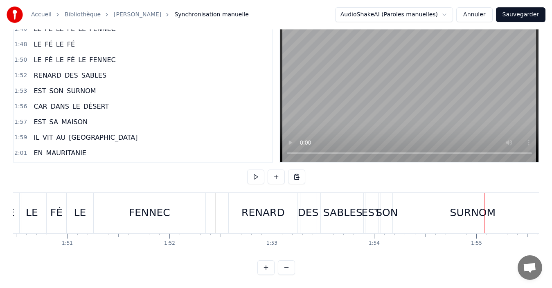
click at [310, 209] on div "DES" at bounding box center [307, 213] width 21 height 16
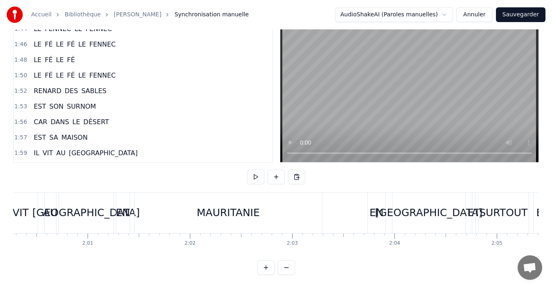
scroll to position [0, 12279]
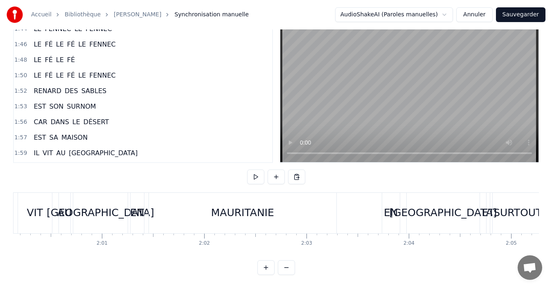
click at [205, 207] on div "MAURITANIE" at bounding box center [242, 213] width 187 height 40
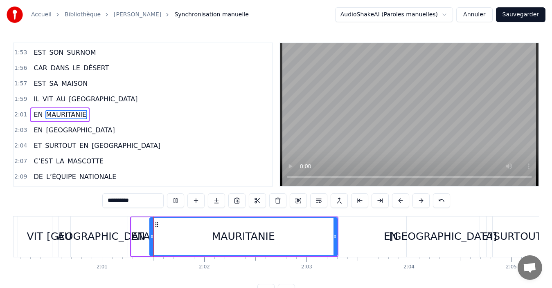
scroll to position [31, 0]
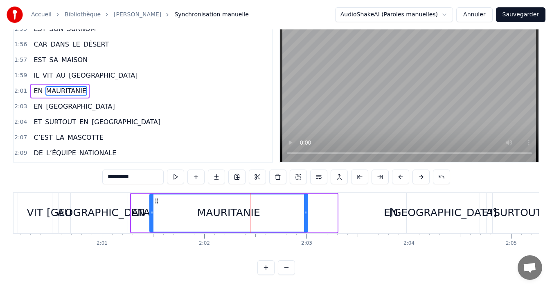
drag, startPoint x: 334, startPoint y: 209, endPoint x: 305, endPoint y: 209, distance: 29.4
click at [305, 210] on icon at bounding box center [305, 213] width 3 height 7
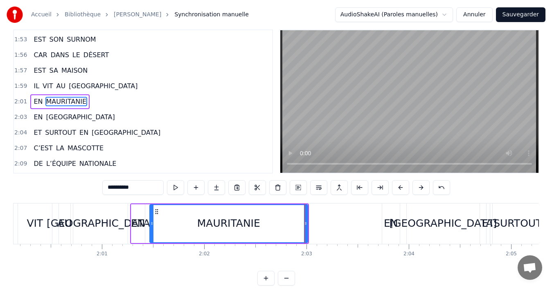
scroll to position [0, 0]
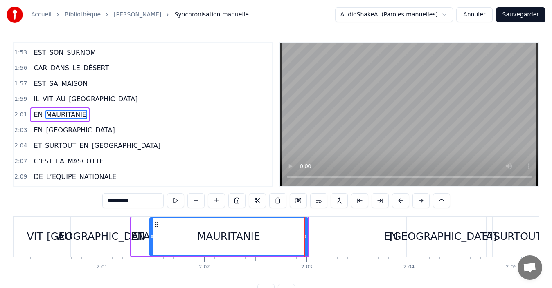
click at [61, 243] on div "AU" at bounding box center [64, 237] width 14 height 16
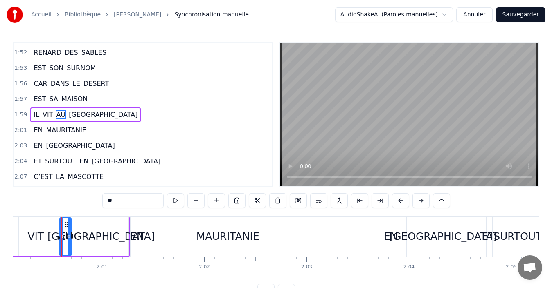
scroll to position [31, 0]
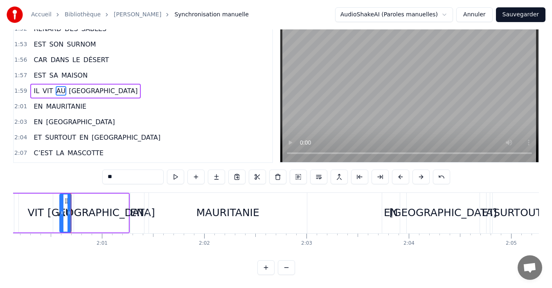
click at [79, 218] on div "[GEOGRAPHIC_DATA]" at bounding box center [101, 213] width 54 height 39
type input "*****"
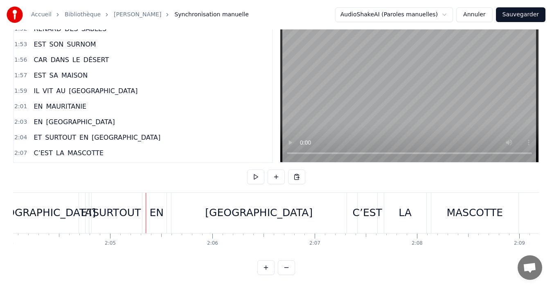
scroll to position [0, 12666]
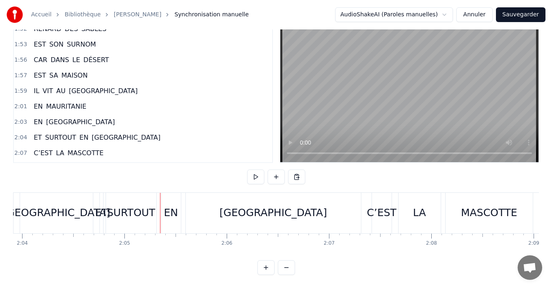
click at [106, 216] on div "SURTOUT" at bounding box center [131, 213] width 50 height 40
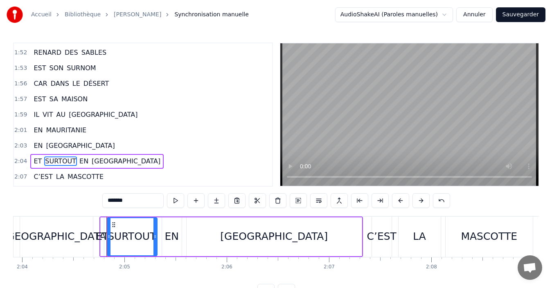
scroll to position [775, 0]
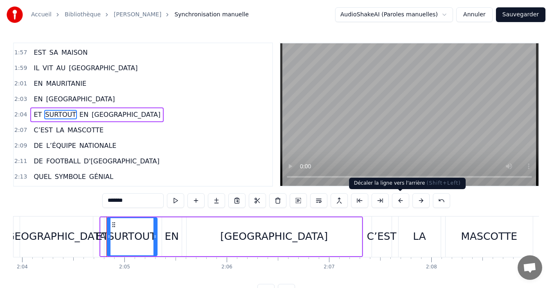
click at [400, 202] on button at bounding box center [400, 200] width 17 height 15
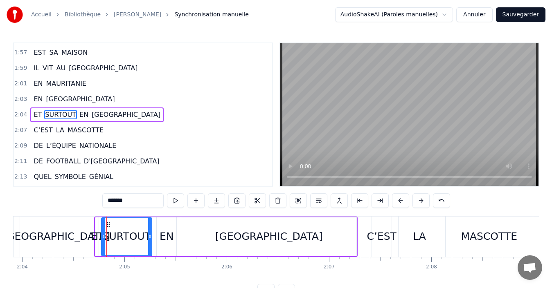
click at [400, 202] on button at bounding box center [400, 200] width 17 height 15
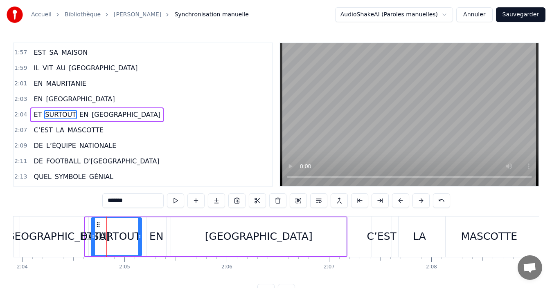
click at [81, 247] on div "[GEOGRAPHIC_DATA]" at bounding box center [56, 237] width 73 height 40
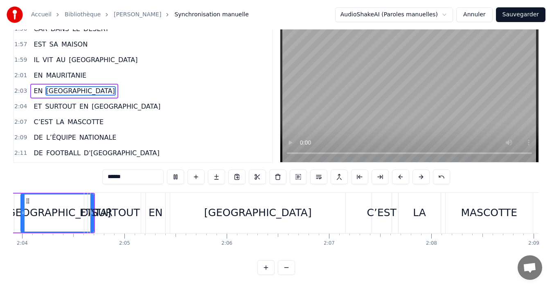
scroll to position [0, 12631]
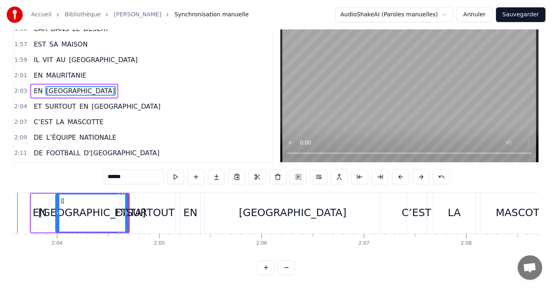
click at [294, 205] on div "[GEOGRAPHIC_DATA]" at bounding box center [293, 213] width 108 height 16
type input "*******"
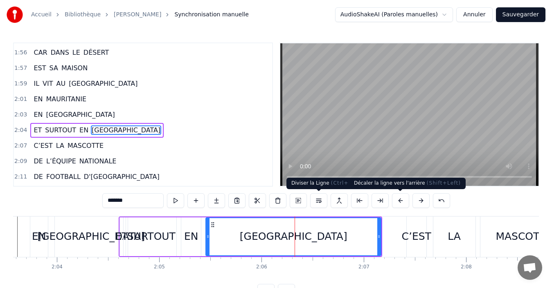
scroll to position [775, 0]
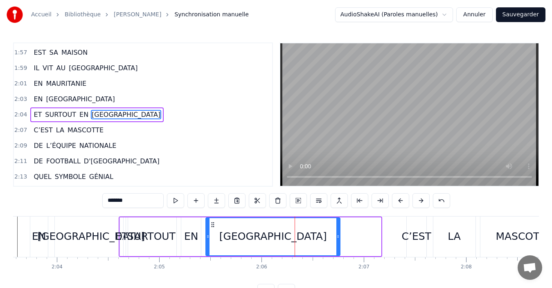
drag, startPoint x: 379, startPoint y: 242, endPoint x: 337, endPoint y: 244, distance: 42.2
click at [337, 244] on div at bounding box center [337, 236] width 3 height 37
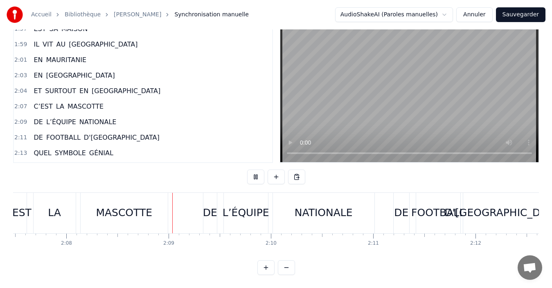
scroll to position [0, 13084]
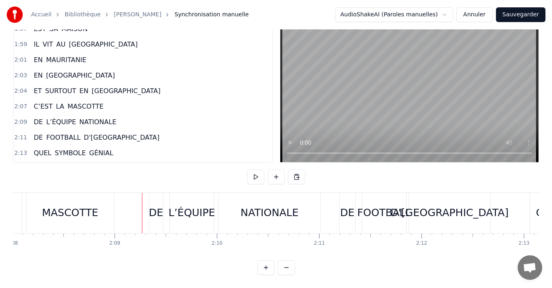
click at [83, 213] on div "MASCOTTE" at bounding box center [70, 213] width 56 height 16
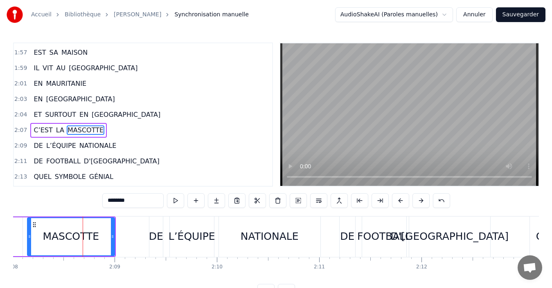
scroll to position [791, 0]
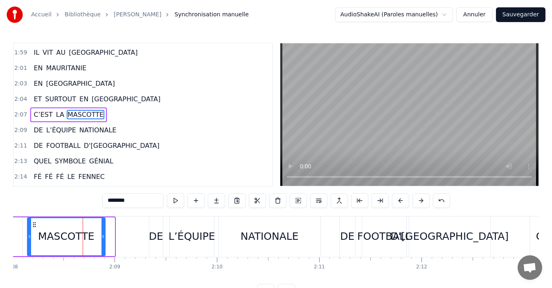
drag, startPoint x: 112, startPoint y: 236, endPoint x: 102, endPoint y: 237, distance: 10.2
click at [102, 237] on icon at bounding box center [102, 236] width 3 height 7
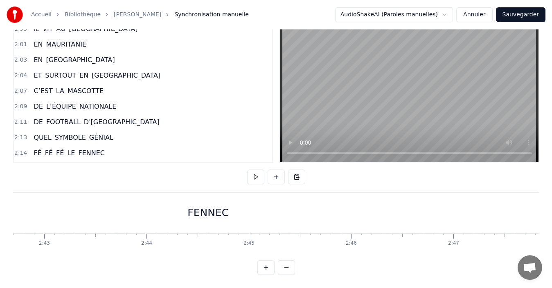
scroll to position [0, 16644]
click at [530, 16] on button "Sauvegarder" at bounding box center [520, 14] width 49 height 15
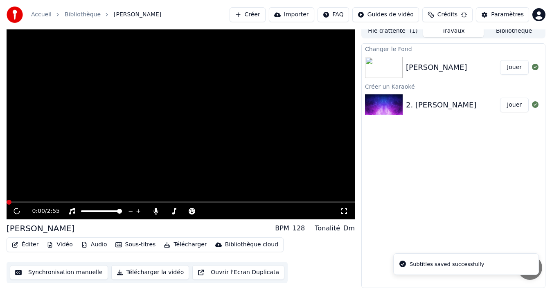
scroll to position [6, 0]
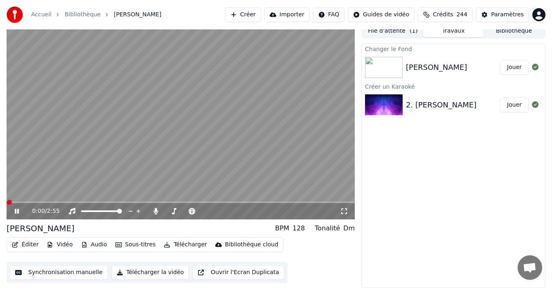
click at [38, 16] on link "Accueil" at bounding box center [41, 15] width 20 height 8
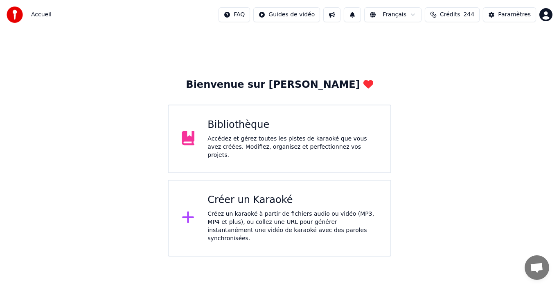
click at [266, 211] on div "Créez un karaoké à partir de fichiers audio ou vidéo (MP3, MP4 et plus), ou col…" at bounding box center [292, 226] width 170 height 33
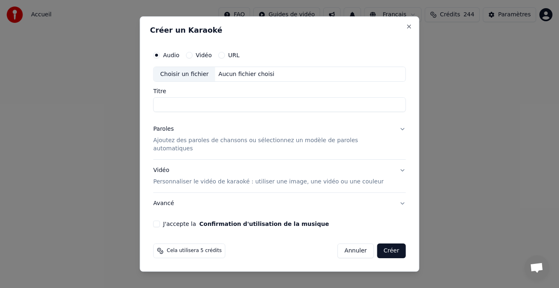
click at [190, 82] on div "Choisir un fichier" at bounding box center [184, 74] width 61 height 15
type input "**********"
click at [208, 146] on p "Ajoutez des paroles de chansons ou sélectionnez un modèle de paroles automatiqu…" at bounding box center [272, 145] width 239 height 16
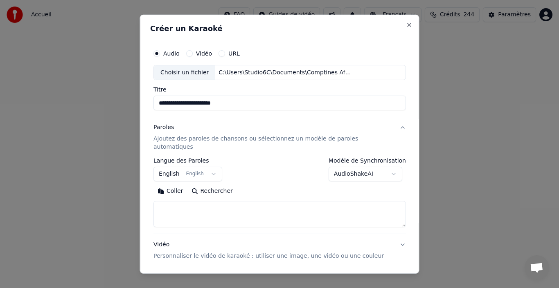
click at [212, 167] on button "English English" at bounding box center [187, 174] width 69 height 15
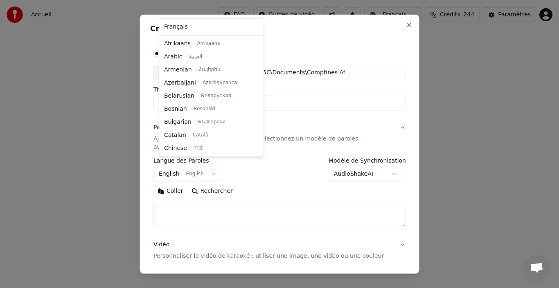
scroll to position [65, 0]
select select "**"
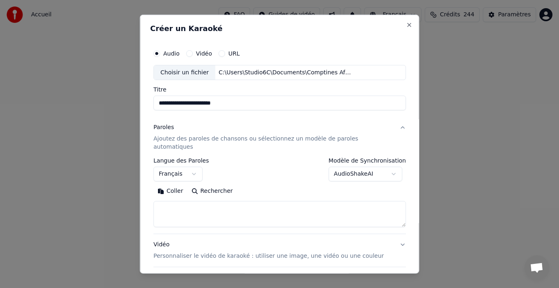
click at [212, 211] on textarea at bounding box center [279, 214] width 252 height 26
paste textarea "**********"
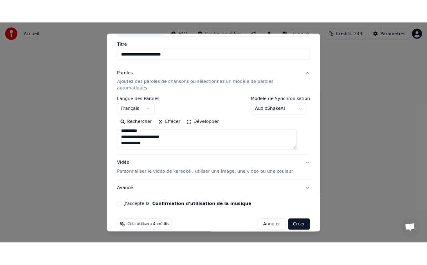
scroll to position [64, 0]
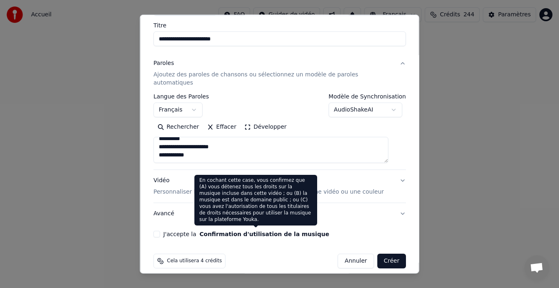
type textarea "**********"
click at [268, 231] on button "Confirmation d'utilisation de la musique" at bounding box center [264, 234] width 130 height 6
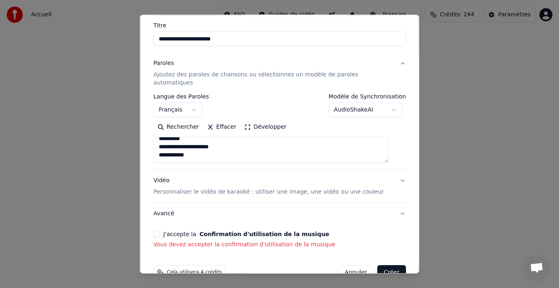
click at [160, 231] on button "J'accepte la Confirmation d'utilisation de la musique" at bounding box center [156, 234] width 7 height 7
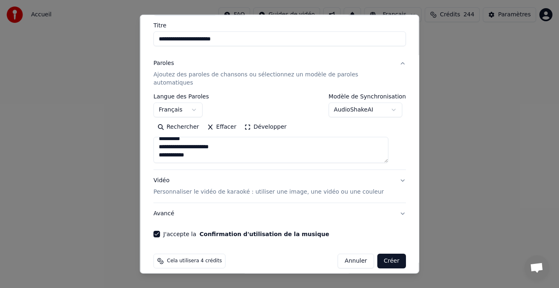
click at [385, 254] on button "Créer" at bounding box center [391, 261] width 29 height 15
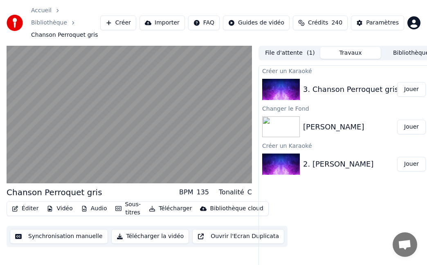
click at [59, 203] on button "Vidéo" at bounding box center [59, 208] width 32 height 11
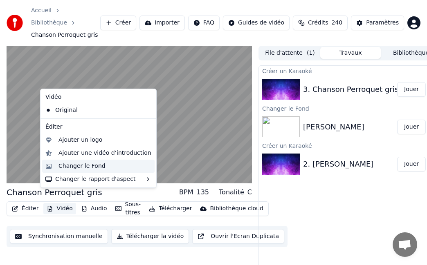
click at [84, 170] on div "Changer le Fond" at bounding box center [81, 166] width 47 height 8
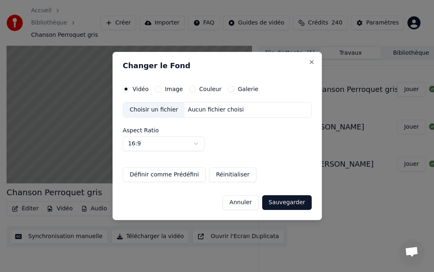
click at [189, 89] on button "Couleur" at bounding box center [192, 89] width 7 height 7
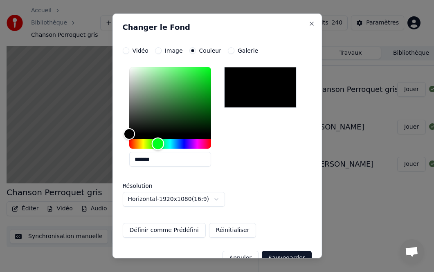
click at [158, 148] on div "Hue" at bounding box center [170, 144] width 82 height 10
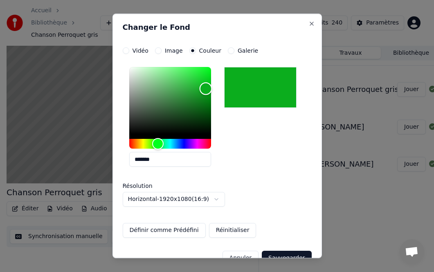
click at [206, 89] on div "Color" at bounding box center [170, 100] width 82 height 67
type input "*******"
click at [285, 253] on button "Sauvegarder" at bounding box center [286, 258] width 49 height 15
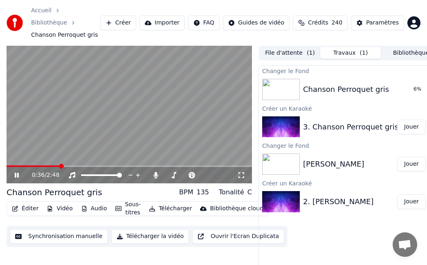
click at [18, 172] on icon at bounding box center [22, 175] width 19 height 7
click at [412, 82] on button "Jouer" at bounding box center [411, 89] width 29 height 15
click at [13, 172] on icon at bounding box center [22, 175] width 19 height 7
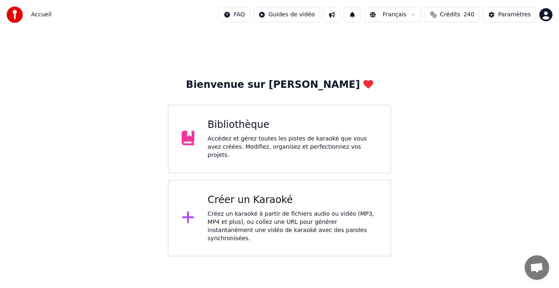
click at [249, 129] on div "Bibliothèque" at bounding box center [292, 125] width 170 height 13
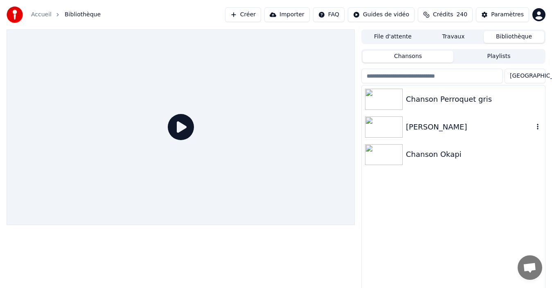
click at [459, 128] on div "[PERSON_NAME]" at bounding box center [470, 126] width 128 height 11
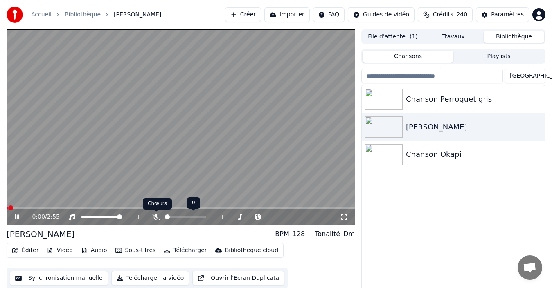
click at [157, 218] on icon at bounding box center [156, 217] width 8 height 7
click at [22, 251] on button "Éditer" at bounding box center [25, 250] width 33 height 11
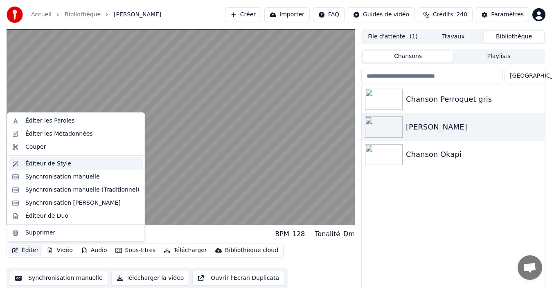
click at [69, 169] on div "Éditeur de Style" at bounding box center [76, 163] width 134 height 13
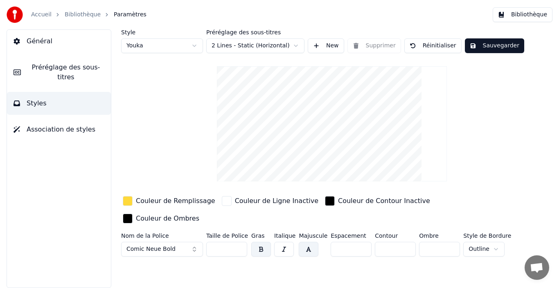
click at [300, 47] on html "Accueil Bibliothèque Paramètres Bibliothèque Général Préréglage des sous-titres…" at bounding box center [279, 144] width 559 height 288
drag, startPoint x: 223, startPoint y: 235, endPoint x: 197, endPoint y: 231, distance: 25.7
click at [197, 233] on div "Nom de la Police Comic Neue Bold Taille de Police ** Gras Italique Majuscule Es…" at bounding box center [316, 246] width 391 height 27
type input "***"
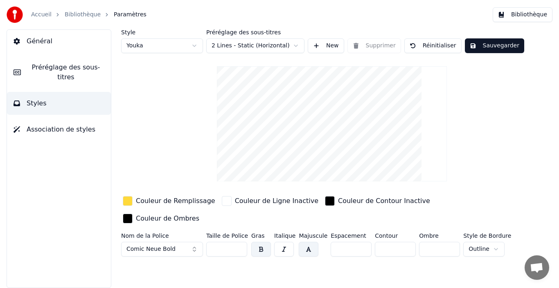
click at [509, 49] on button "Sauvegarder" at bounding box center [493, 45] width 59 height 15
click at [534, 14] on button "Bibliothèque" at bounding box center [522, 14] width 60 height 15
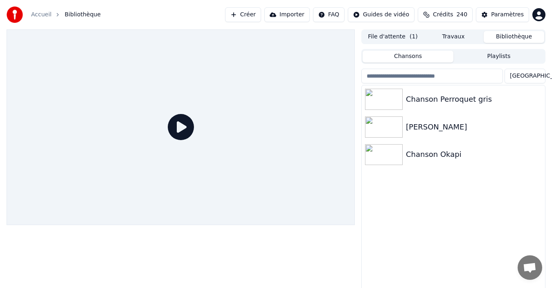
click at [391, 38] on button "File d'attente ( 1 )" at bounding box center [392, 37] width 61 height 12
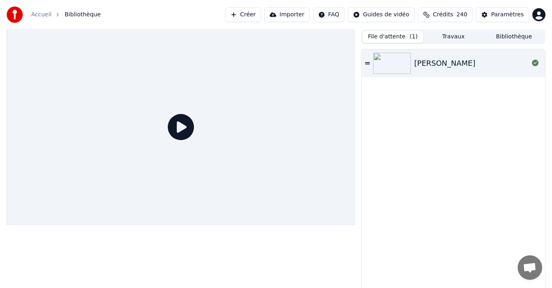
click at [454, 39] on button "Travaux" at bounding box center [453, 37] width 61 height 12
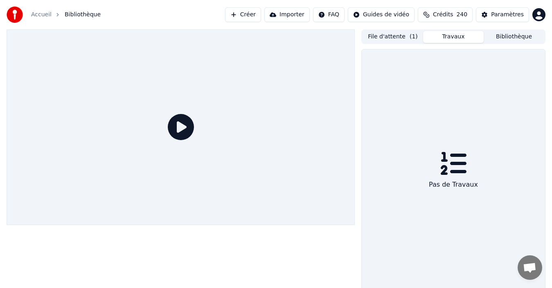
click at [389, 34] on button "File d'attente ( 1 )" at bounding box center [392, 37] width 61 height 12
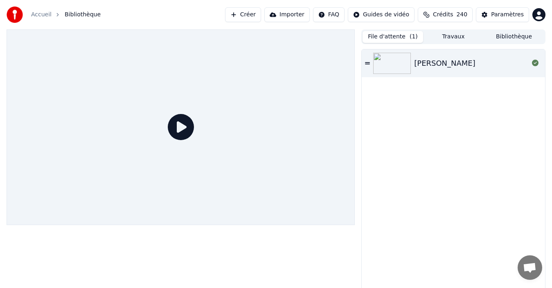
click at [517, 37] on button "Bibliothèque" at bounding box center [513, 37] width 61 height 12
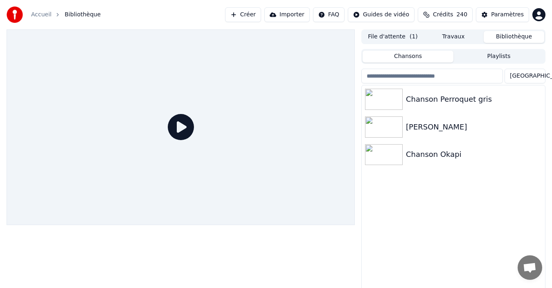
click at [386, 38] on button "File d'attente ( 1 )" at bounding box center [392, 37] width 61 height 12
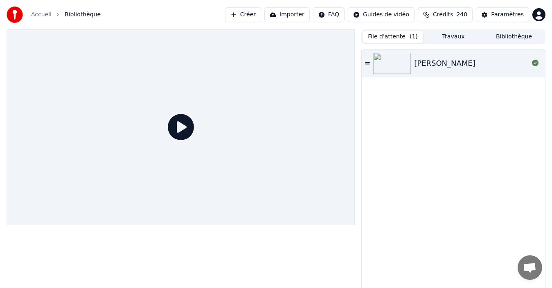
click at [513, 37] on button "Bibliothèque" at bounding box center [513, 37] width 61 height 12
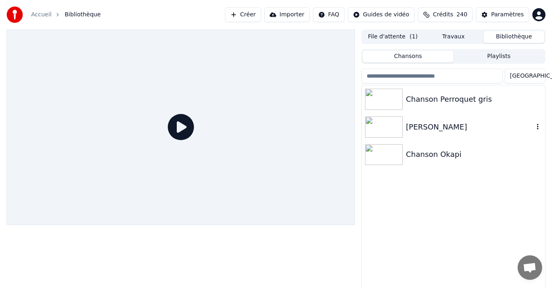
click at [406, 130] on div "[PERSON_NAME]" at bounding box center [470, 126] width 128 height 11
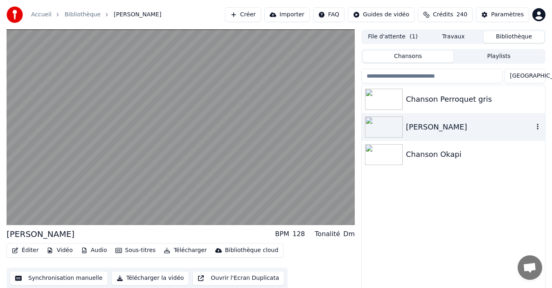
click at [381, 128] on img at bounding box center [384, 127] width 38 height 21
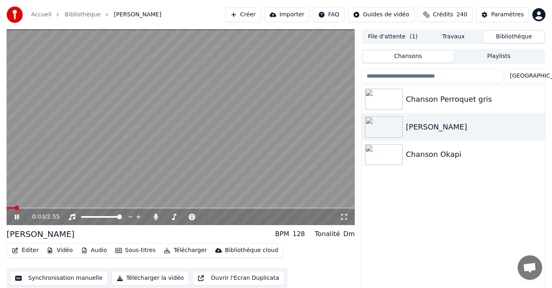
click at [14, 217] on icon at bounding box center [22, 217] width 19 height 7
click at [395, 41] on button "File d'attente ( 1 )" at bounding box center [392, 37] width 61 height 12
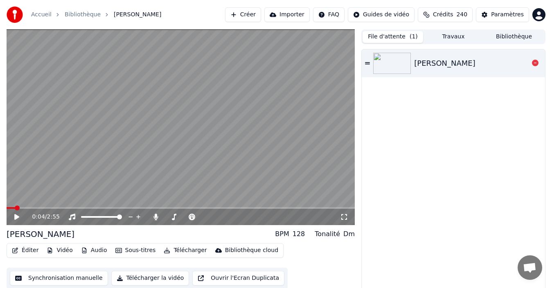
click at [368, 63] on icon at bounding box center [367, 63] width 5 height 2
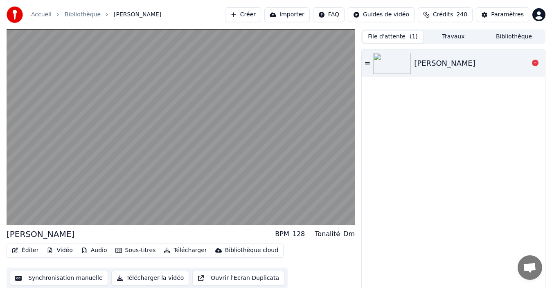
click at [402, 68] on img at bounding box center [392, 63] width 38 height 21
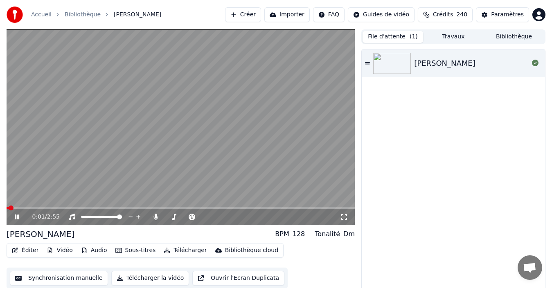
click at [14, 217] on icon at bounding box center [22, 217] width 19 height 7
click at [518, 36] on button "Bibliothèque" at bounding box center [513, 37] width 61 height 12
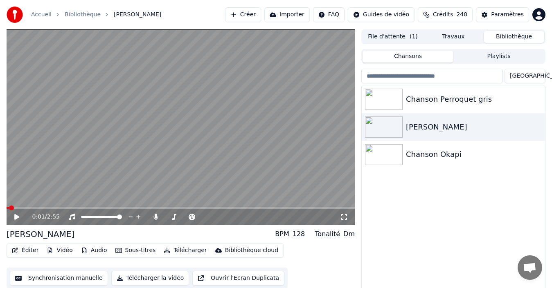
click at [465, 36] on button "Travaux" at bounding box center [453, 37] width 61 height 12
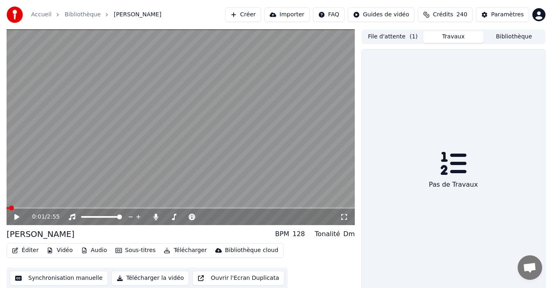
click at [511, 34] on button "Bibliothèque" at bounding box center [513, 37] width 61 height 12
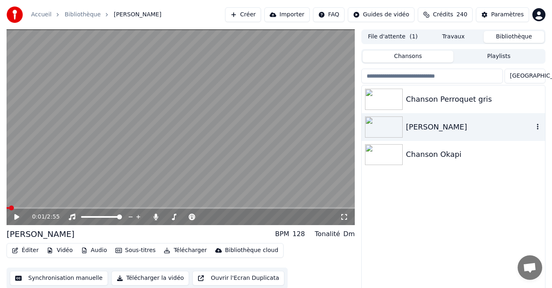
click at [450, 127] on div "[PERSON_NAME]" at bounding box center [470, 126] width 128 height 11
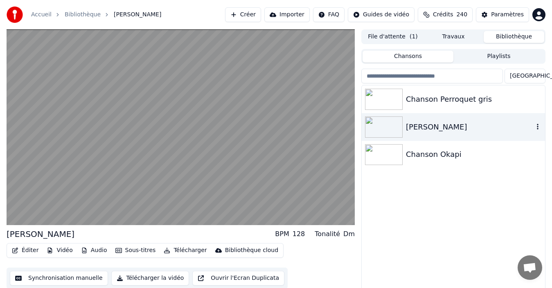
click at [450, 127] on div "[PERSON_NAME]" at bounding box center [470, 126] width 128 height 11
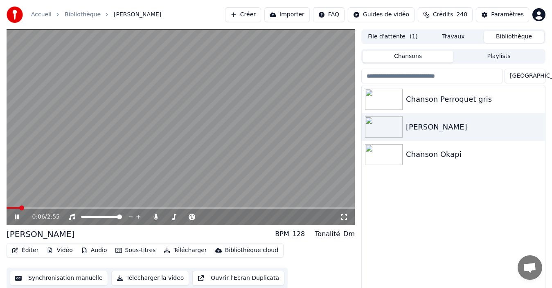
click at [17, 218] on icon at bounding box center [22, 217] width 19 height 7
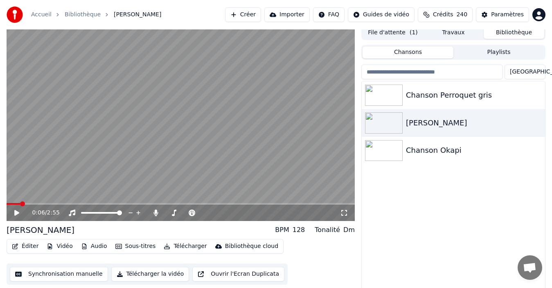
scroll to position [13, 0]
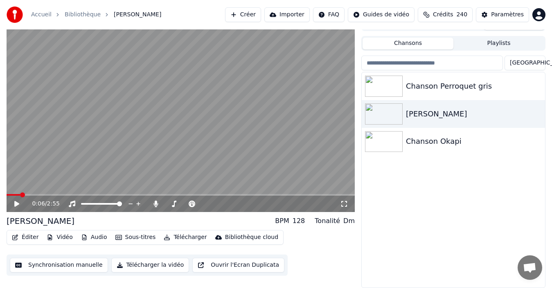
click at [25, 239] on button "Éditer" at bounding box center [25, 237] width 33 height 11
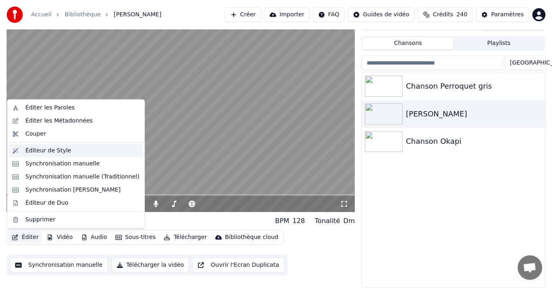
click at [63, 149] on div "Éditeur de Style" at bounding box center [48, 151] width 46 height 8
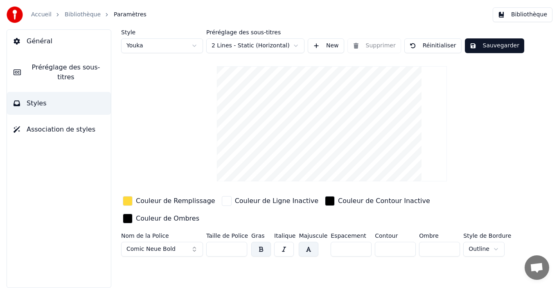
drag, startPoint x: 226, startPoint y: 233, endPoint x: 216, endPoint y: 233, distance: 9.8
click at [216, 242] on input "***" at bounding box center [226, 249] width 41 height 15
type input "***"
click at [496, 47] on button "Sauvegarder" at bounding box center [493, 45] width 59 height 15
click at [520, 14] on button "Bibliothèque" at bounding box center [522, 14] width 60 height 15
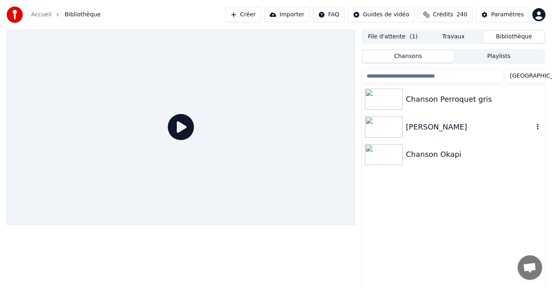
click at [462, 128] on div "[PERSON_NAME]" at bounding box center [470, 126] width 128 height 11
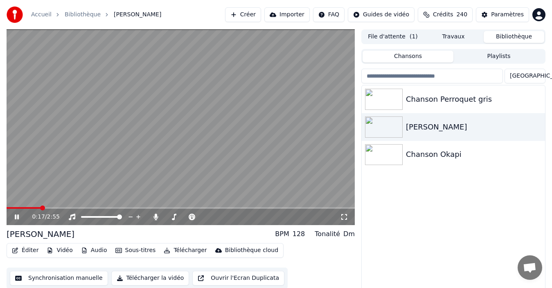
click at [17, 219] on icon at bounding box center [22, 217] width 19 height 7
click at [17, 215] on icon at bounding box center [16, 217] width 5 height 6
click at [109, 209] on span at bounding box center [181, 208] width 348 height 2
click at [19, 217] on icon at bounding box center [17, 217] width 4 height 5
click at [447, 97] on div "Chanson Perroquet gris" at bounding box center [470, 99] width 128 height 11
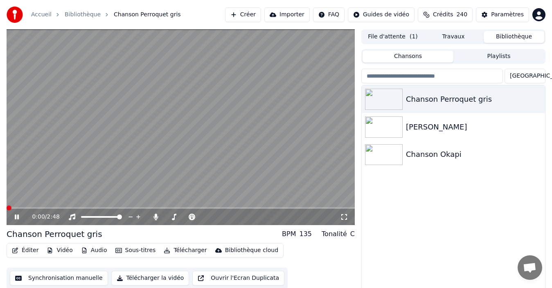
click at [45, 209] on div "0:00 / 2:48" at bounding box center [181, 217] width 348 height 16
click at [37, 209] on div "0:00 / 2:48" at bounding box center [181, 217] width 348 height 16
click at [40, 209] on span at bounding box center [181, 208] width 348 height 2
click at [29, 210] on div "0:18 / 2:48" at bounding box center [181, 217] width 348 height 16
click at [28, 209] on div "0:18 / 2:48" at bounding box center [181, 217] width 348 height 16
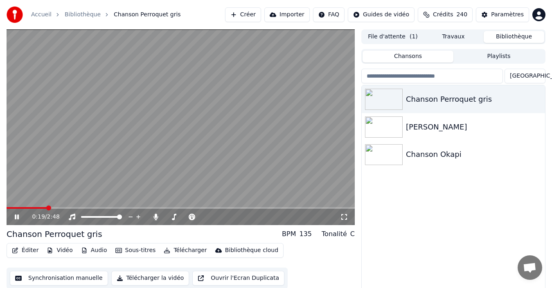
click at [30, 208] on span at bounding box center [27, 208] width 40 height 2
click at [183, 208] on span at bounding box center [181, 208] width 348 height 2
click at [14, 214] on icon at bounding box center [22, 217] width 19 height 7
